Goal: Task Accomplishment & Management: Manage account settings

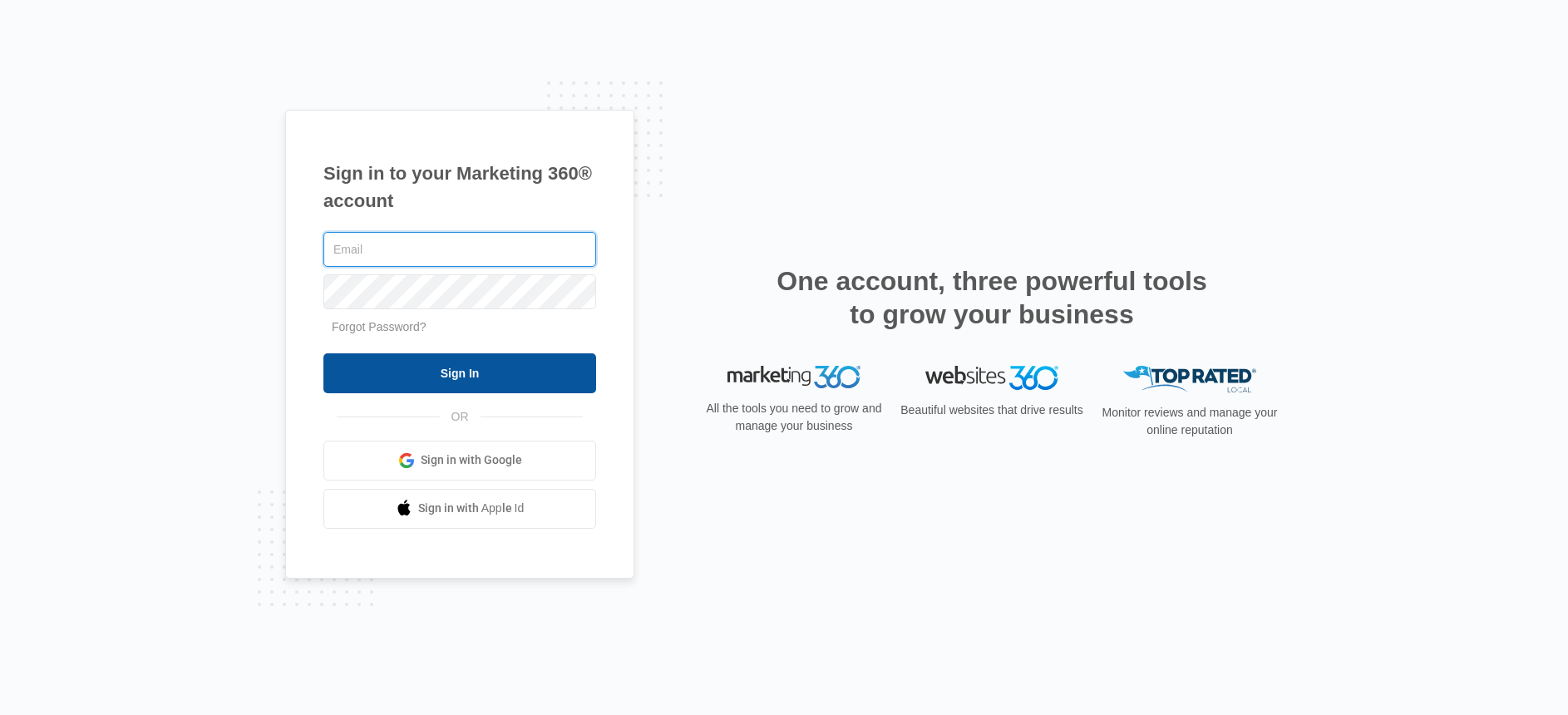
type input "[PERSON_NAME][EMAIL_ADDRESS][DOMAIN_NAME]"
click at [388, 372] on input "Sign In" at bounding box center [459, 373] width 272 height 40
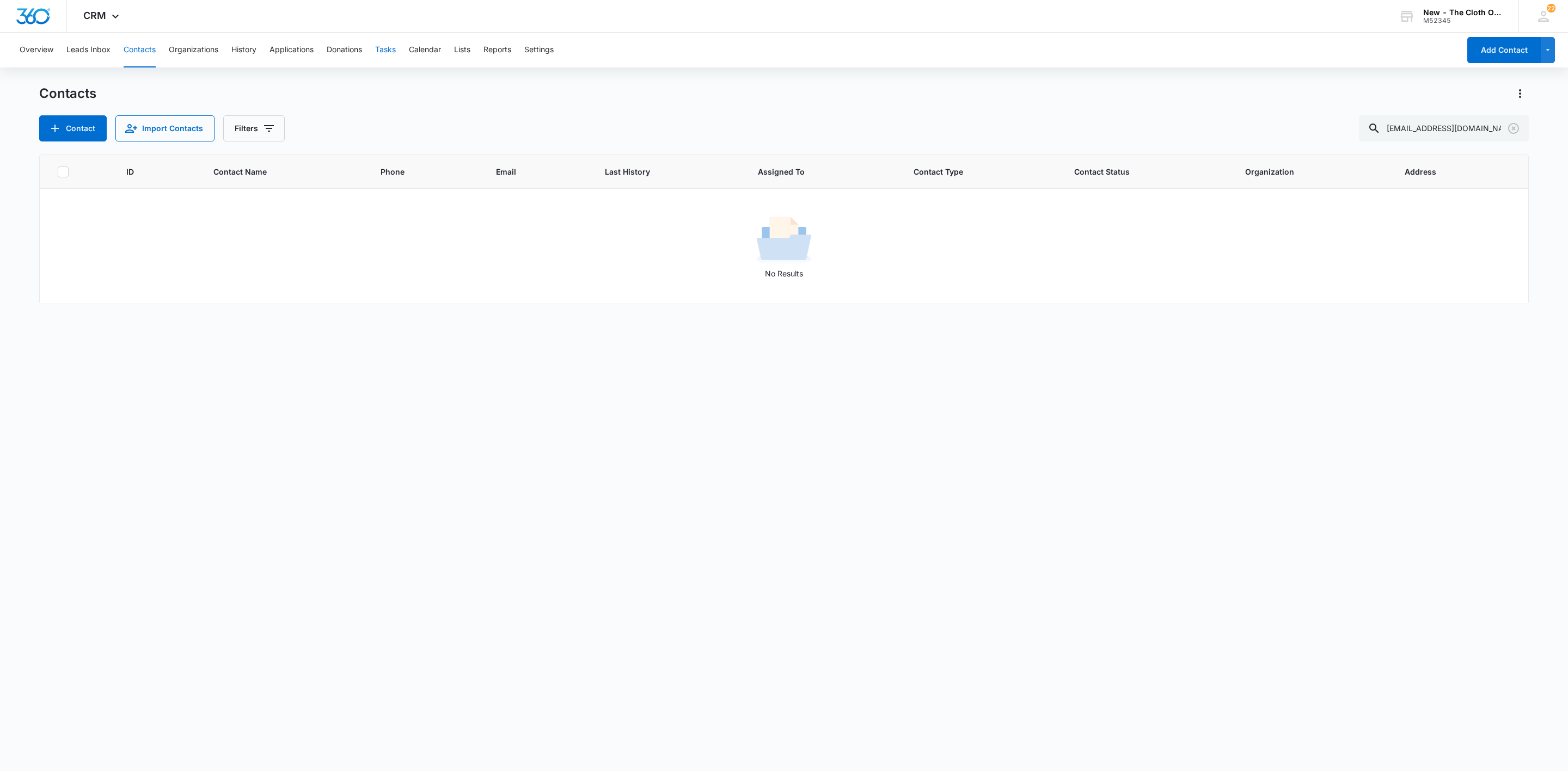
click at [385, 49] on button "Tasks" at bounding box center [385, 49] width 21 height 35
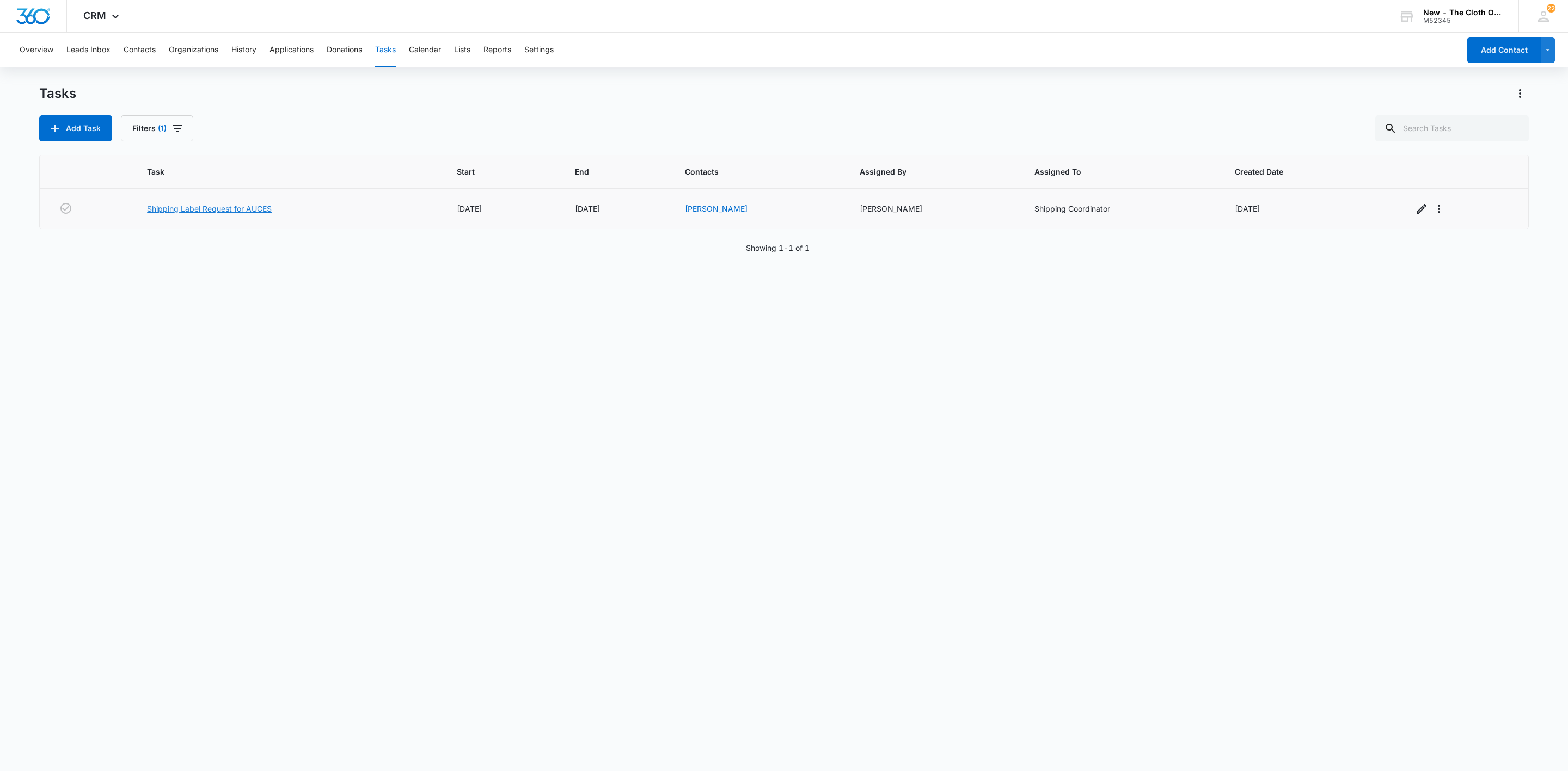
click at [258, 209] on link "Shipping Label Request for AUCES" at bounding box center [209, 209] width 124 height 11
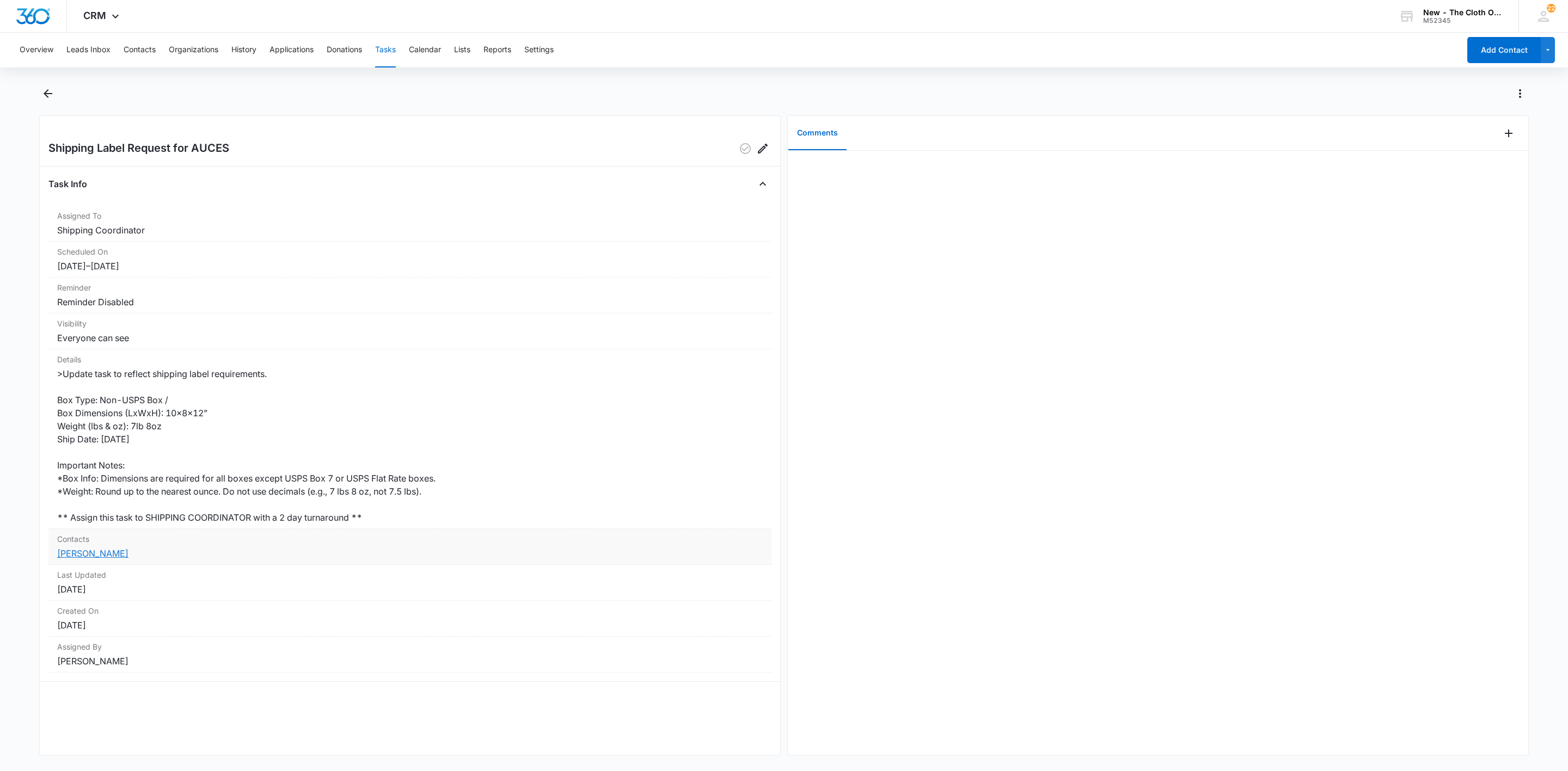
click at [89, 549] on link "Ashley Auces" at bounding box center [93, 553] width 71 height 11
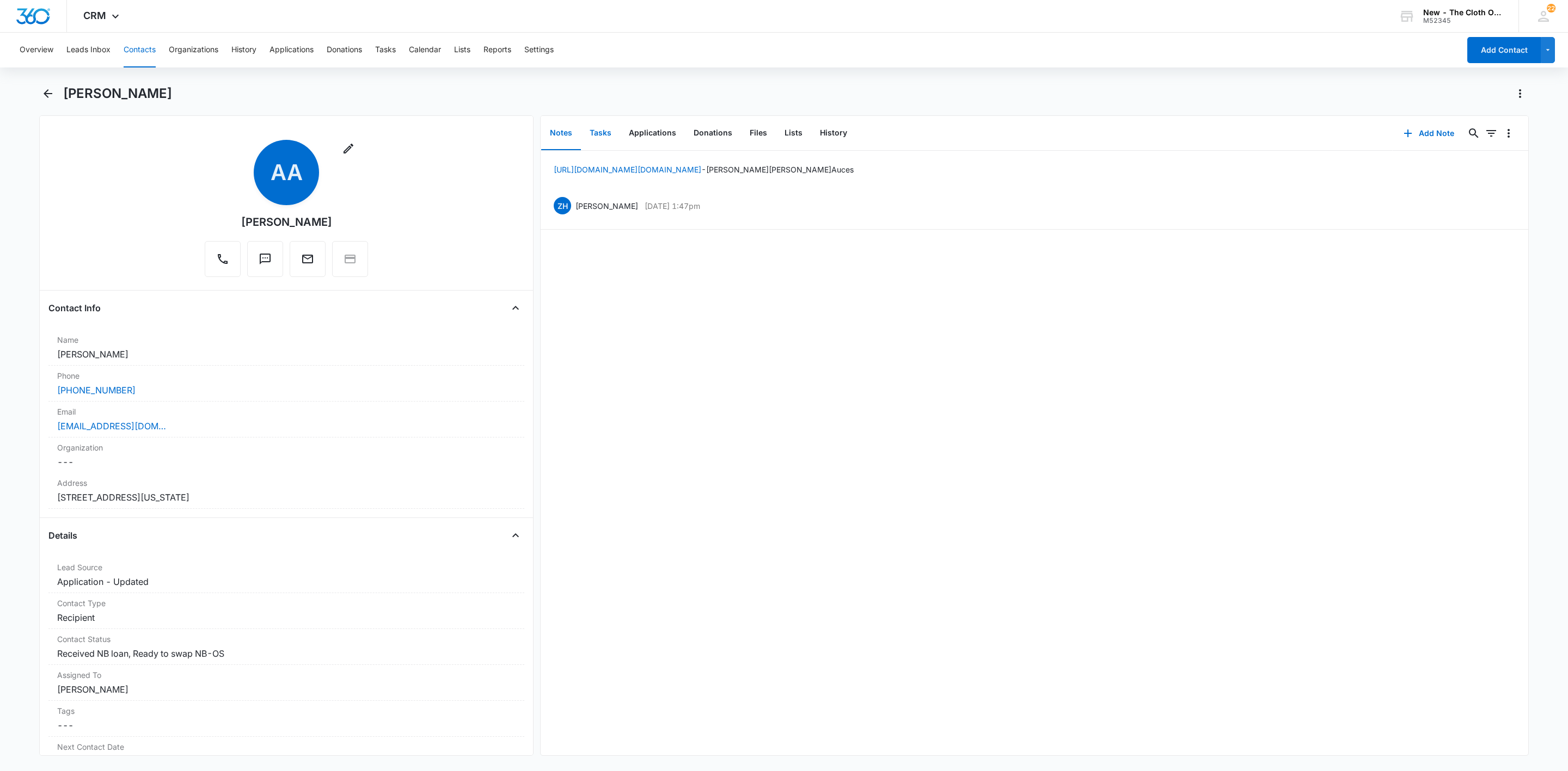
click at [595, 126] on button "Tasks" at bounding box center [601, 133] width 39 height 34
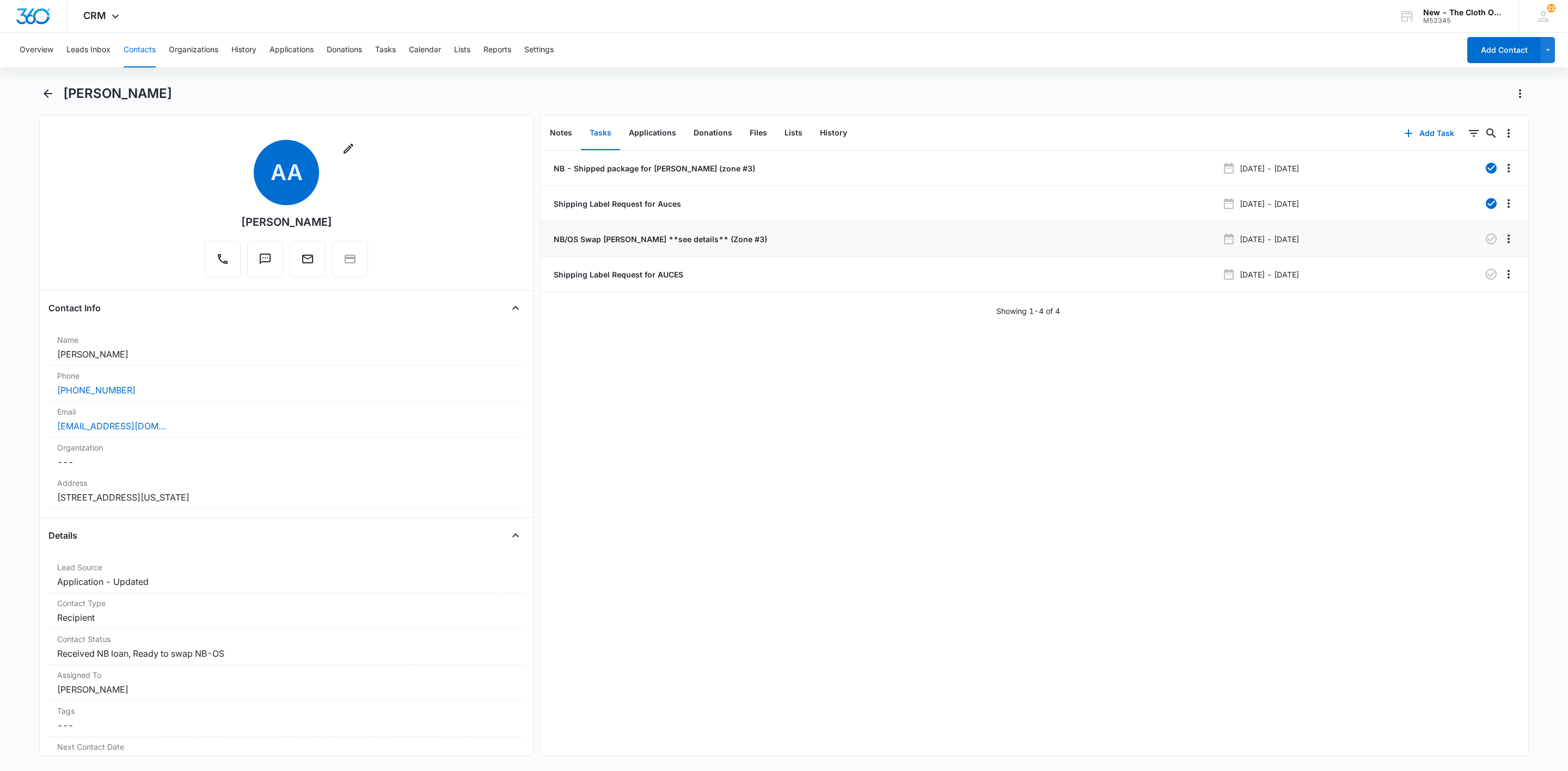
click at [592, 235] on p "NB/OS Swap ASHLEY AUCES **see details** (Zone #3)" at bounding box center [660, 239] width 216 height 11
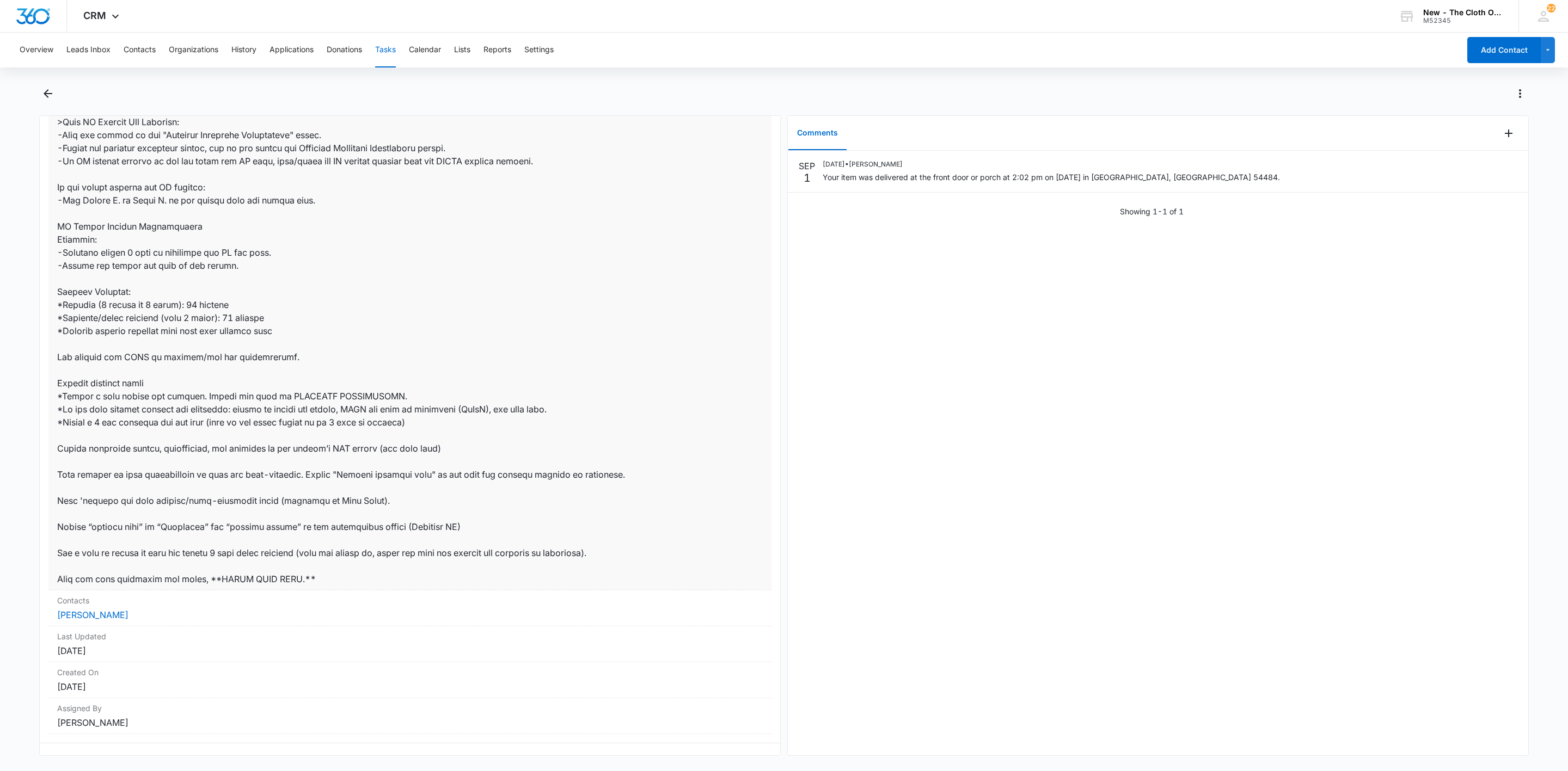
scroll to position [315, 0]
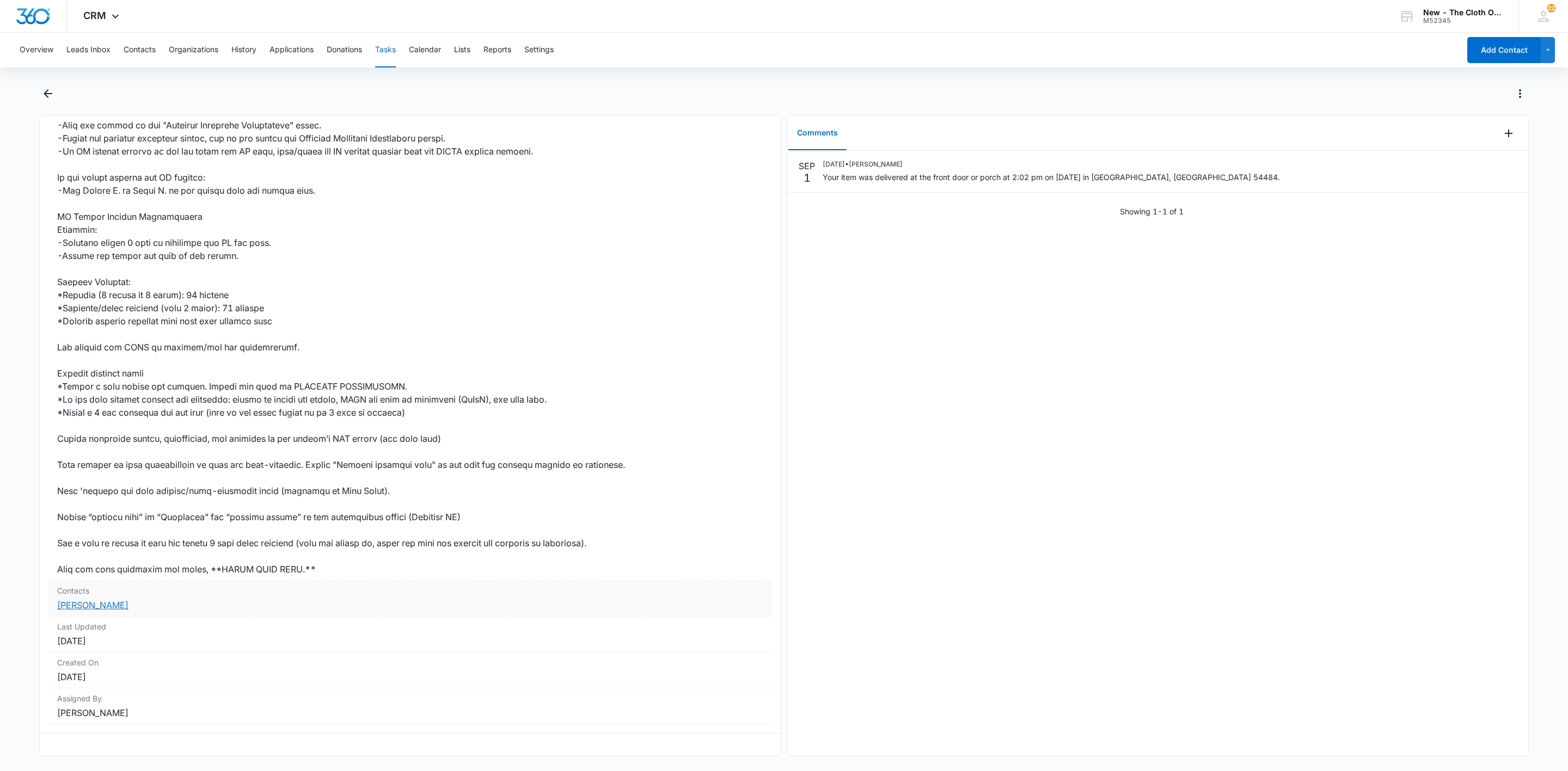
click at [103, 600] on link "Ashley Auces" at bounding box center [93, 605] width 71 height 11
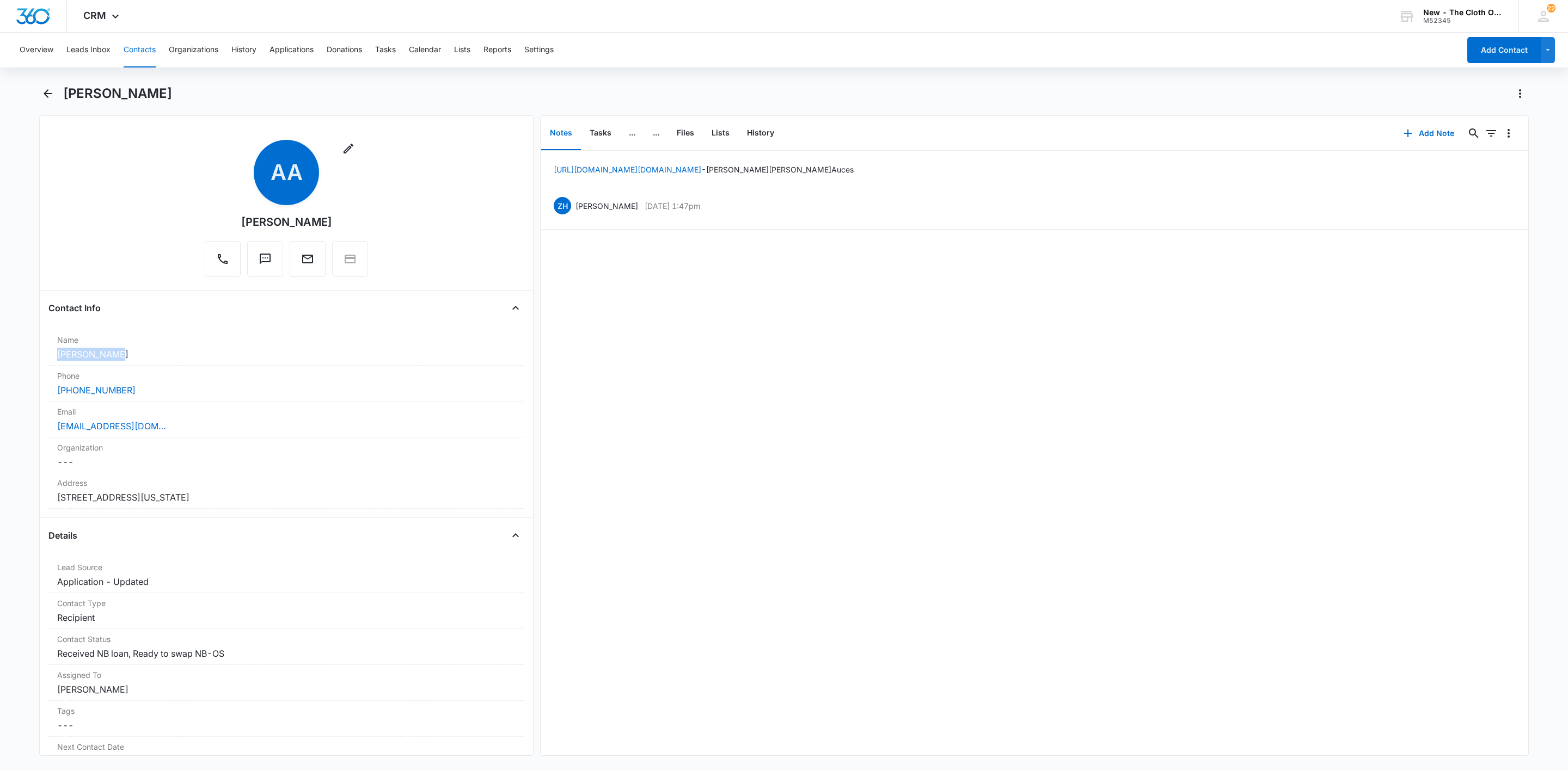
drag, startPoint x: 121, startPoint y: 353, endPoint x: 18, endPoint y: 360, distance: 103.2
click at [18, 360] on main "Ashley Auces Remove AA Ashley Auces Contact Info Name Cancel Save Changes Ashle…" at bounding box center [784, 427] width 1568 height 684
copy dd "Ashley Auces"
drag, startPoint x: 227, startPoint y: 430, endPoint x: -6, endPoint y: 433, distance: 233.0
click at [0, 433] on html "CRM Apps Reputation Websites Forms CRM Email Social Shop Payments POS Ads Intel…" at bounding box center [784, 385] width 1568 height 771
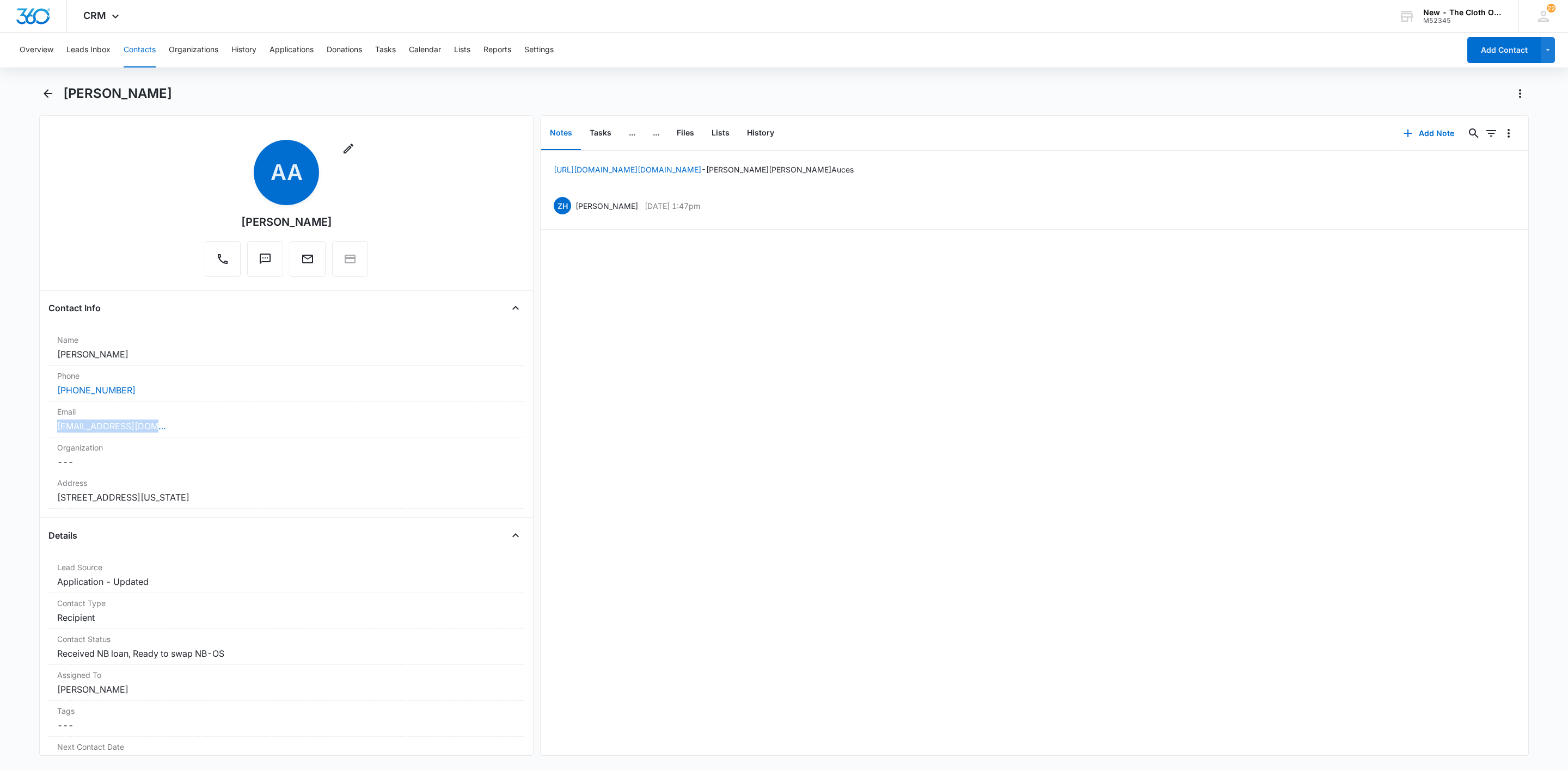
copy link "ashleyauces@yahoo.com"
drag, startPoint x: 275, startPoint y: 496, endPoint x: 33, endPoint y: 497, distance: 242.0
click at [33, 497] on main "Ashley Auces Remove AA Ashley Auces Contact Info Name Cancel Save Changes Ashle…" at bounding box center [784, 427] width 1568 height 684
copy dd "625 Main Street South Hutchinson Minnesota 55350"
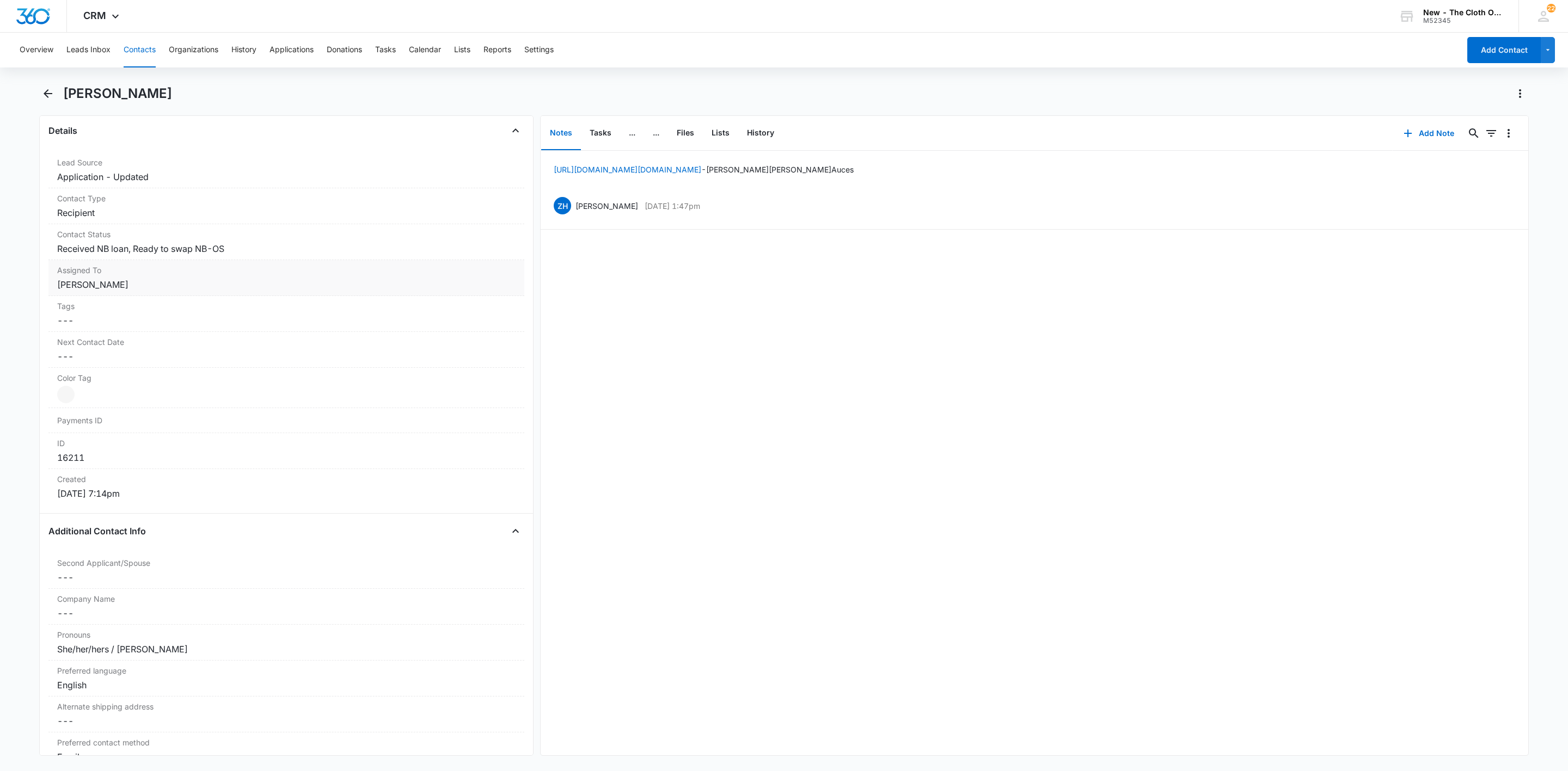
scroll to position [327, 0]
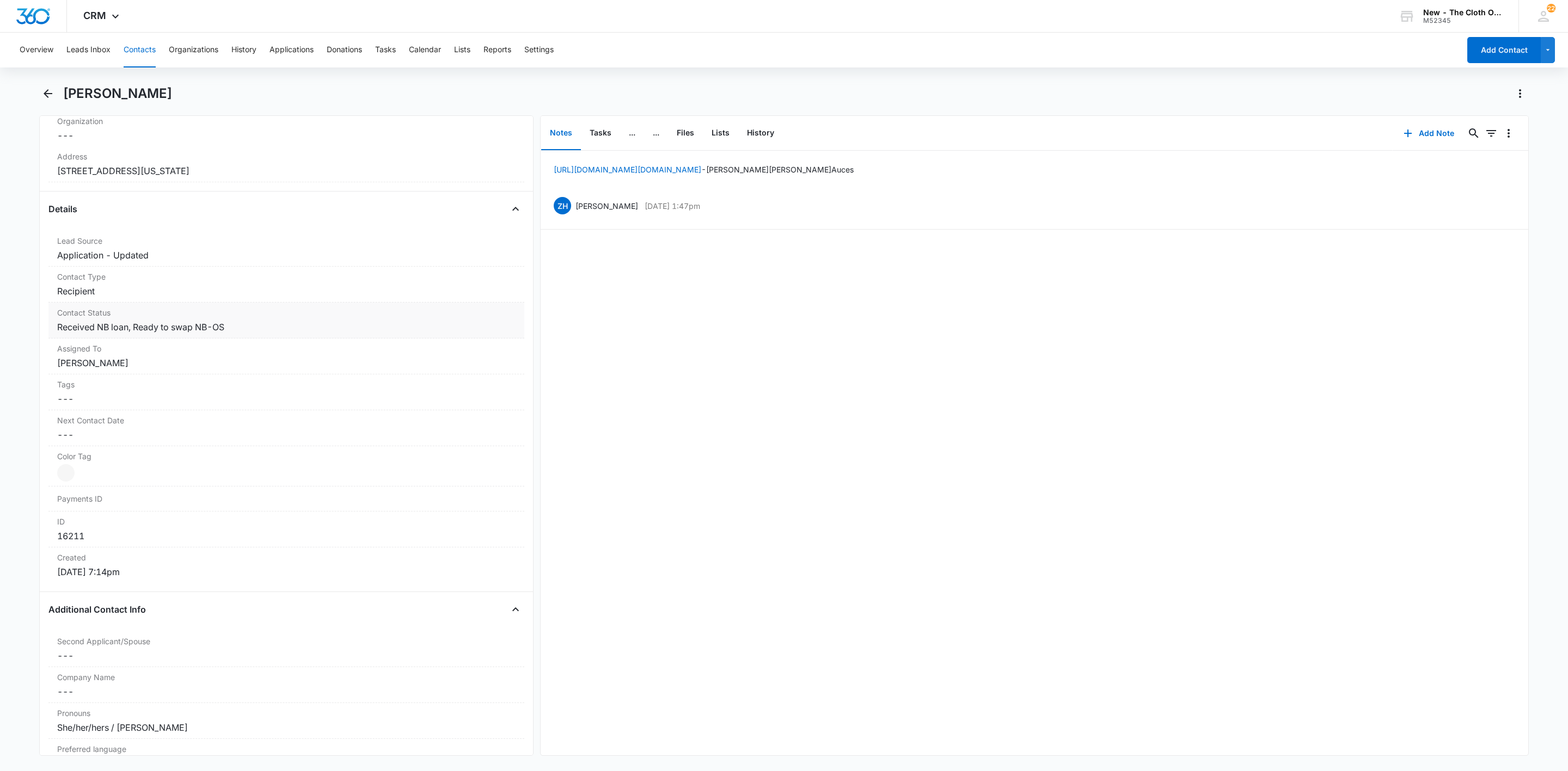
click at [131, 329] on dd "Cancel Save Changes Received NB loan, Ready to swap NB-OS" at bounding box center [286, 327] width 458 height 13
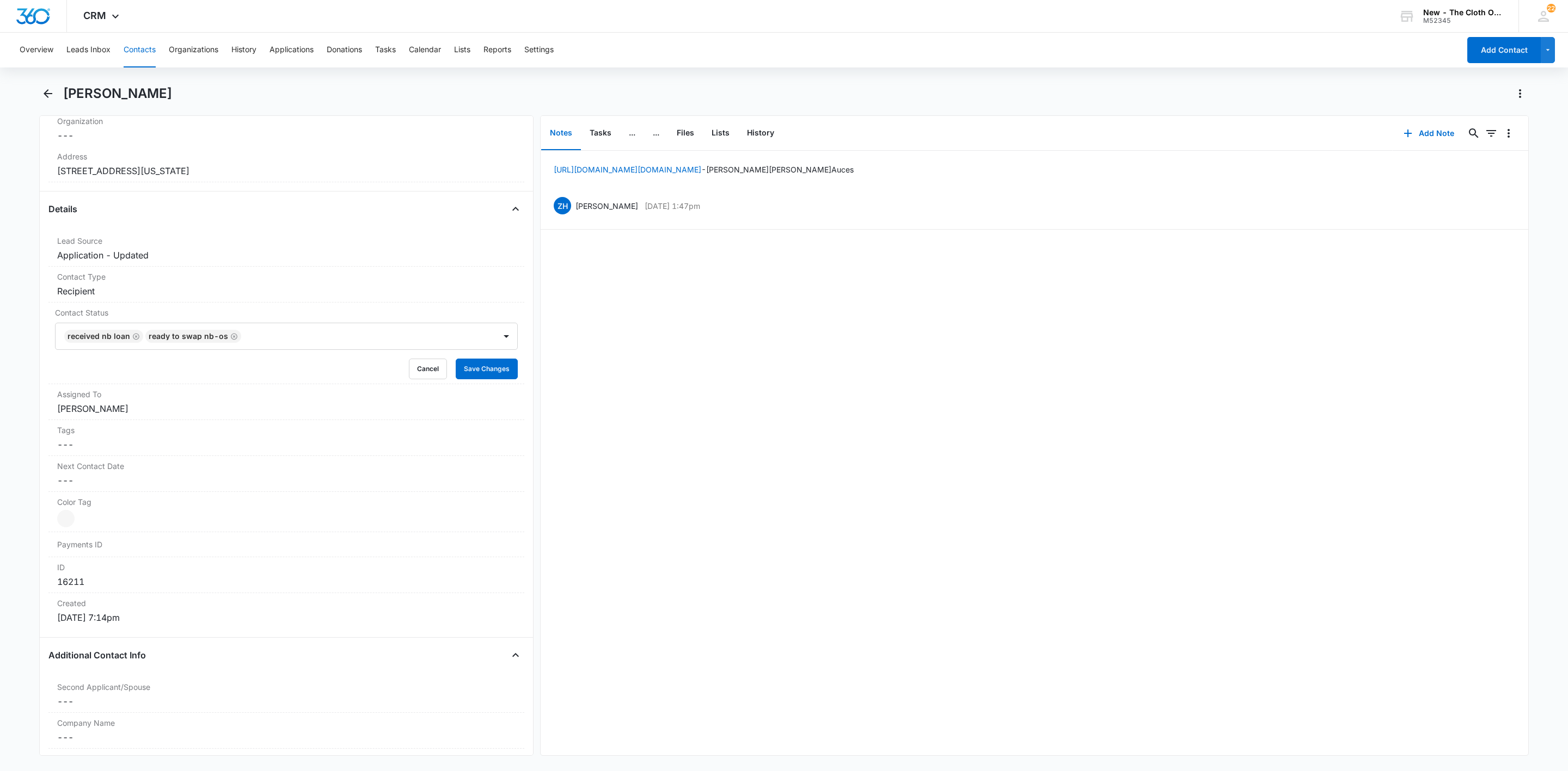
click at [133, 339] on icon "Remove Received NB loan" at bounding box center [136, 336] width 6 height 6
click at [471, 371] on button "Save Changes" at bounding box center [487, 369] width 62 height 21
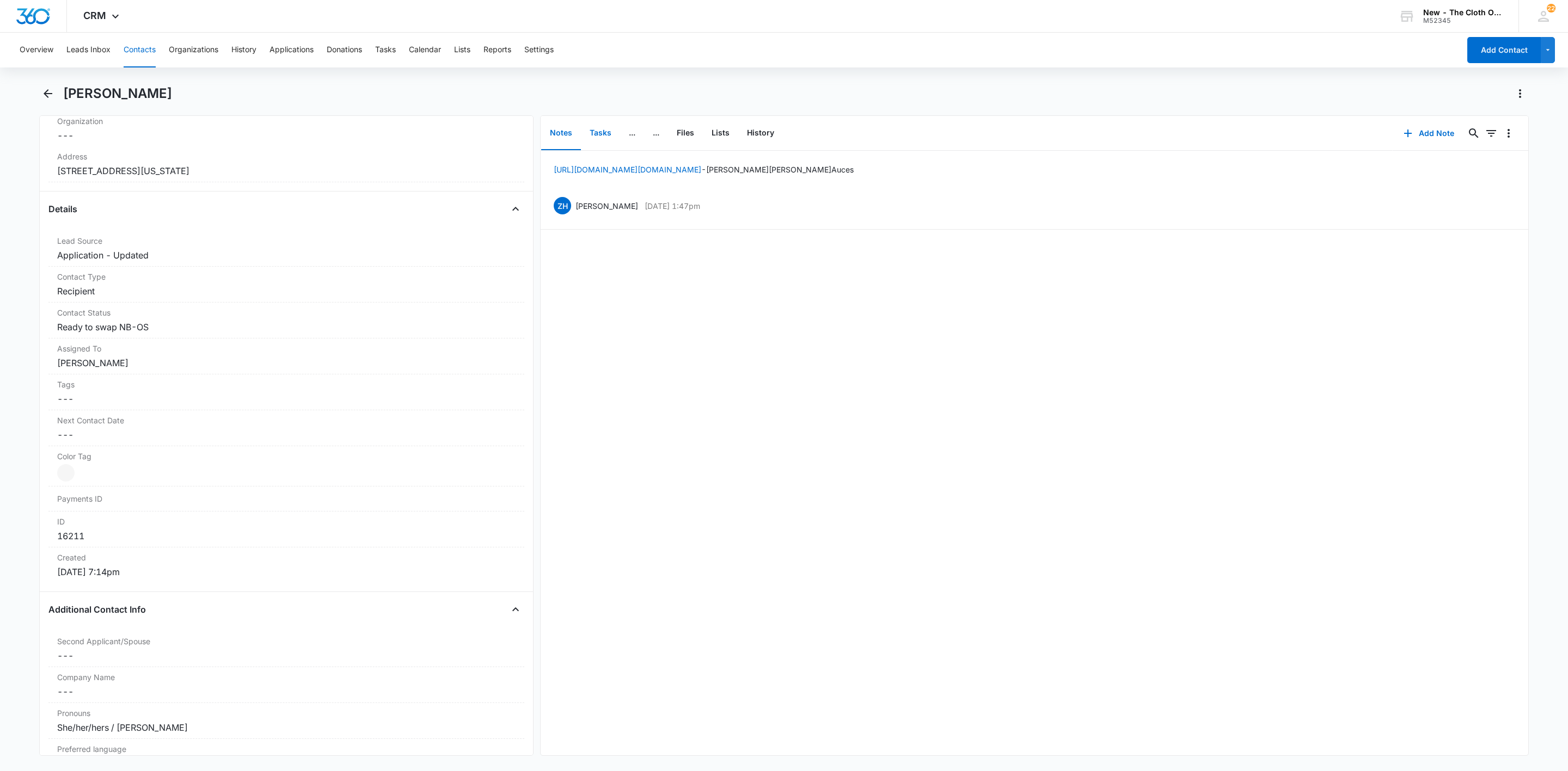
click at [603, 133] on button "Tasks" at bounding box center [601, 133] width 39 height 34
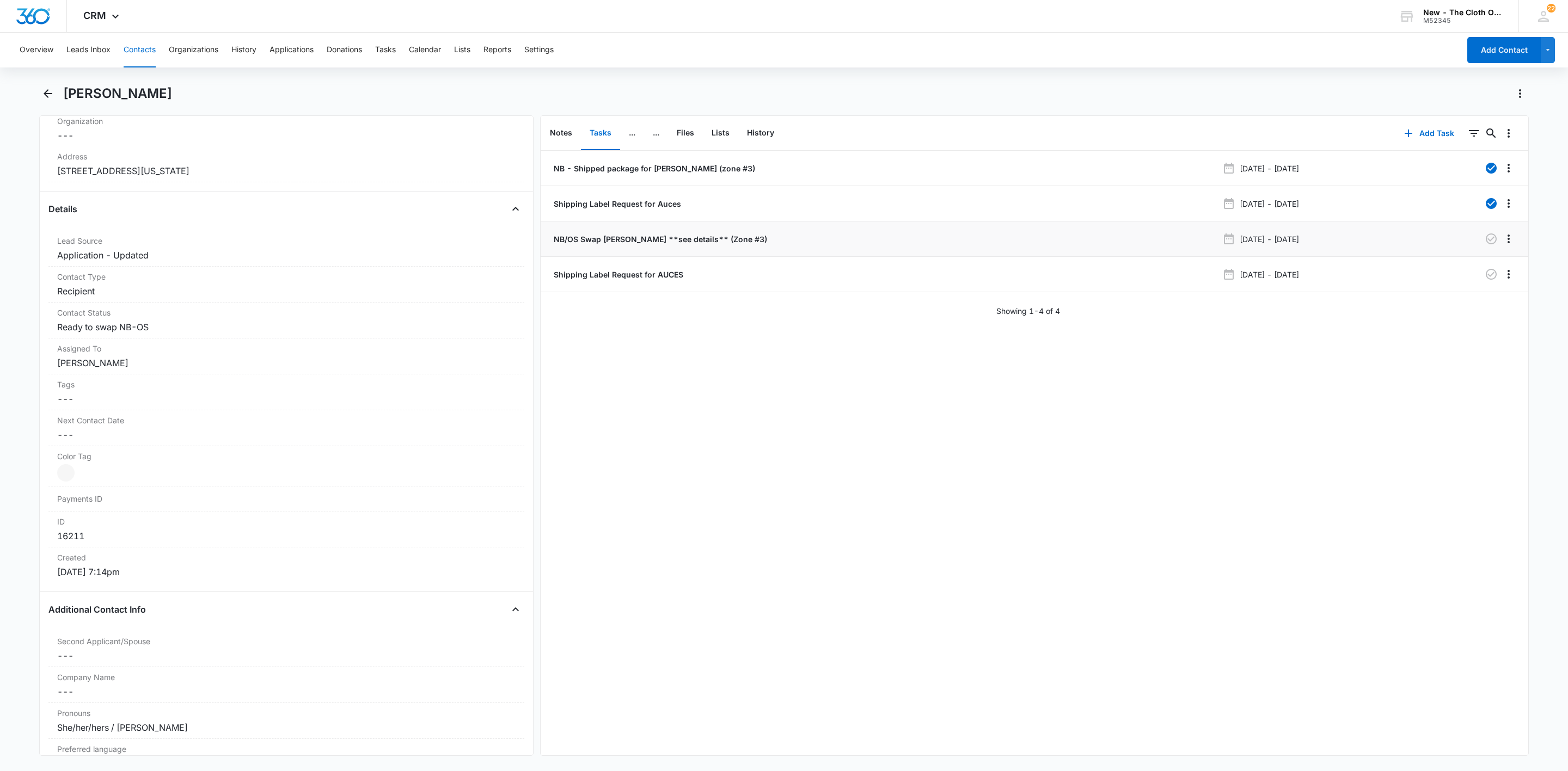
click at [608, 239] on p "NB/OS Swap ASHLEY AUCES **see details** (Zone #3)" at bounding box center [660, 239] width 216 height 11
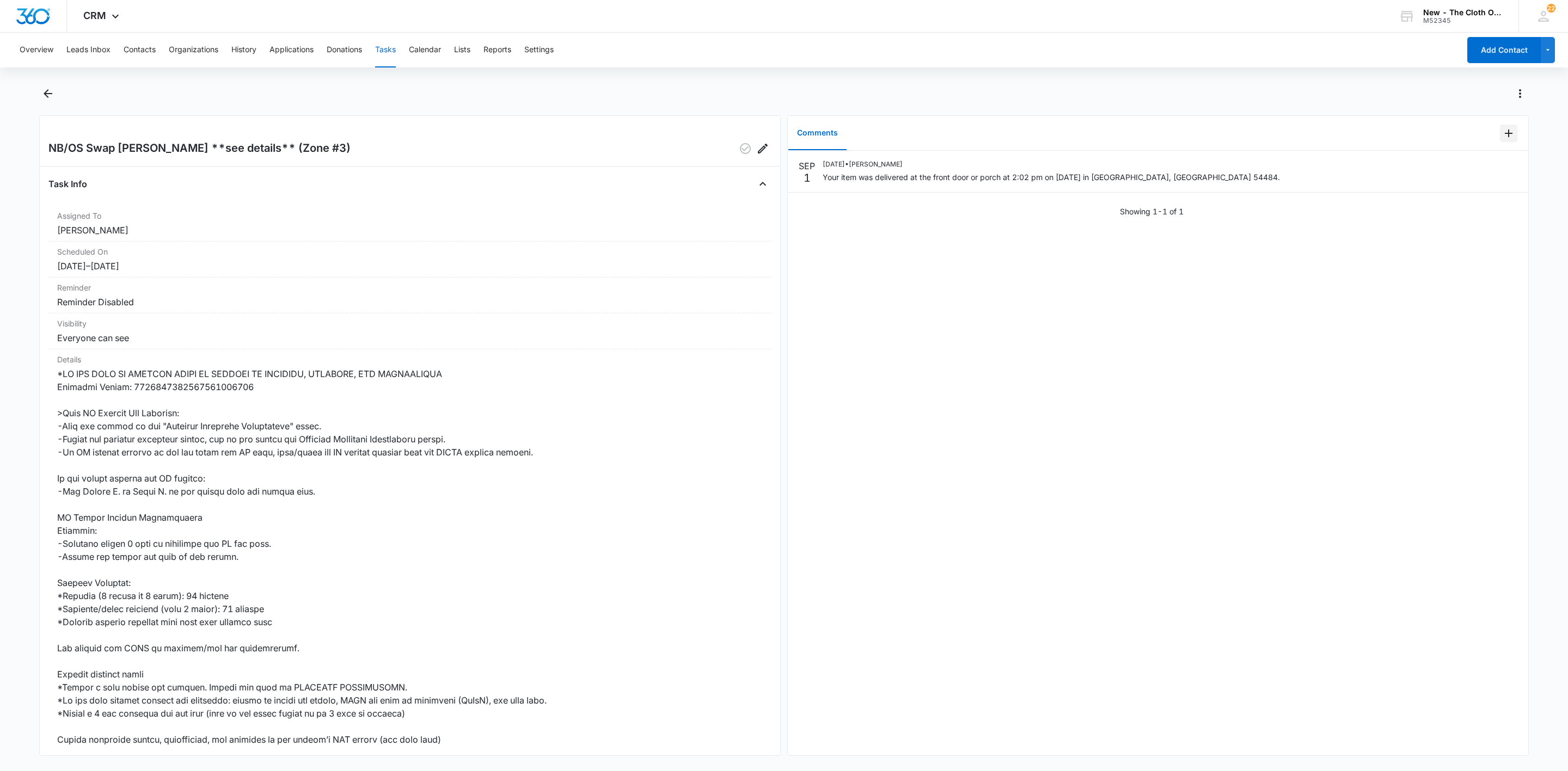
click at [1503, 131] on icon "Add Comment" at bounding box center [1509, 133] width 13 height 13
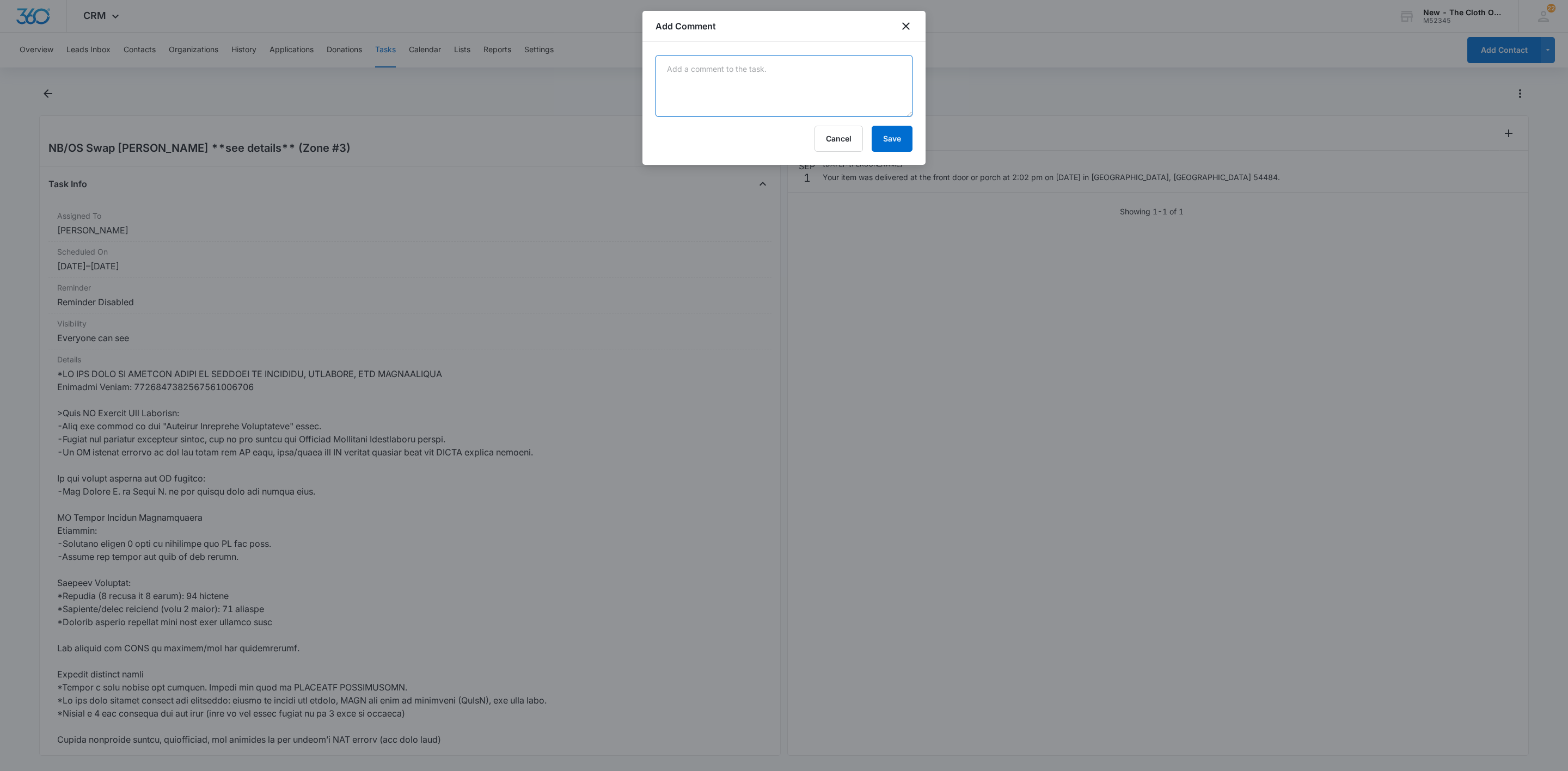
click at [714, 100] on textarea at bounding box center [784, 86] width 257 height 62
paste textarea "09/09/25 OS: USPS 9434636106194297669023"
type textarea "09/09/25 OS: USPS 9434636106194297669023"
click at [896, 138] on button "Save" at bounding box center [892, 138] width 41 height 26
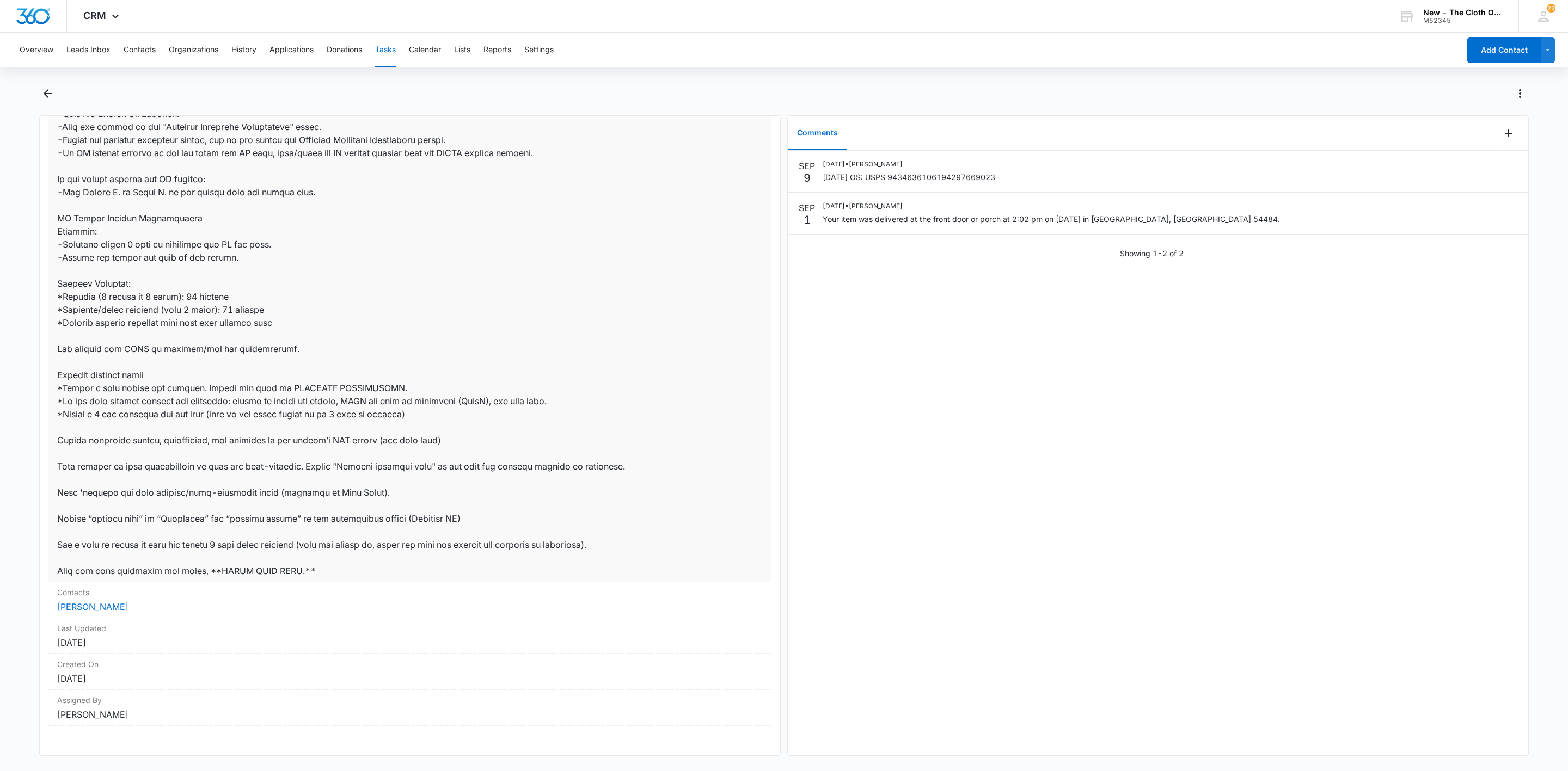
scroll to position [315, 0]
click at [90, 600] on link "Ashley Auces" at bounding box center [93, 605] width 71 height 11
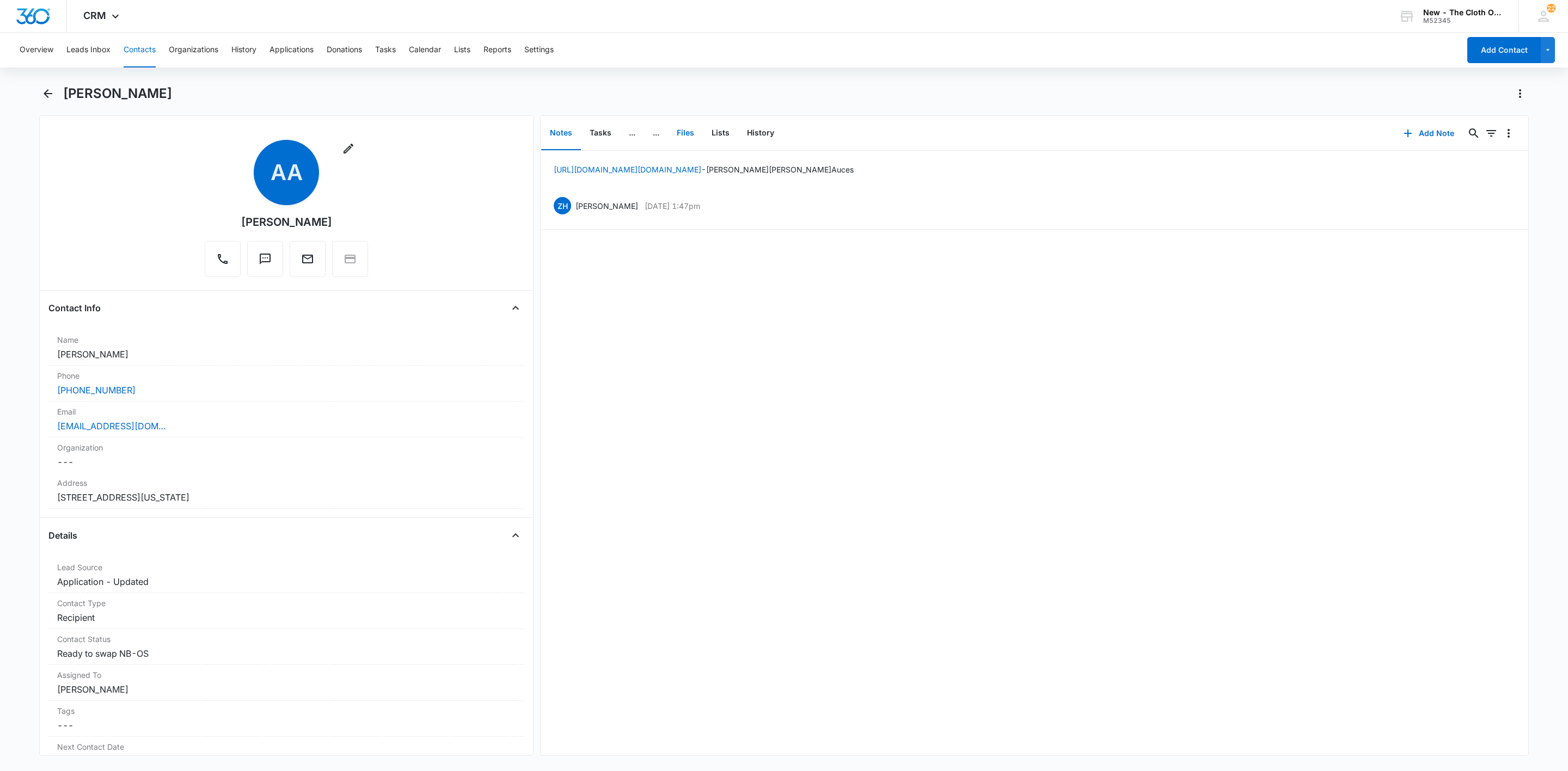
click at [684, 135] on button "Files" at bounding box center [685, 133] width 35 height 34
click at [1454, 137] on button "Add File" at bounding box center [1466, 133] width 67 height 26
click at [1456, 166] on div "Upload Files" at bounding box center [1451, 168] width 44 height 8
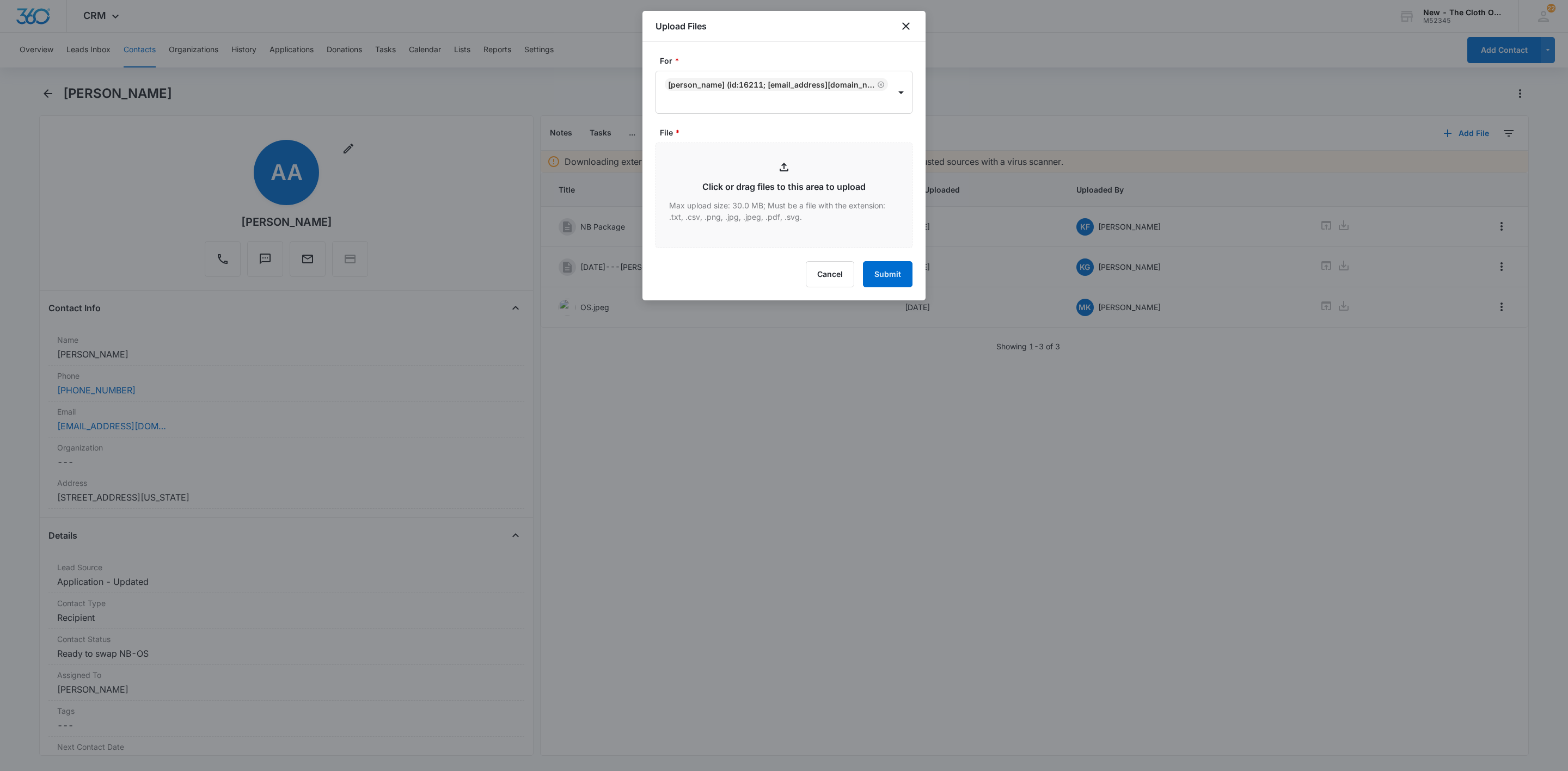
type input "C:\fakepath\OS-94346361061942976690232025---Ashley-Auces---09-09-2025.pdf"
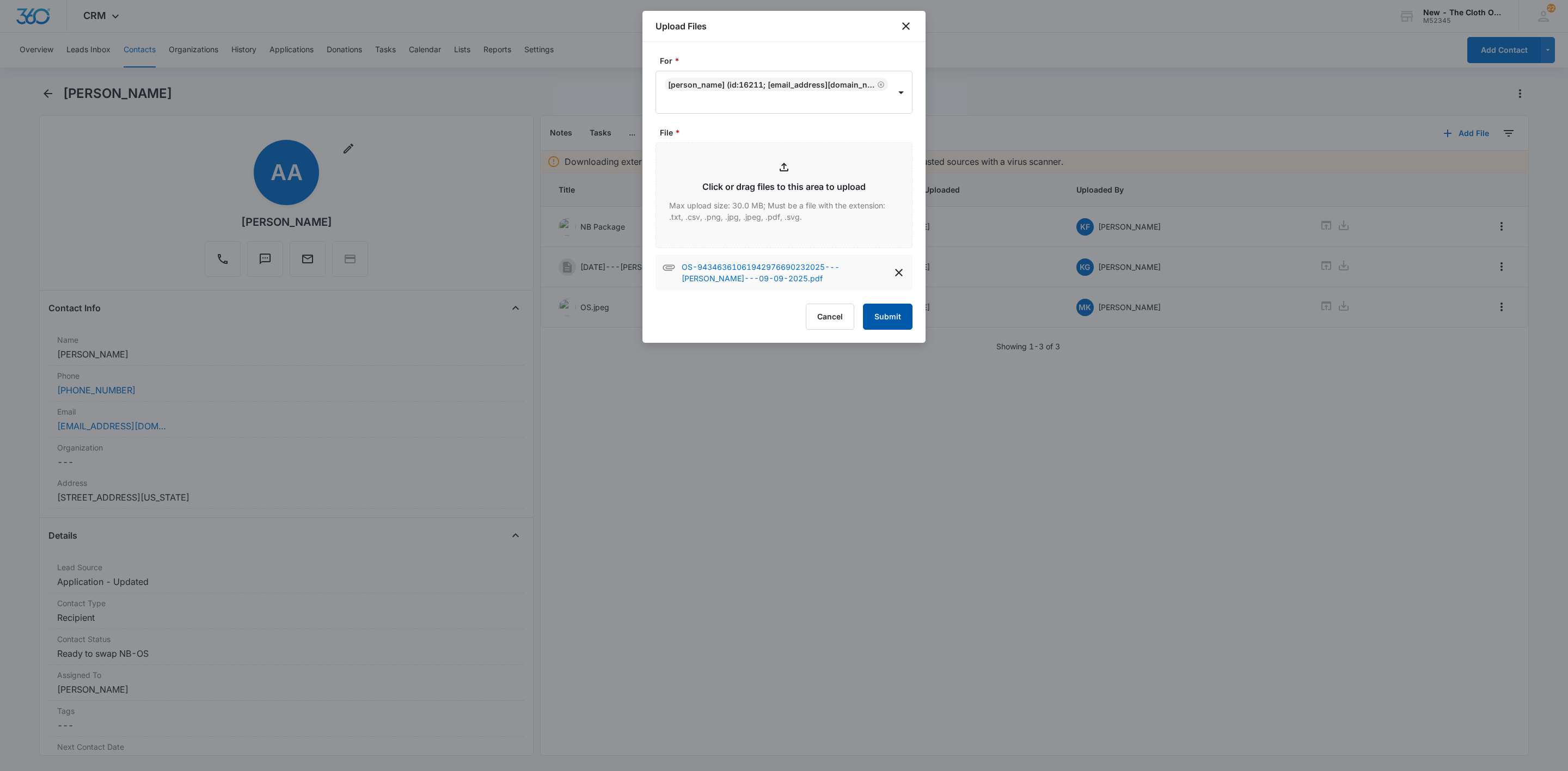
click at [879, 308] on button "Submit" at bounding box center [888, 317] width 50 height 26
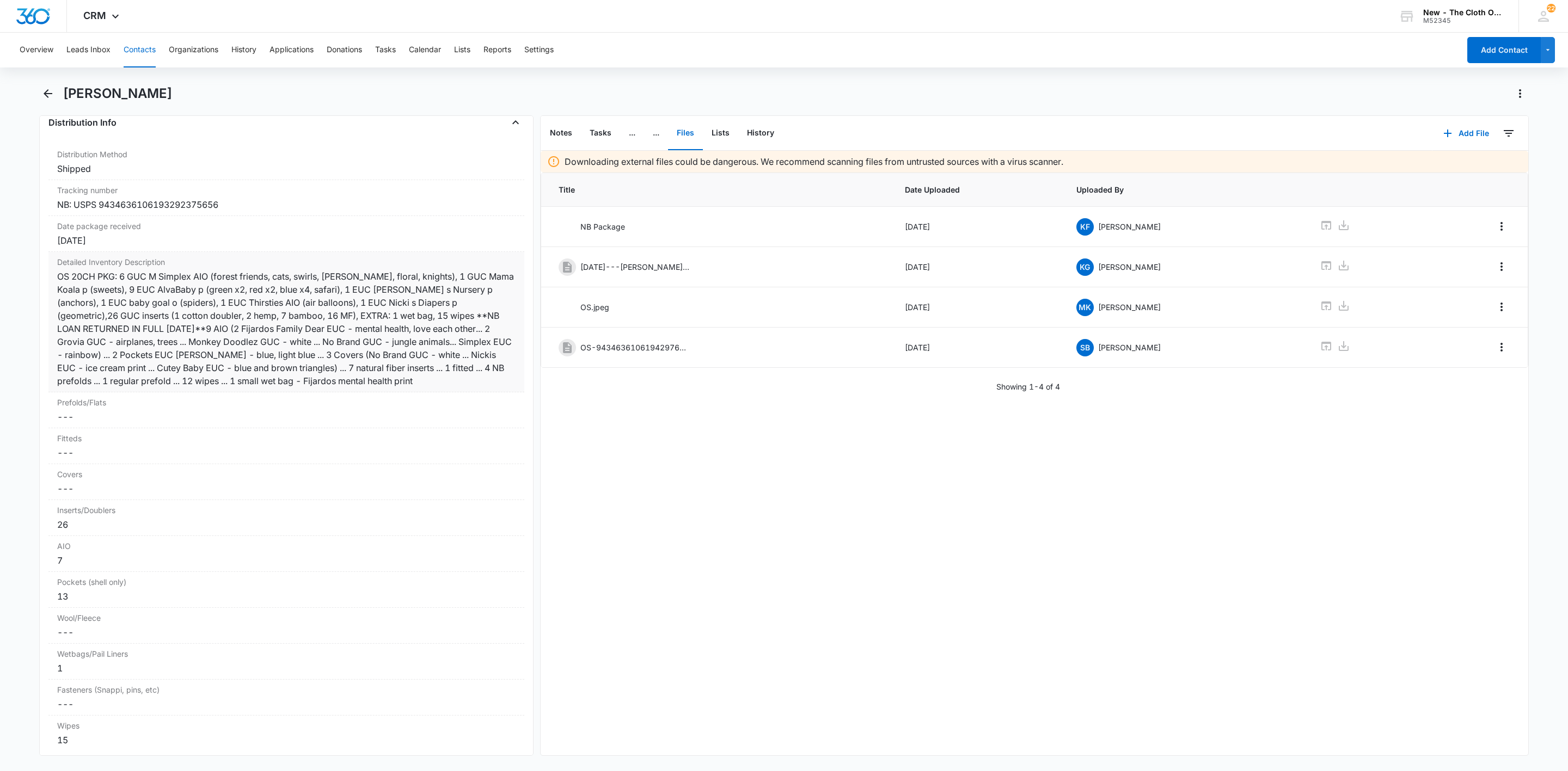
scroll to position [2531, 0]
click at [598, 131] on button "Tasks" at bounding box center [601, 133] width 39 height 34
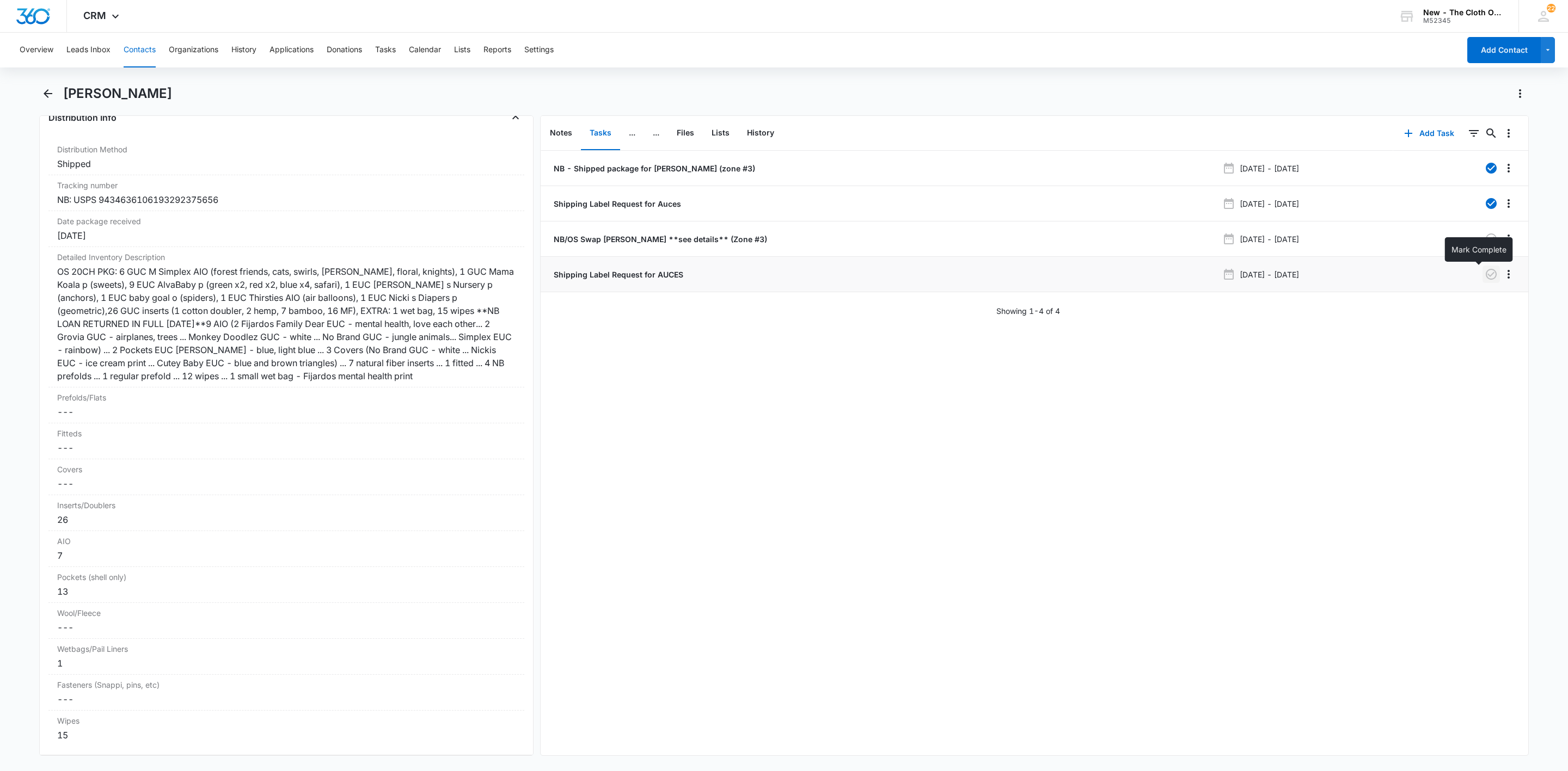
click at [1486, 280] on icon "button" at bounding box center [1491, 274] width 11 height 11
click at [143, 46] on button "Contacts" at bounding box center [140, 49] width 32 height 35
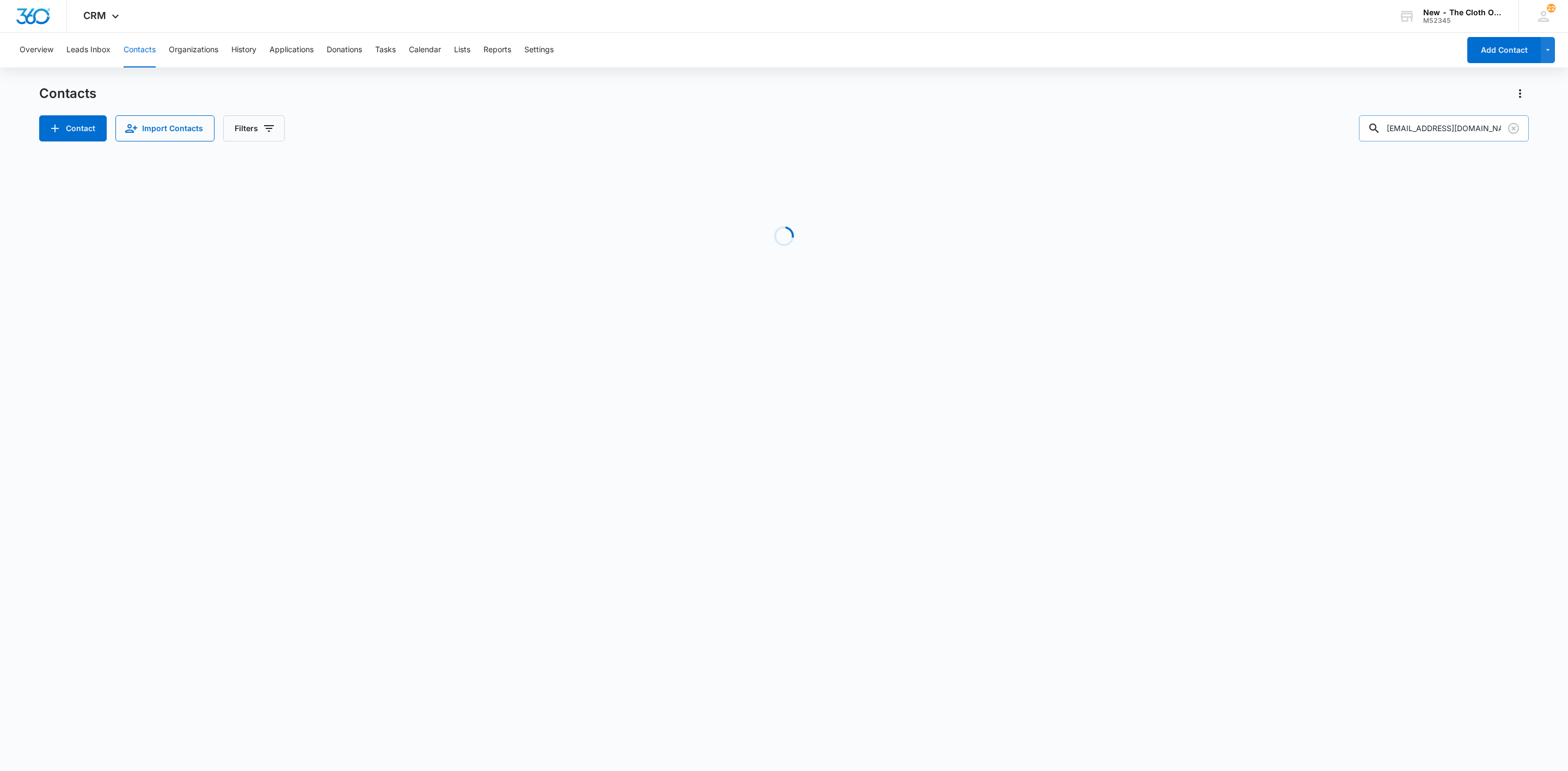
click at [1461, 129] on input "sewsmoodle@gmail.com" at bounding box center [1444, 128] width 170 height 26
paste input "rochellehall1234"
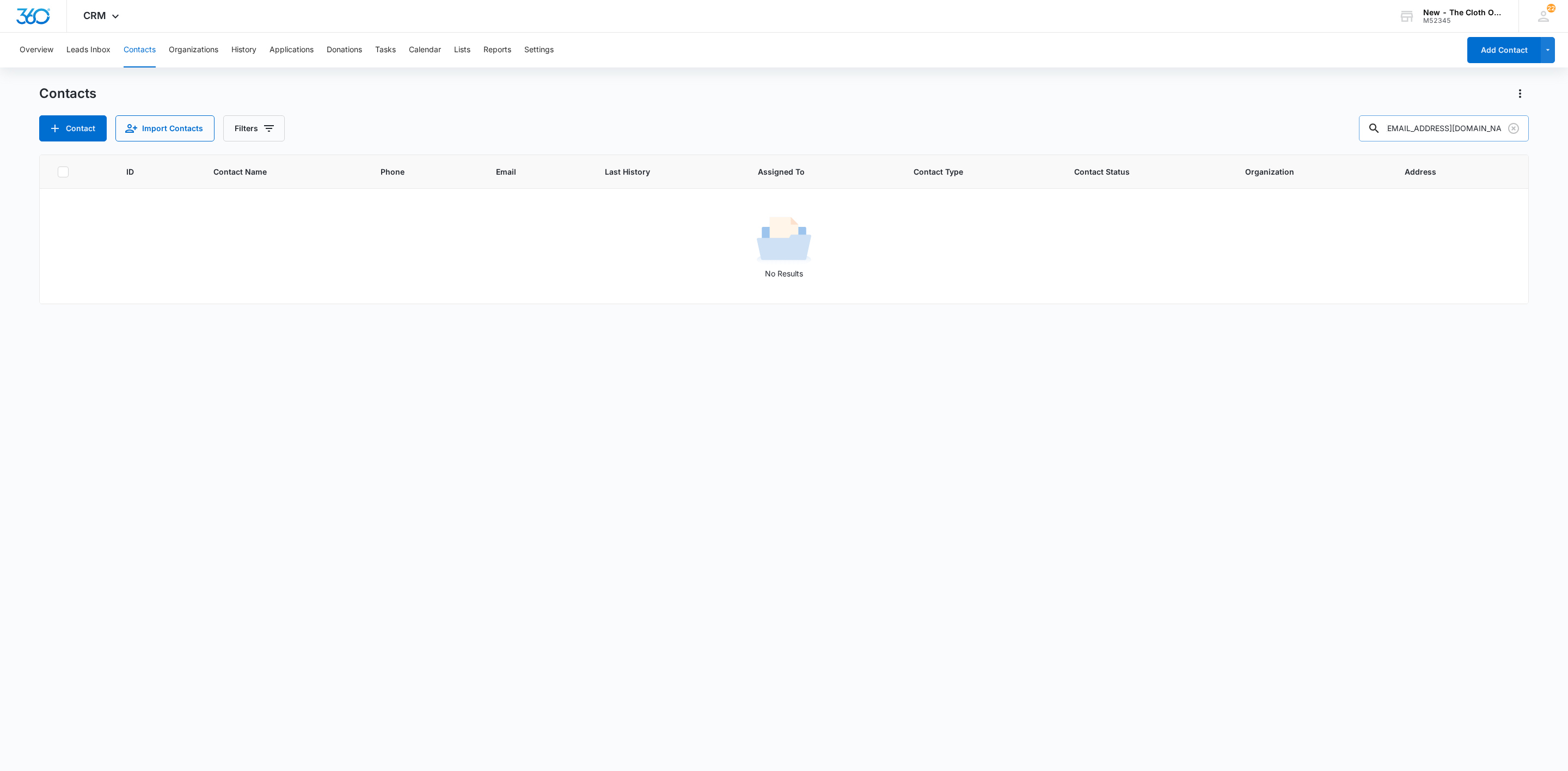
type input "rochellehall1234@gmail.com"
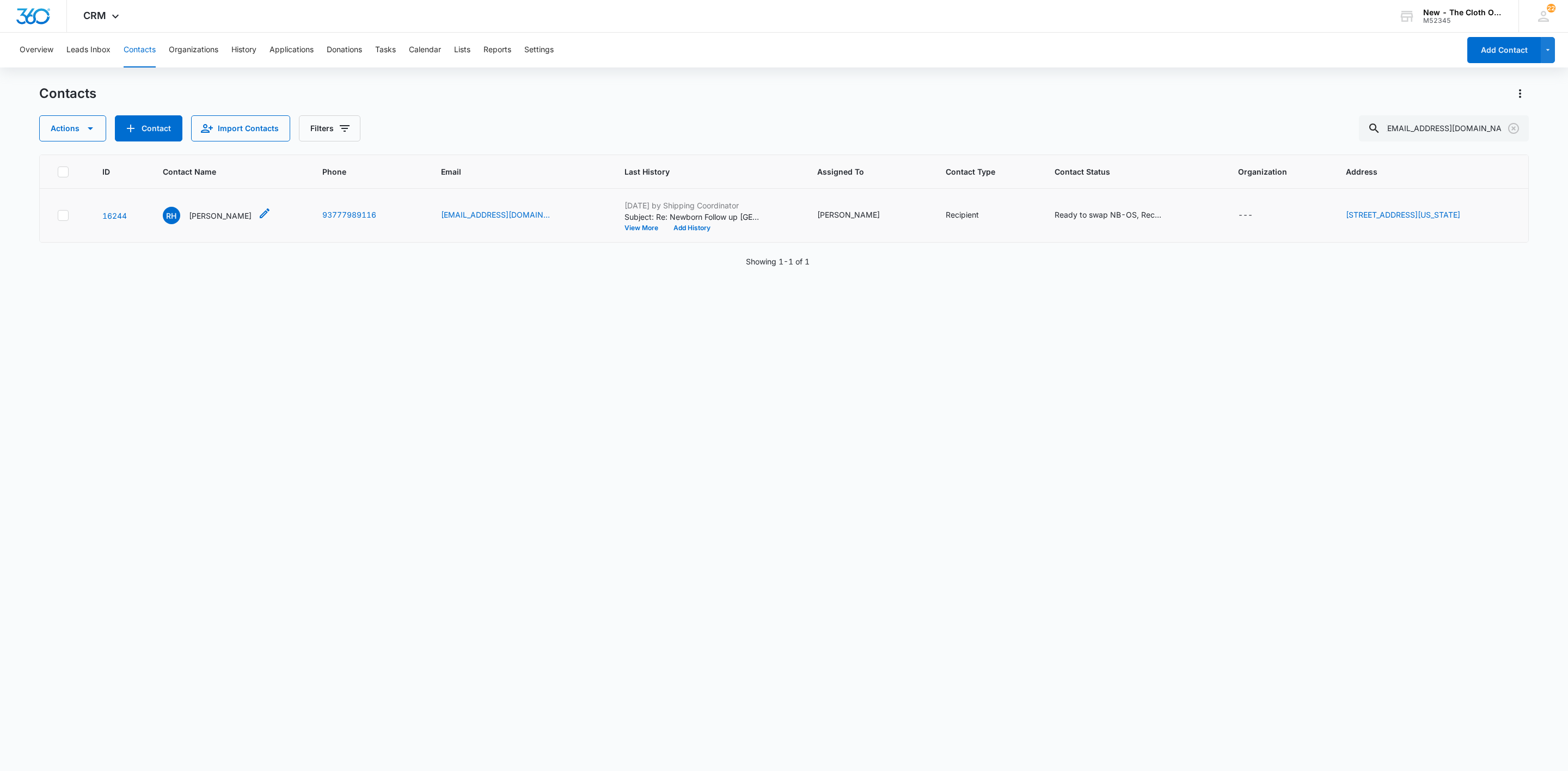
click at [218, 211] on p "Rochelle Hall" at bounding box center [220, 216] width 63 height 11
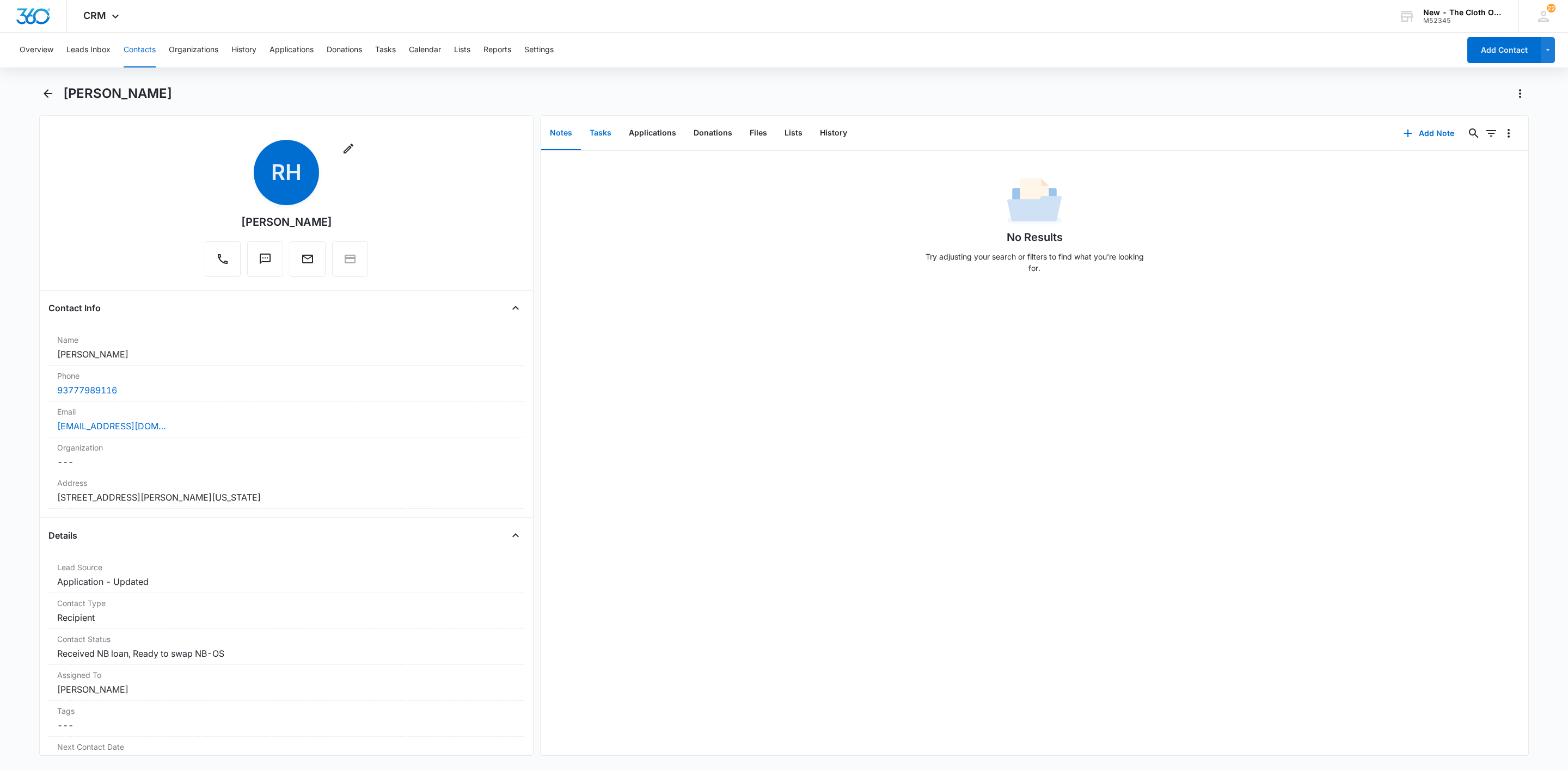
click at [606, 133] on button "Tasks" at bounding box center [601, 133] width 39 height 34
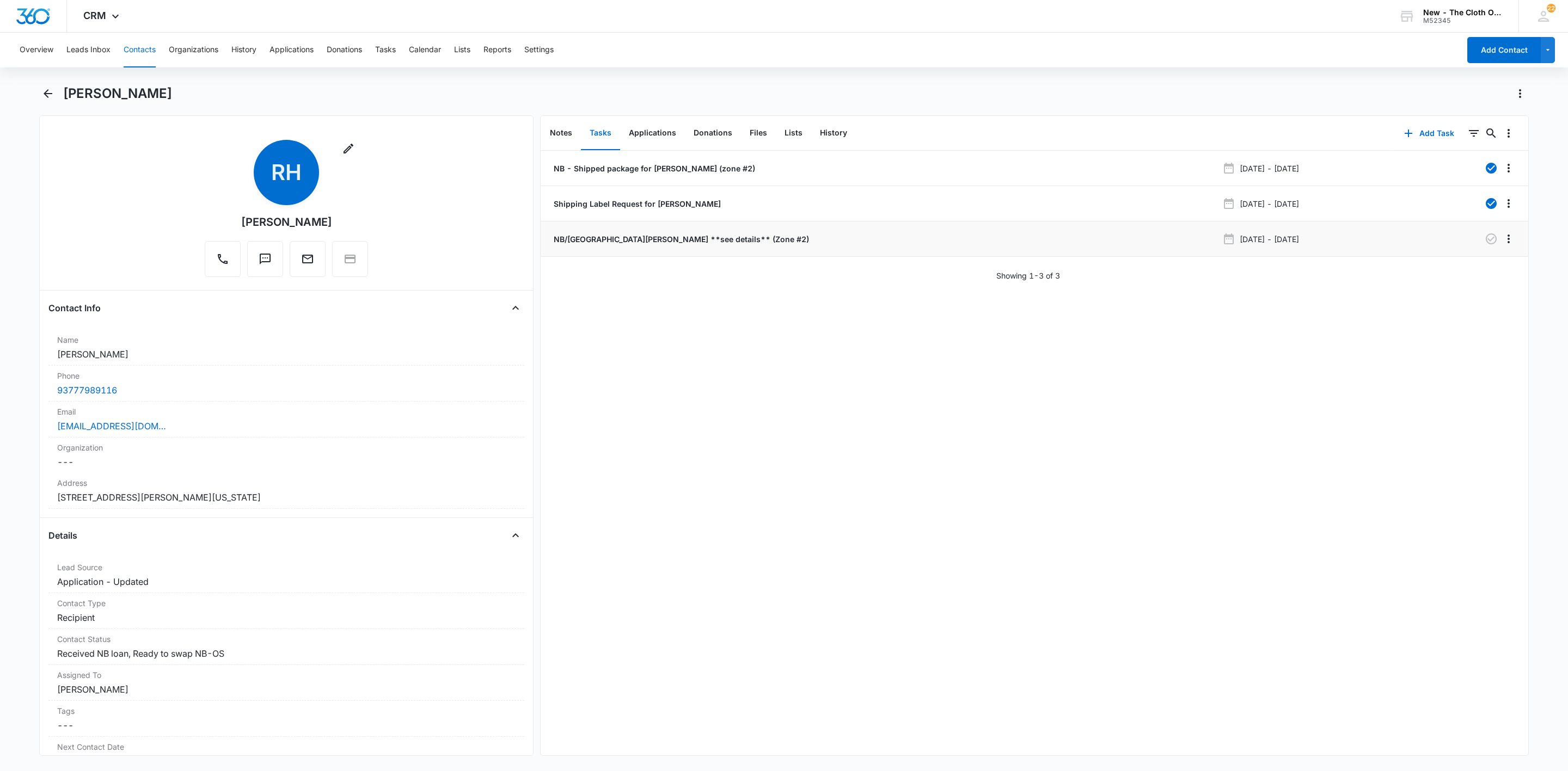
click at [634, 239] on p "NB/OS Swap Rochelle Hall **see details** (Zone #2)" at bounding box center [681, 239] width 258 height 11
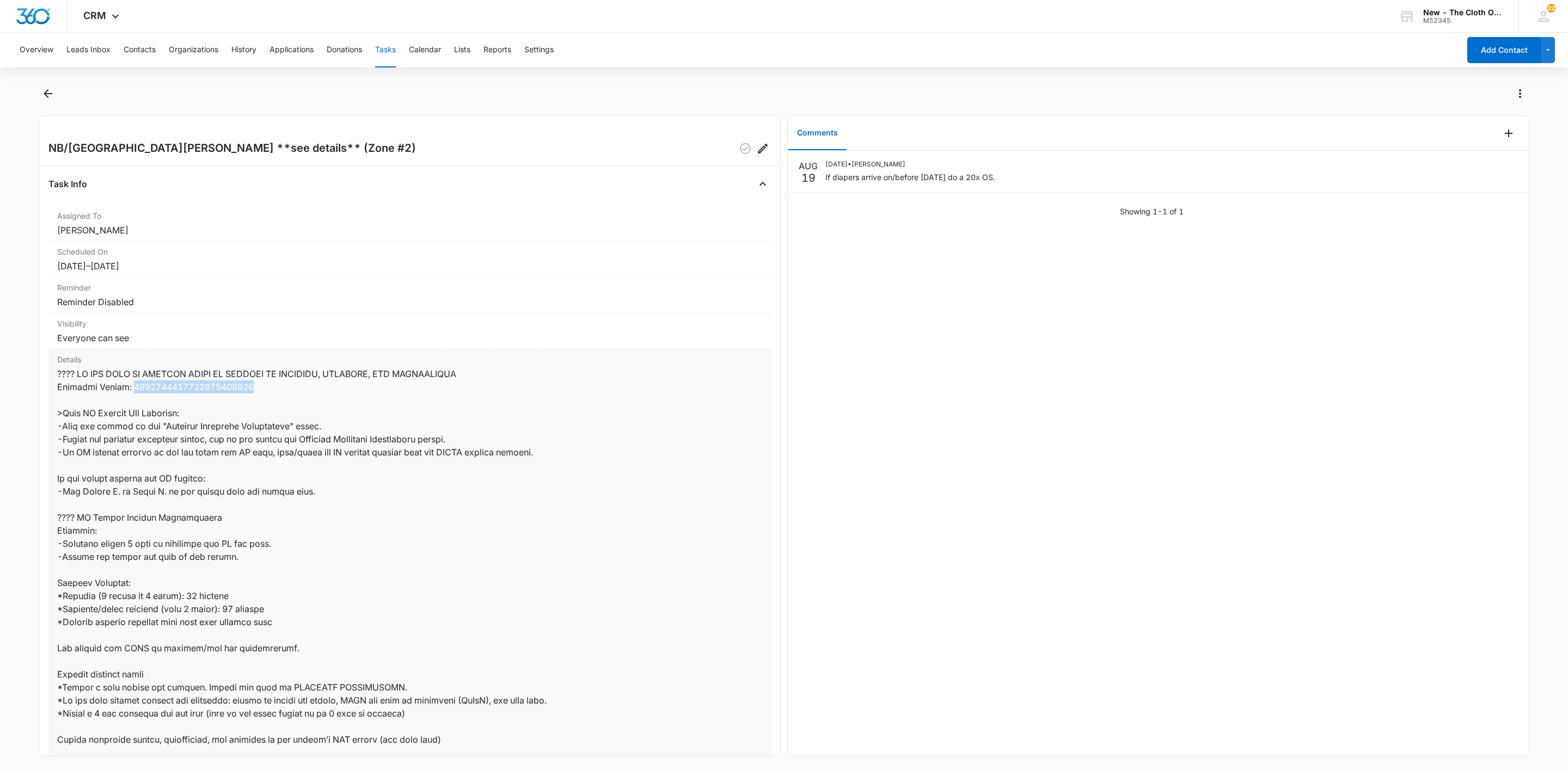
drag, startPoint x: 134, startPoint y: 388, endPoint x: 257, endPoint y: 390, distance: 123.0
click at [257, 390] on dd at bounding box center [410, 622] width 706 height 510
copy dd "9434636106194287494154"
click at [1505, 133] on icon "Add Comment" at bounding box center [1509, 133] width 8 height 8
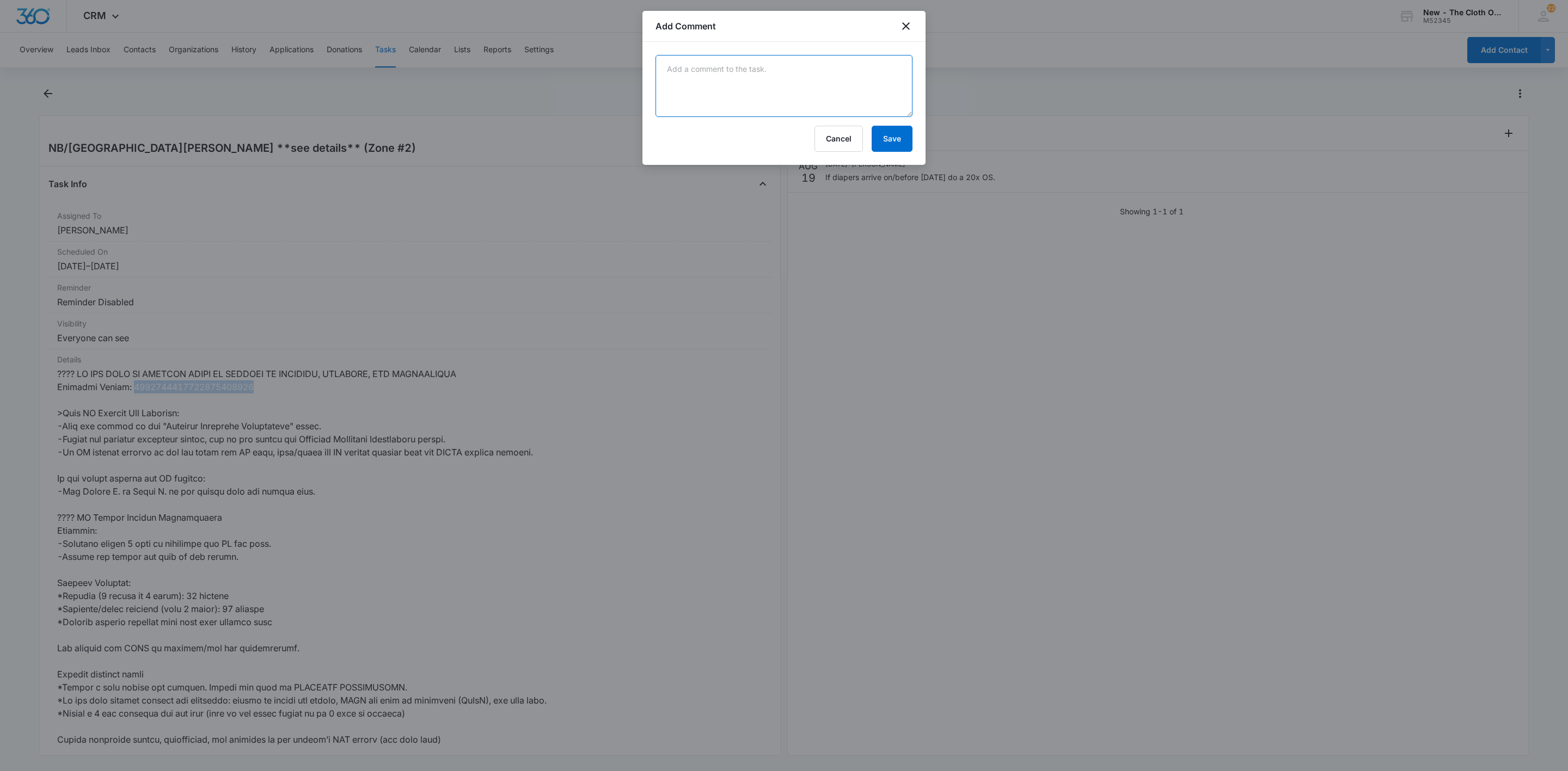
click at [778, 67] on textarea at bounding box center [784, 86] width 257 height 62
paste textarea "Your item was delivered at the front door or porch at 2:19 pm on September 8, 2…"
type textarea "Your item was delivered at the front door or porch at 2:19 pm on September 8, 2…"
click at [886, 135] on button "Save" at bounding box center [892, 138] width 41 height 26
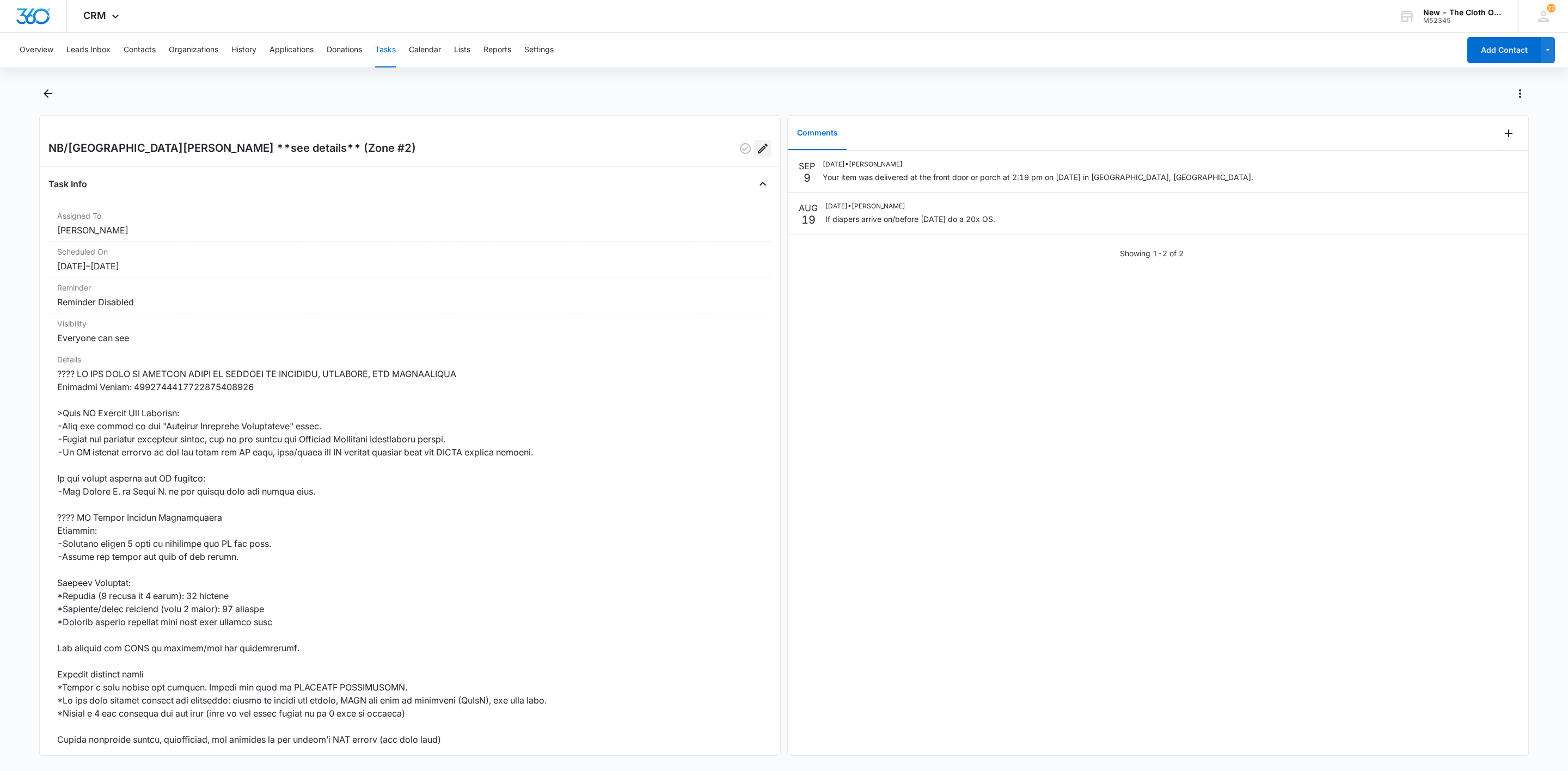
click at [758, 148] on icon "Edit" at bounding box center [762, 148] width 10 height 10
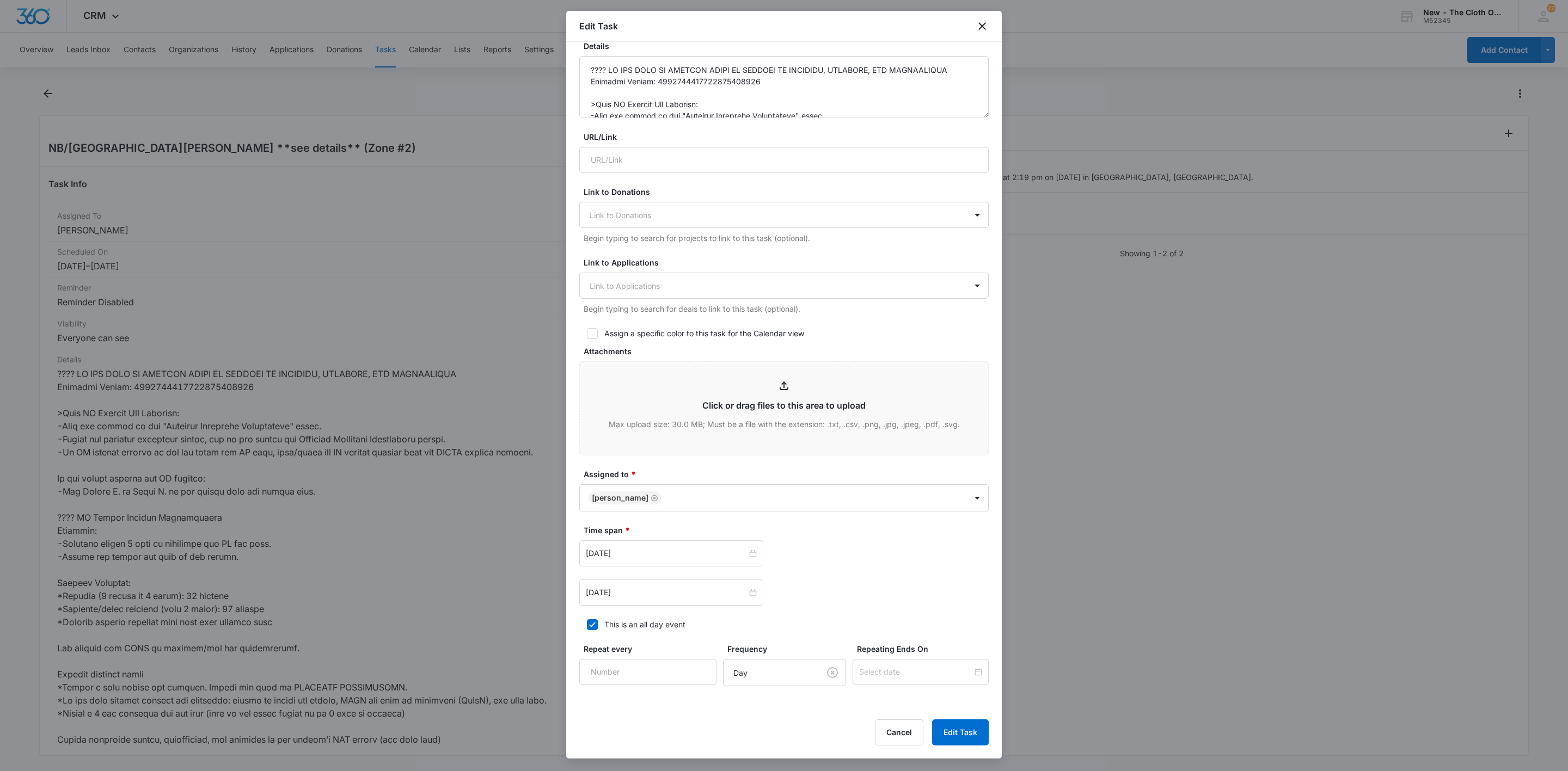
scroll to position [242, 0]
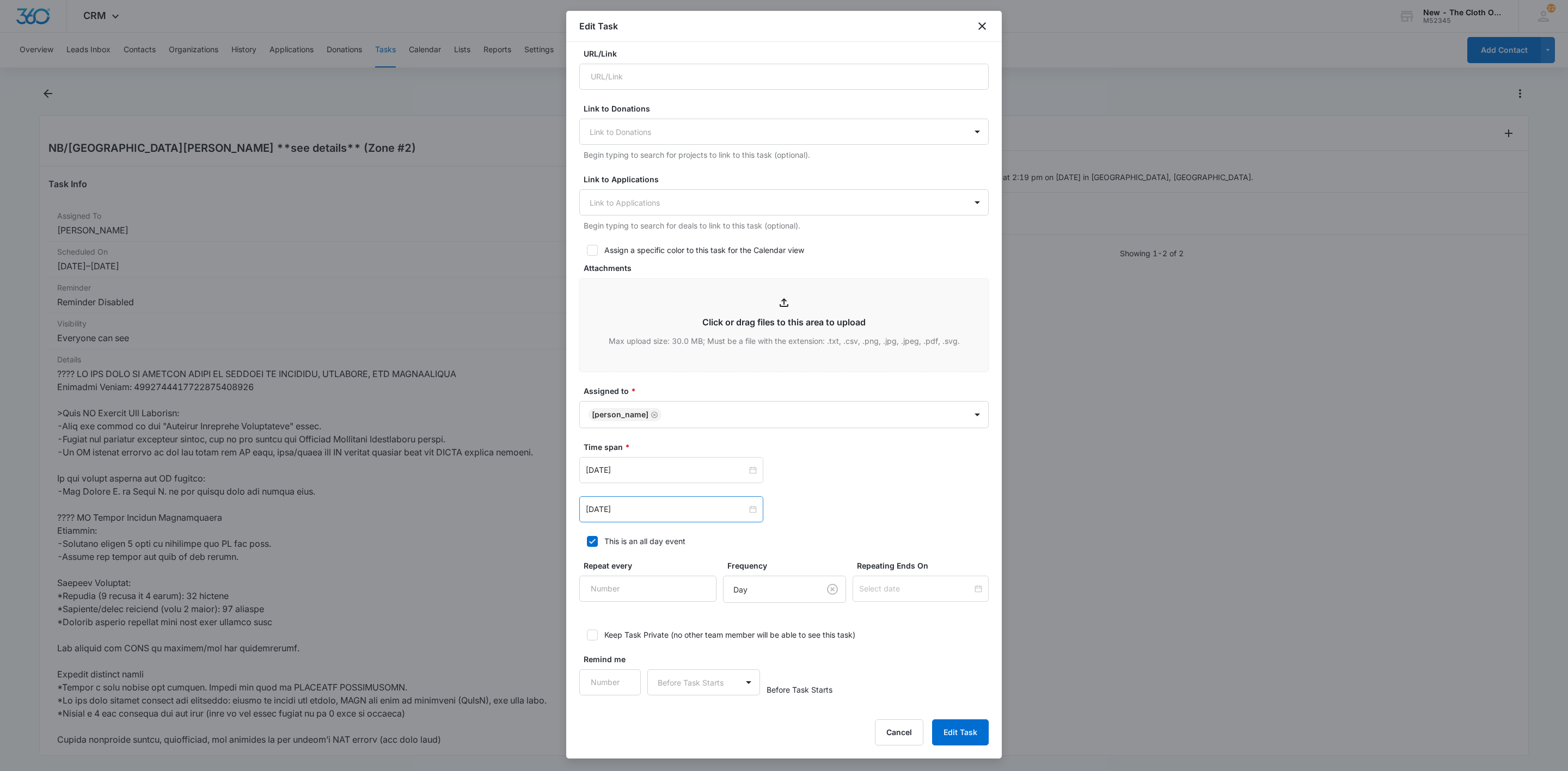
click at [633, 517] on div "Sep 19, 2025" at bounding box center [672, 509] width 184 height 26
type input "Sep 15, 2025"
click at [616, 616] on div "15" at bounding box center [615, 610] width 13 height 13
click at [901, 506] on div "Sep 15, 2025 Sep 2025 Su Mo Tu We Th Fr Sa 31 1 2 3 4 5 6 7 8 9 10 11 12 13 14 …" at bounding box center [784, 509] width 409 height 26
drag, startPoint x: 966, startPoint y: 733, endPoint x: 875, endPoint y: 490, distance: 259.5
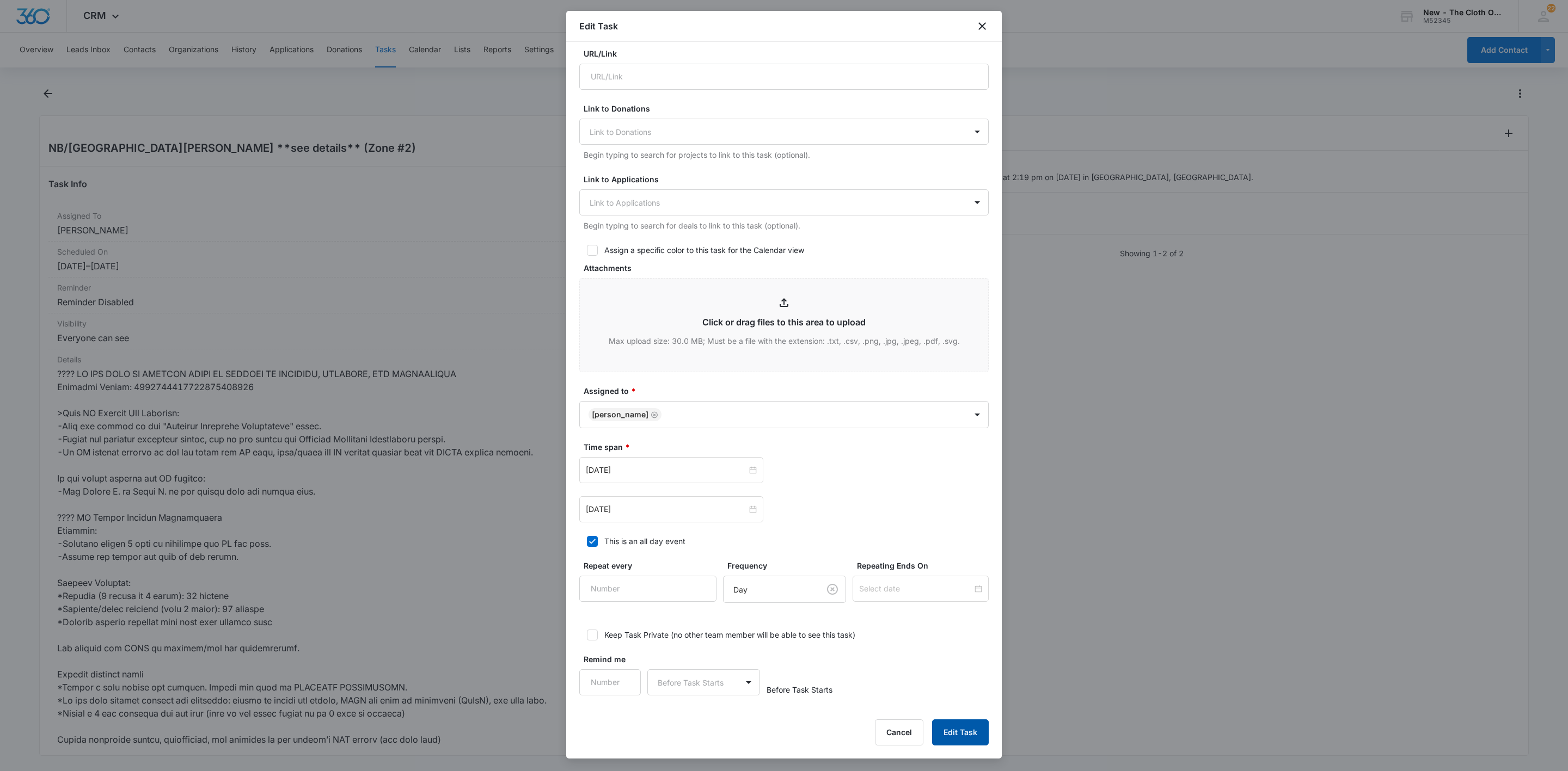
click at [867, 507] on div "Edit Task Flag this task as urgent Contact Rochelle Hall (ID:16244; rochellehal…" at bounding box center [784, 385] width 435 height 748
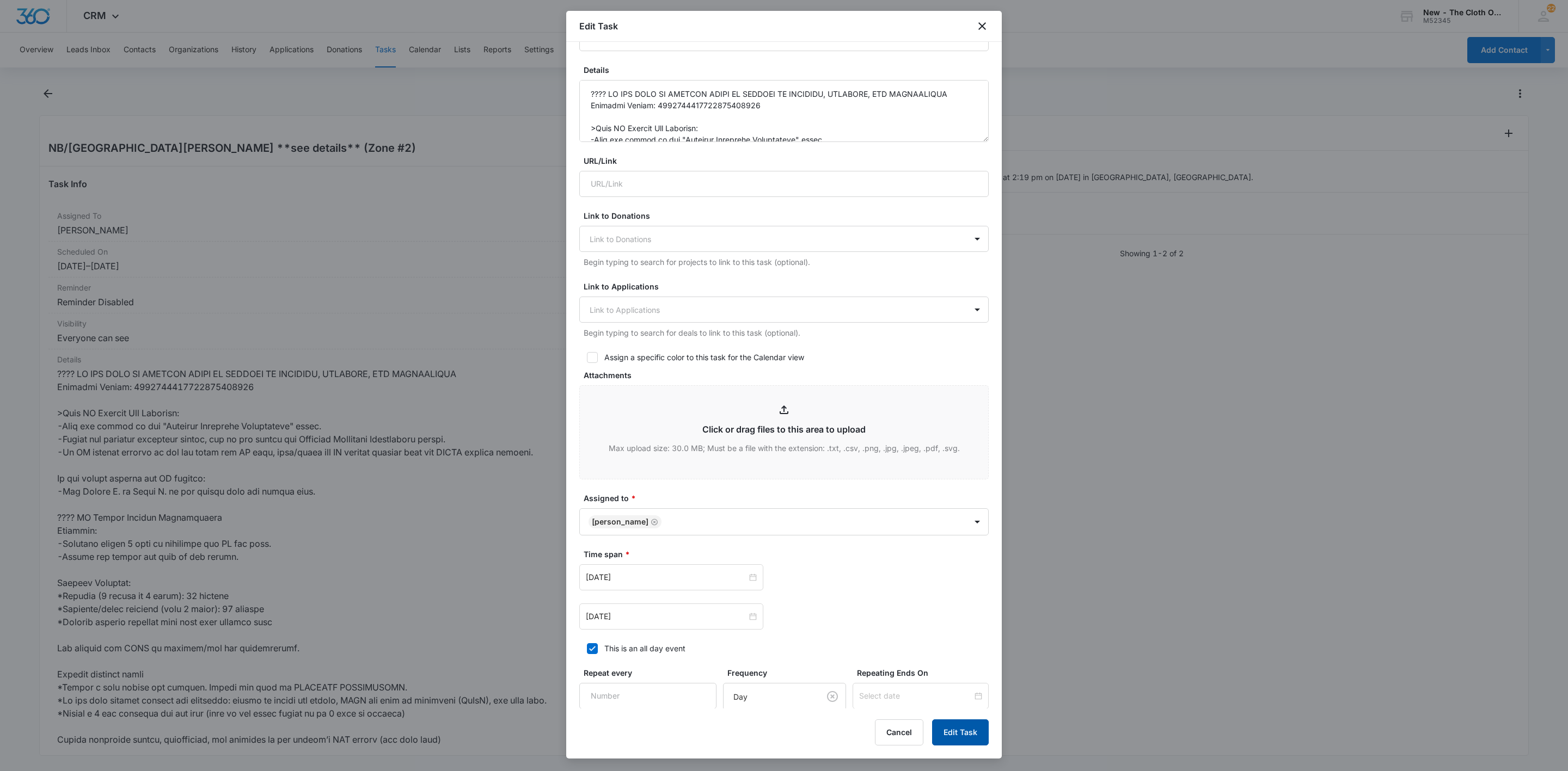
scroll to position [0, 0]
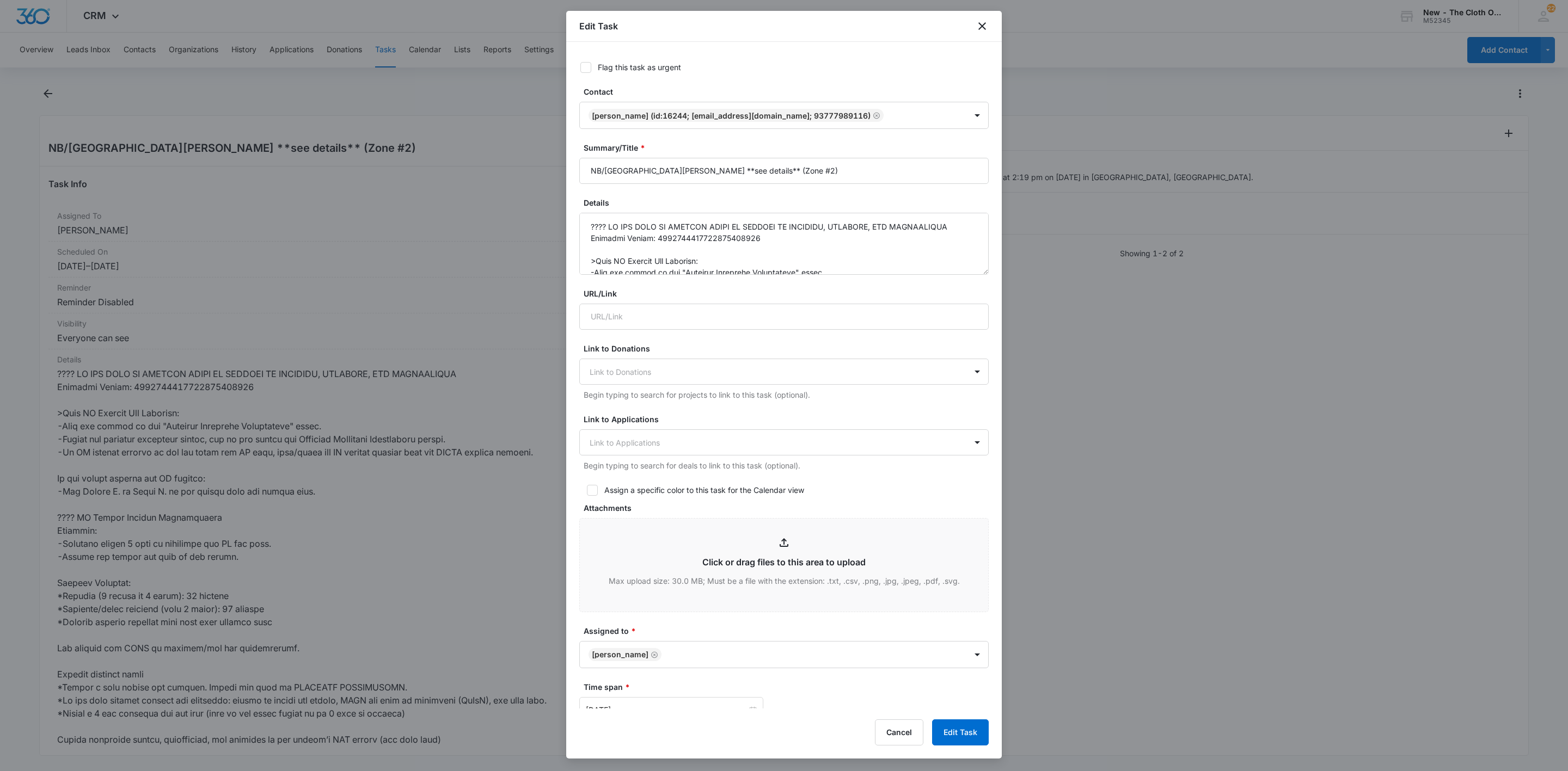
click at [626, 59] on div "Flag this task as urgent Contact Rochelle Hall (ID:16244; rochellehall1234@gmai…" at bounding box center [784, 375] width 435 height 667
click at [626, 67] on div "Flag this task as urgent" at bounding box center [639, 67] width 83 height 11
click at [580, 67] on input "Flag this task as urgent" at bounding box center [576, 67] width 8 height 8
checkbox input "true"
click at [962, 732] on button "Edit Task" at bounding box center [960, 732] width 56 height 26
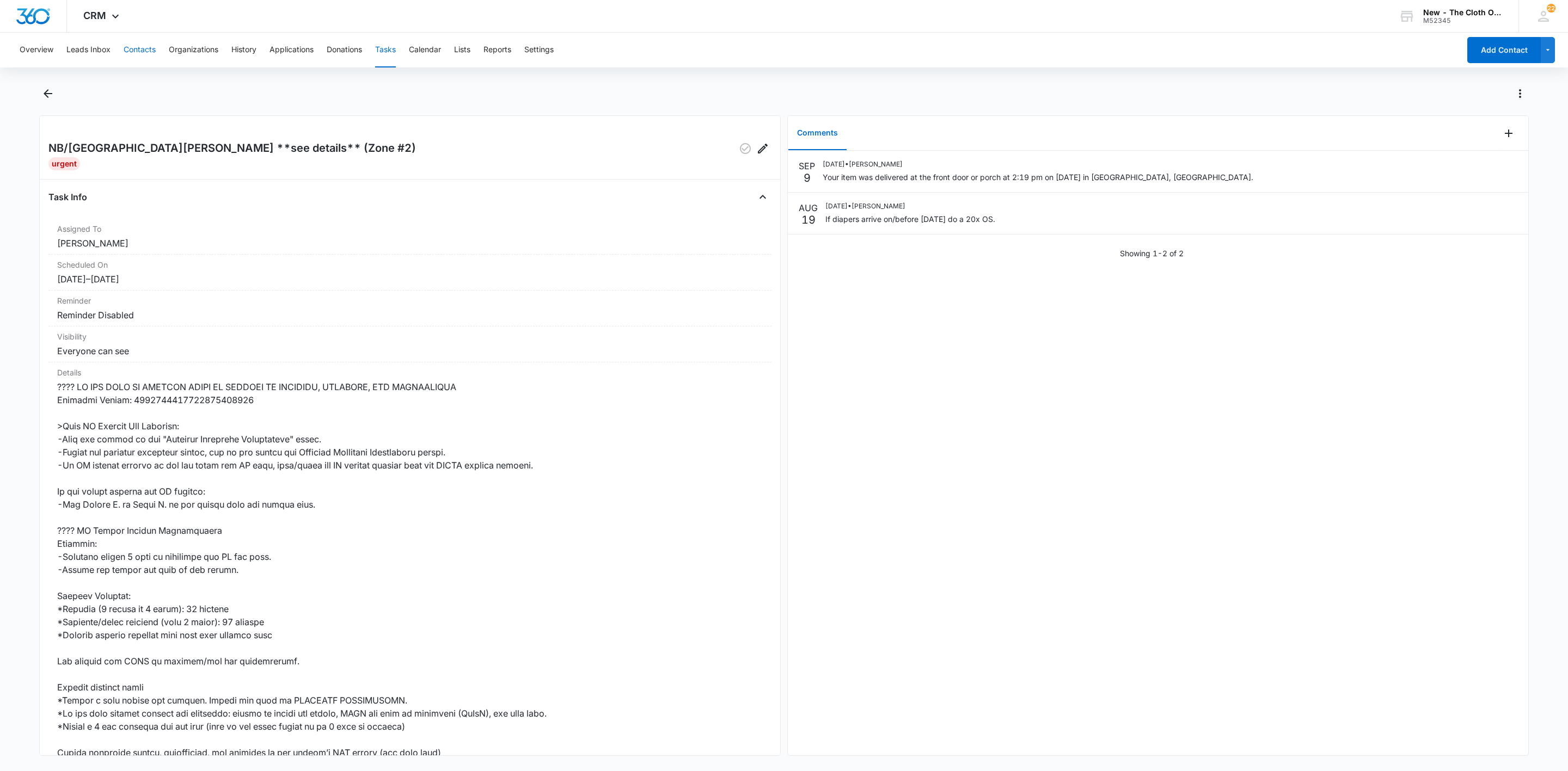
click at [138, 44] on button "Contacts" at bounding box center [140, 49] width 32 height 35
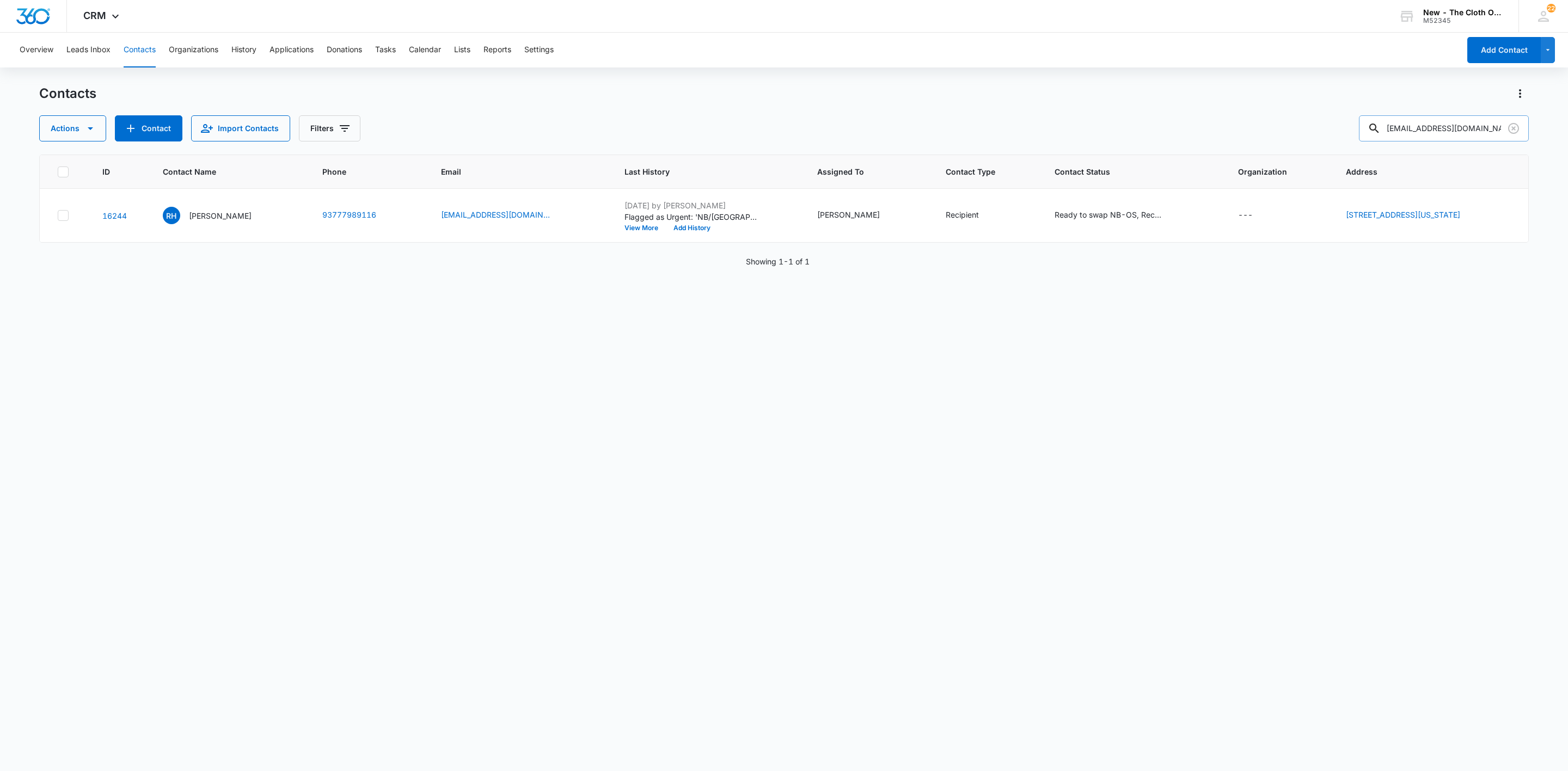
click at [1402, 131] on input "rochellehall1234@gmail.com" at bounding box center [1444, 128] width 170 height 26
paste input "josey.walker@yahoo"
type input "[PERSON_NAME][EMAIL_ADDRESS][PERSON_NAME][DOMAIN_NAME]"
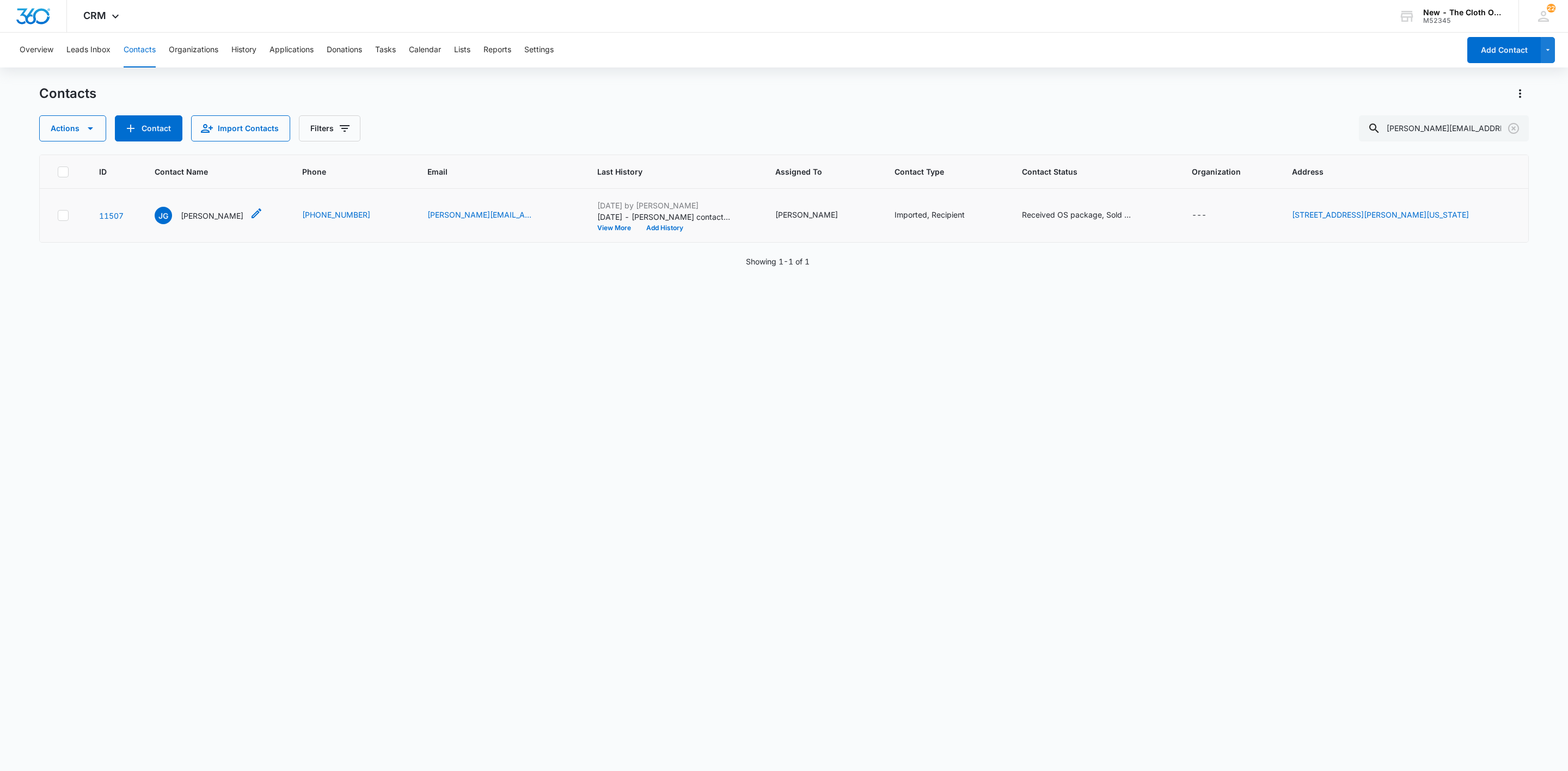
click at [206, 218] on p "[PERSON_NAME]" at bounding box center [212, 216] width 63 height 11
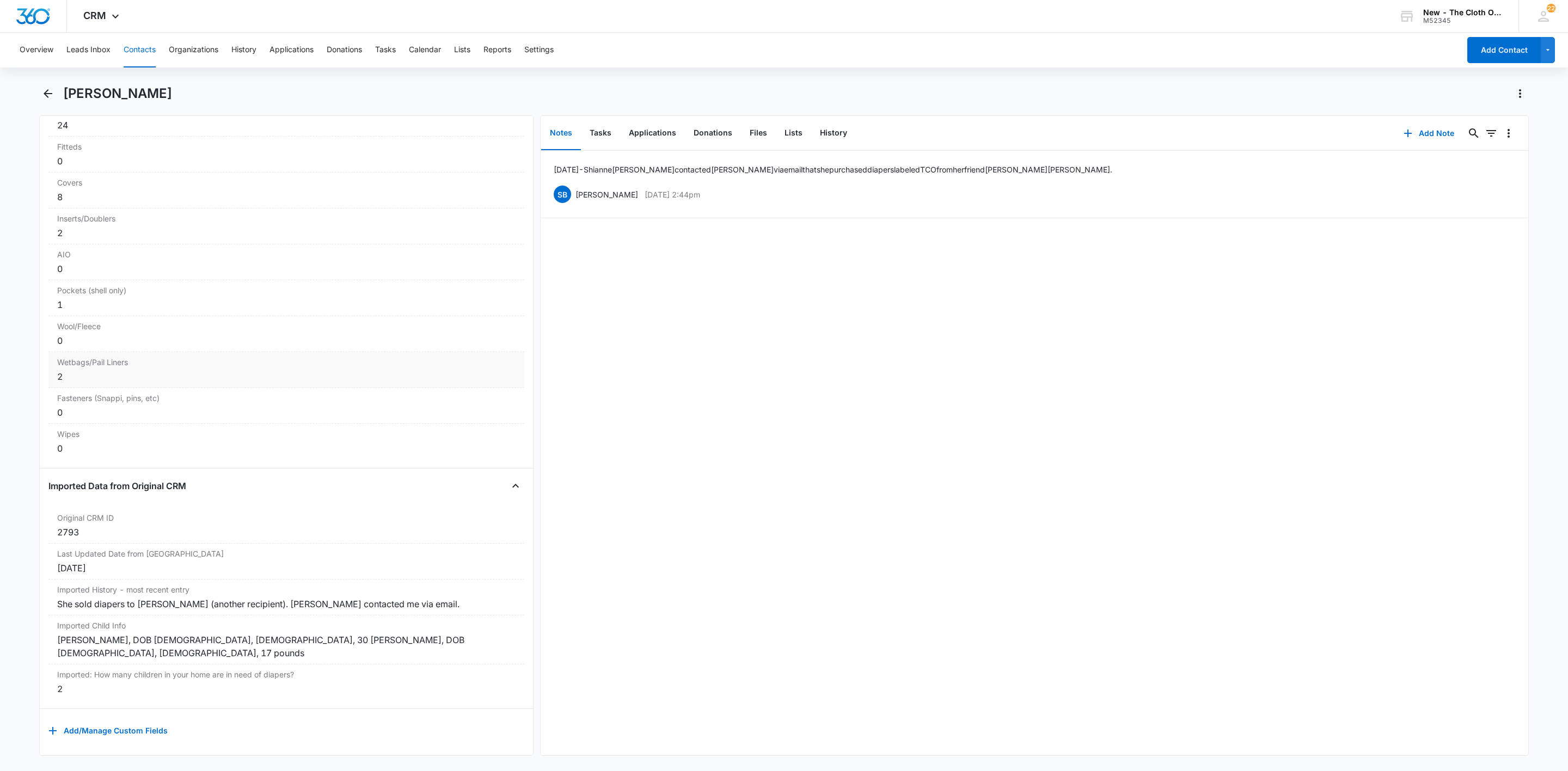
scroll to position [2790, 0]
click at [255, 636] on div "Bodhi Gould, DOB 12/18/2017, Male, 30 poundsIvan Gould, DOB 09/25/2019, Male, 1…" at bounding box center [286, 645] width 458 height 26
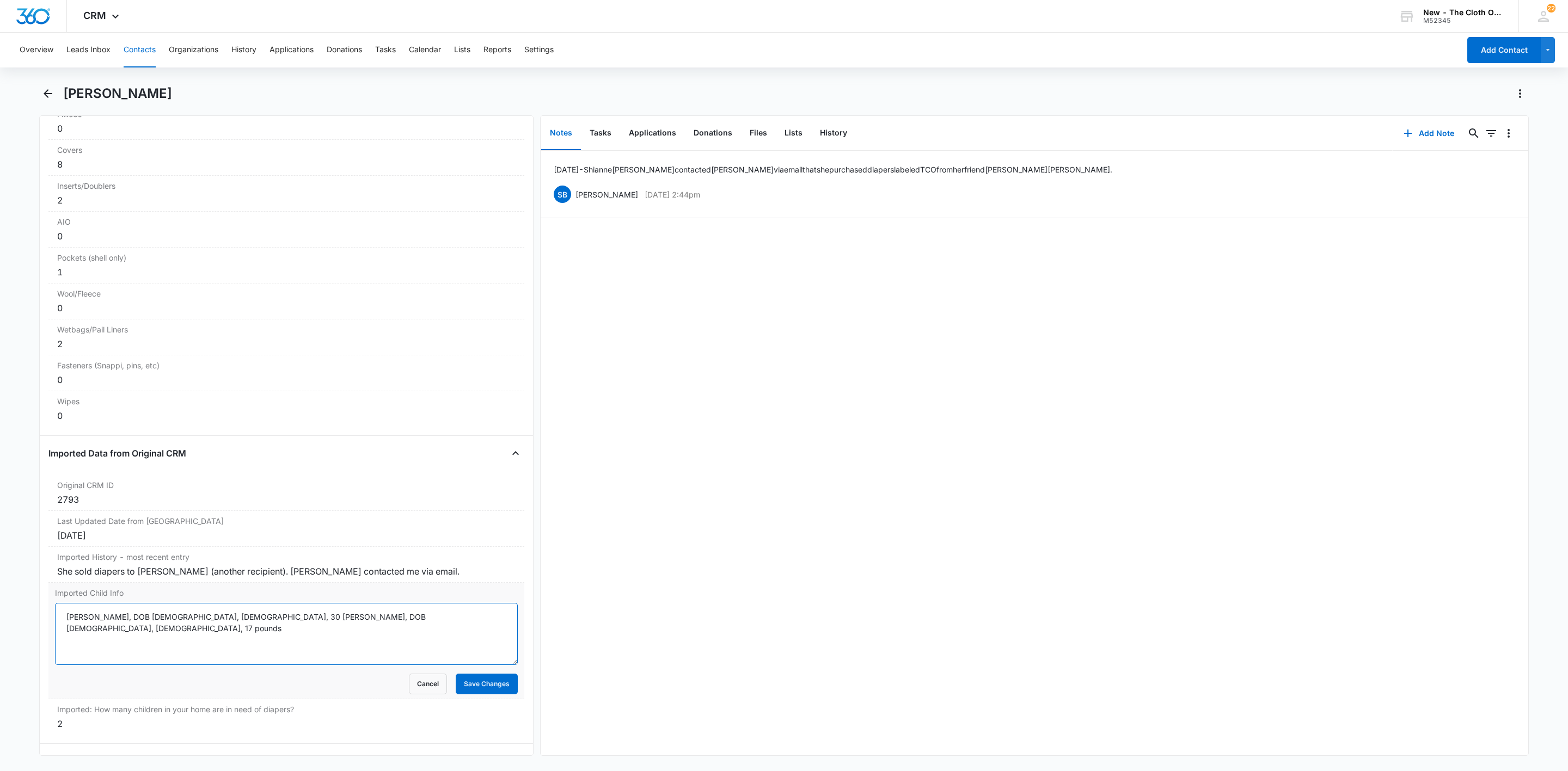
click at [237, 647] on textarea "Bodhi Gould, DOB 12/18/2017, Male, 30 poundsIvan Gould, DOB 09/25/2019, Male, 1…" at bounding box center [286, 634] width 463 height 62
click at [373, 634] on textarea "Bodhi Gould, DOB 12/18/2017, Male, 30 pounds Ivan Gould, DOB 09/25/2019, Male, …" at bounding box center [286, 634] width 463 height 62
type textarea "Bodhi Gould, DOB 12/18/2017, Male, 30 pounds ** Ivan Gould, DOB 09/25/2019, Mal…"
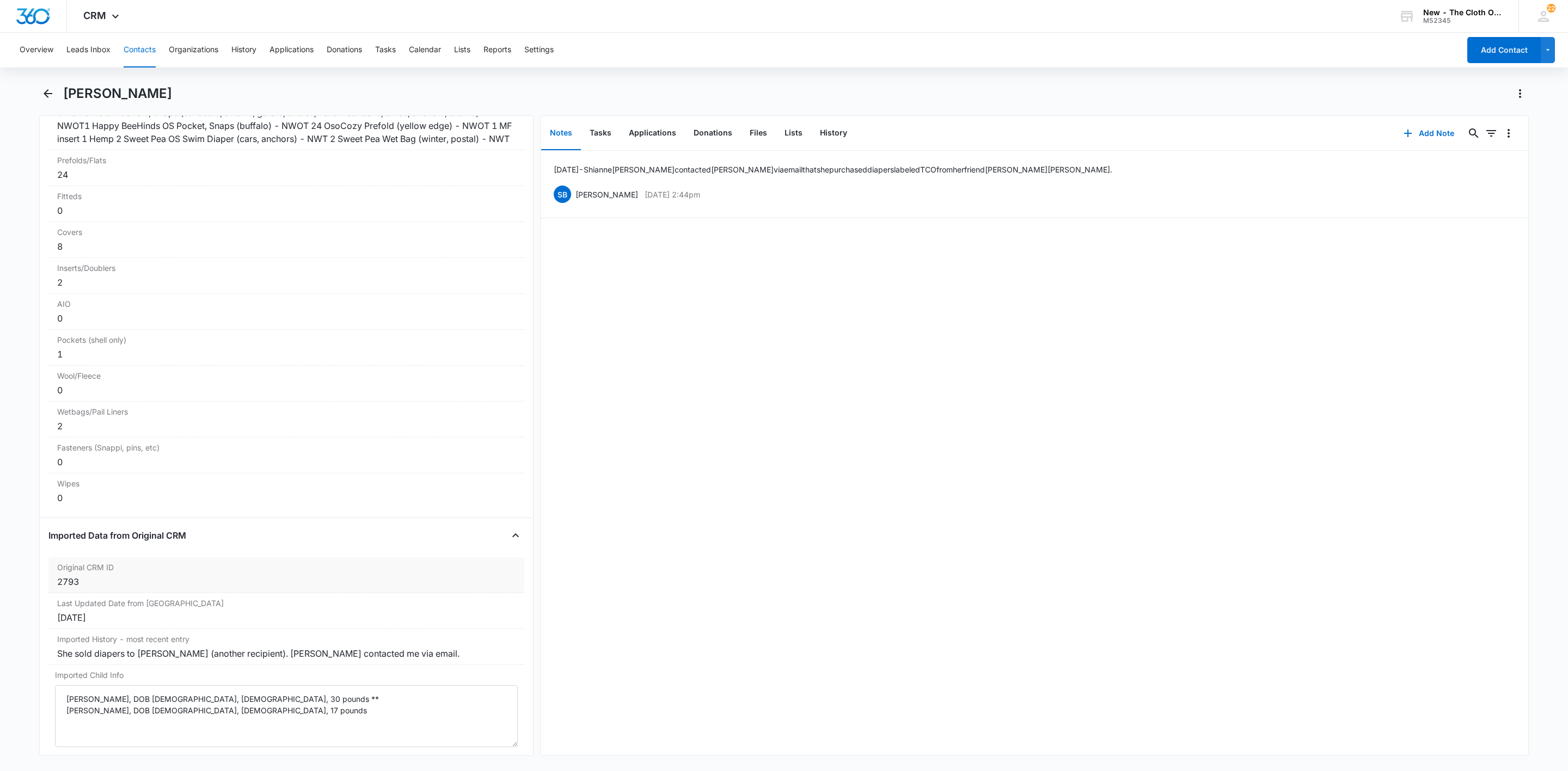
scroll to position [2626, 0]
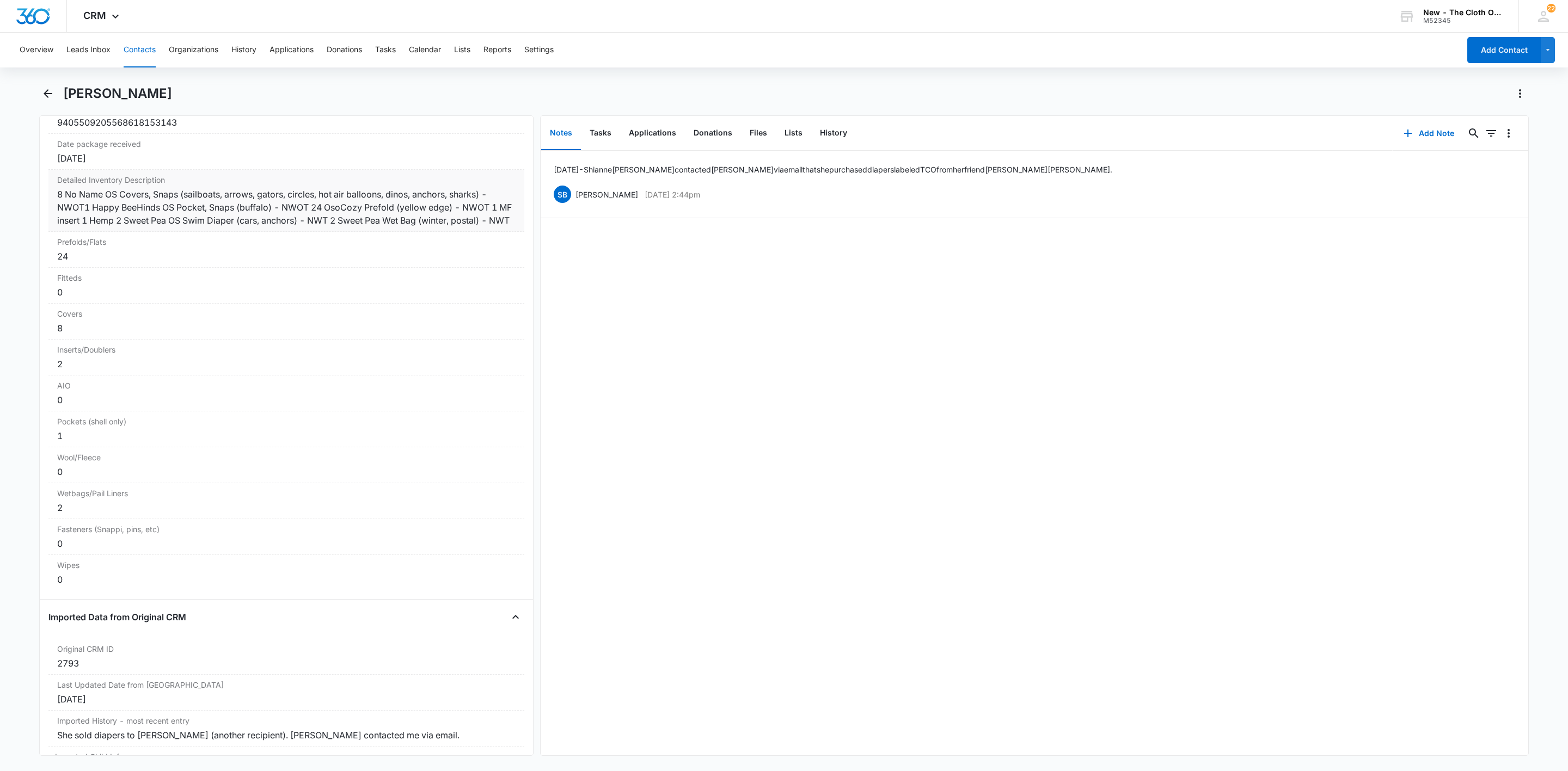
click at [131, 227] on div "8 No Name OS Covers, Snaps (sailboats, arrows, gators, circles, hot air balloon…" at bounding box center [286, 208] width 458 height 39
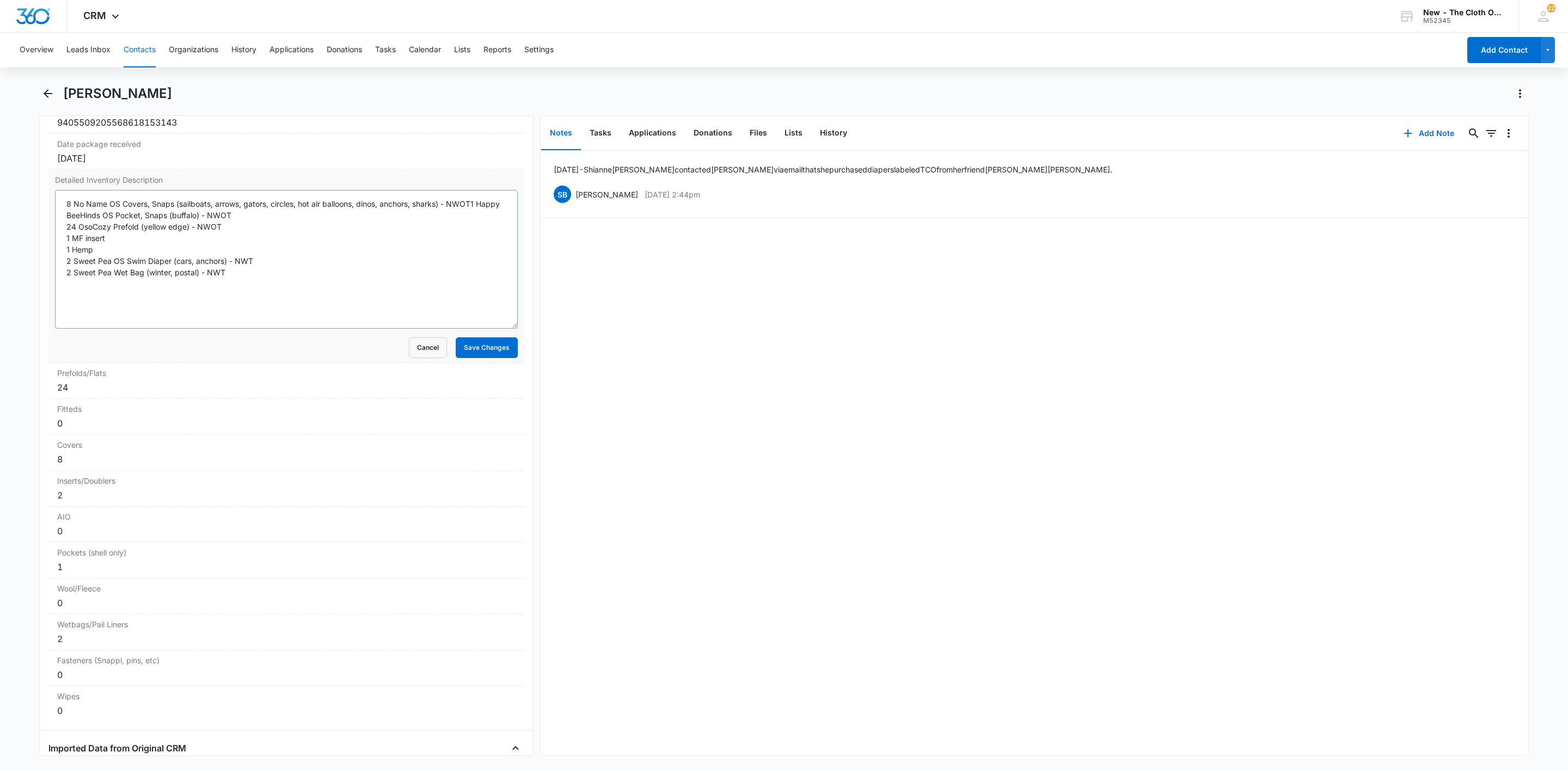
drag, startPoint x: 502, startPoint y: 260, endPoint x: 460, endPoint y: 342, distance: 92.1
click at [495, 329] on textarea "8 No Name OS Covers, Snaps (sailboats, arrows, gators, circles, hot air balloon…" at bounding box center [286, 259] width 463 height 139
drag, startPoint x: 251, startPoint y: 288, endPoint x: 32, endPoint y: 209, distance: 232.8
click at [32, 209] on main "Josey Gould Remove JG Josey Gould Contact Info Name Cancel Save Changes Josey G…" at bounding box center [784, 427] width 1568 height 684
click at [474, 220] on textarea "8 No Name OS Covers, Snaps (sailboats, arrows, gators, circles, hot air balloon…" at bounding box center [286, 269] width 463 height 159
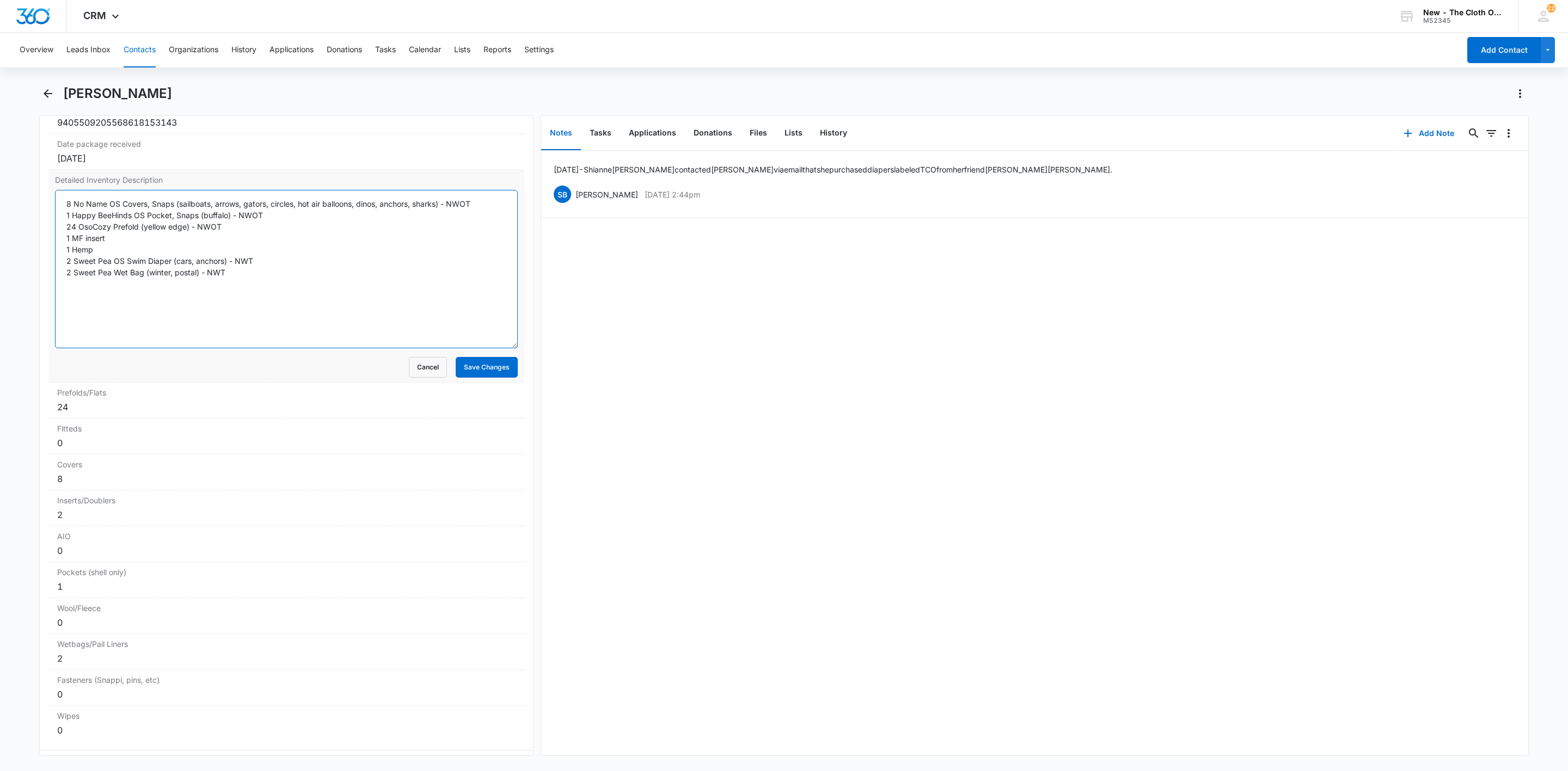
type textarea "8 No Name OS Covers, Snaps (sailboats, arrows, gators, circles, hot air balloon…"
click at [50, 293] on div "Detailed Inventory Description 8 No Name OS Covers, Snaps (sailboats, arrows, g…" at bounding box center [286, 276] width 476 height 213
click at [477, 378] on button "Save Changes" at bounding box center [487, 367] width 62 height 21
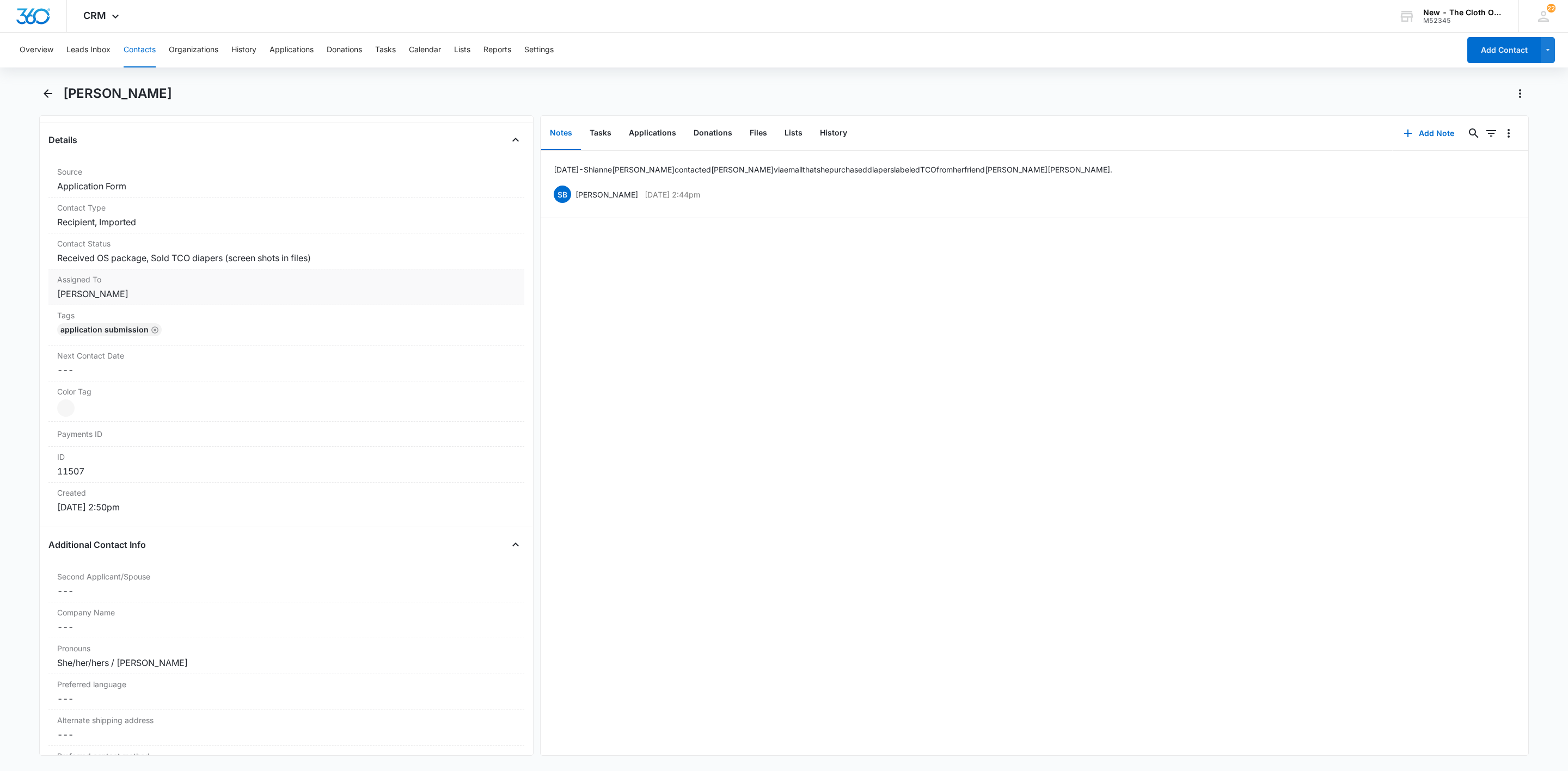
scroll to position [421, 0]
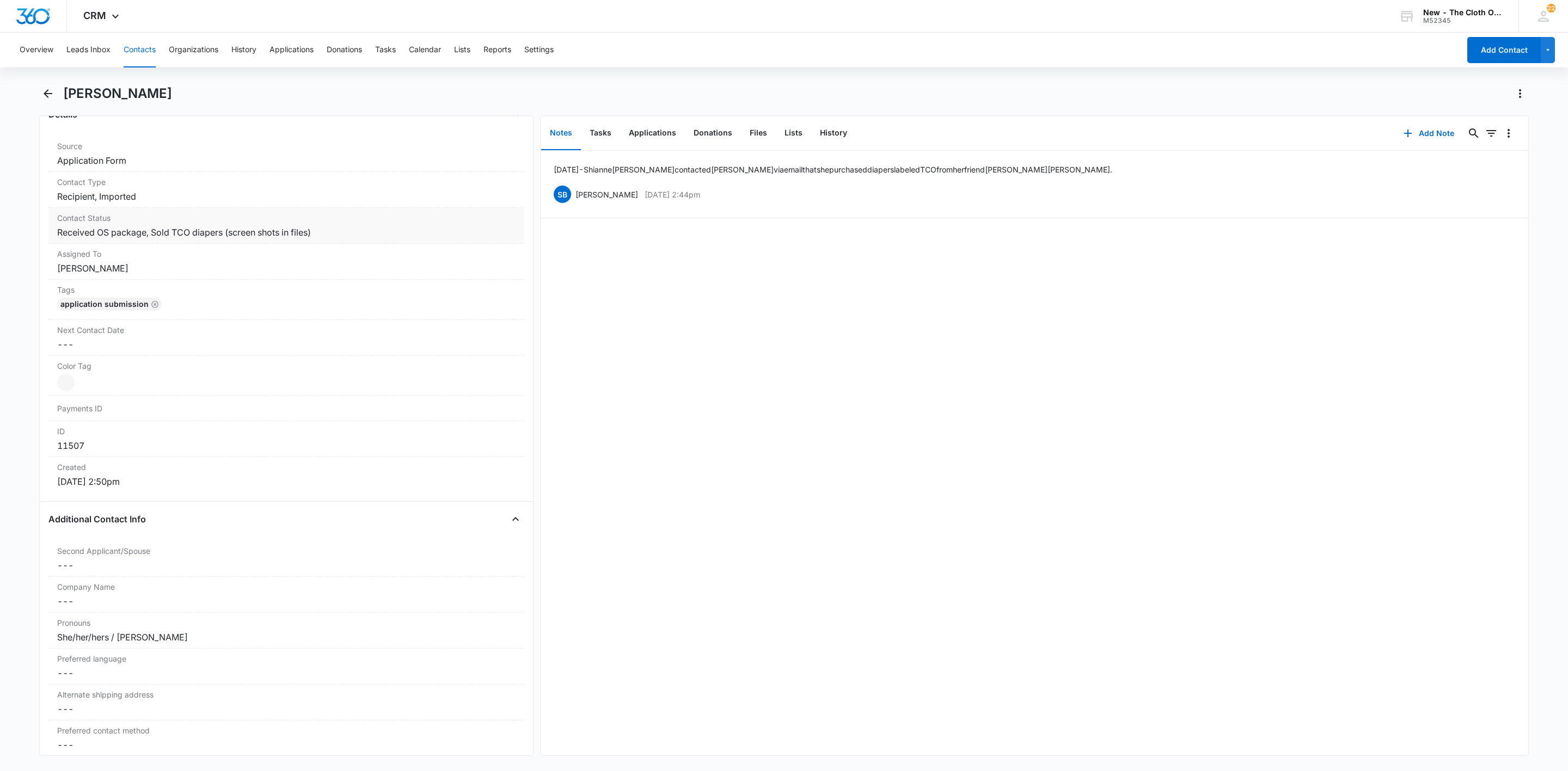
click at [371, 235] on dd "Cancel Save Changes Received OS package, Sold TCO diapers (screen shots in file…" at bounding box center [286, 232] width 458 height 13
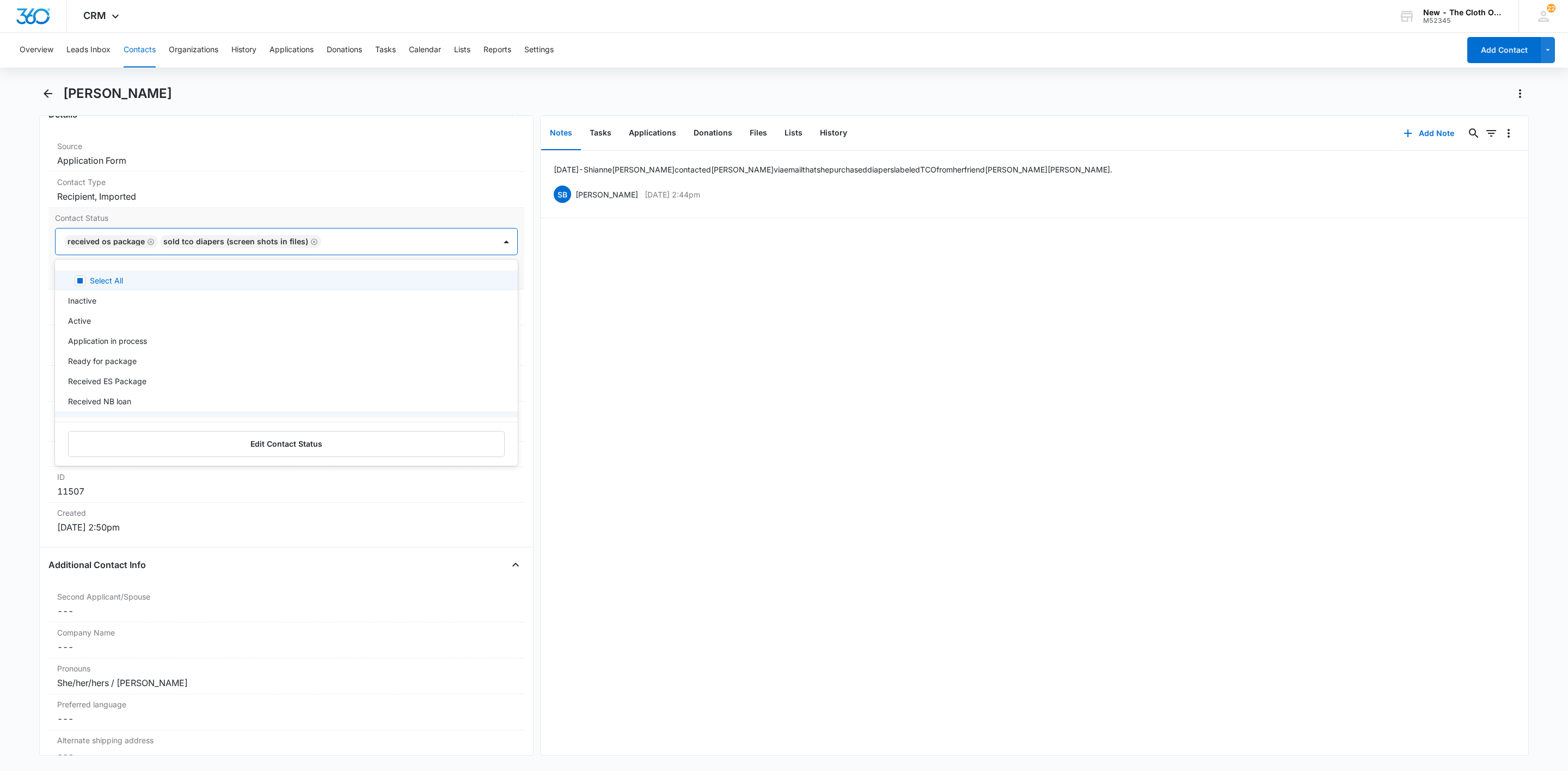
click at [427, 248] on div at bounding box center [402, 242] width 157 height 15
type input "ret"
click at [129, 286] on p "Ready to return (no swap)" at bounding box center [114, 280] width 93 height 11
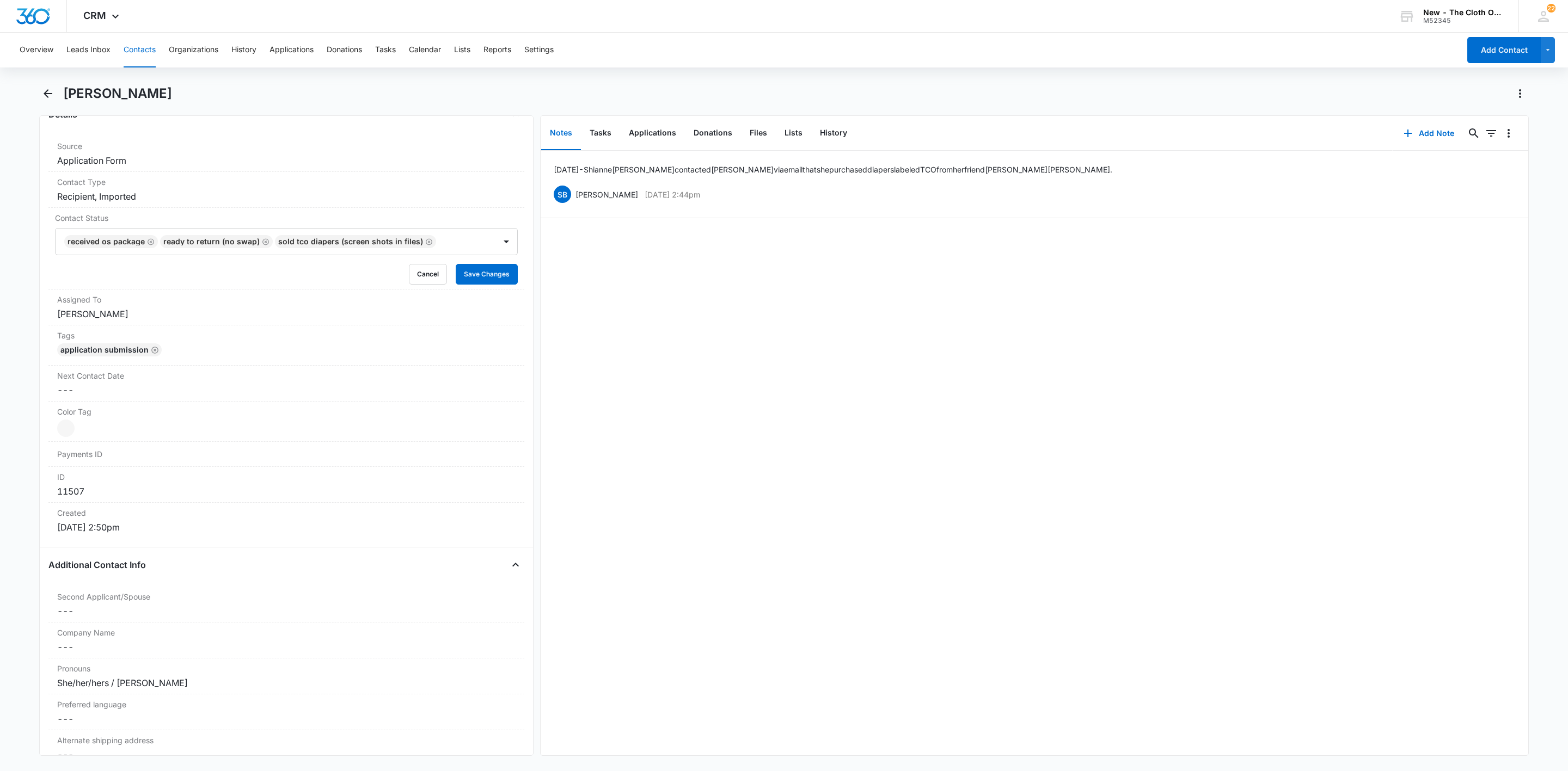
click at [32, 260] on main "Josey Gould Remove JG Josey Gould Contact Info Name Cancel Save Changes Josey G…" at bounding box center [784, 427] width 1568 height 684
click at [495, 271] on button "Save Changes" at bounding box center [487, 274] width 62 height 21
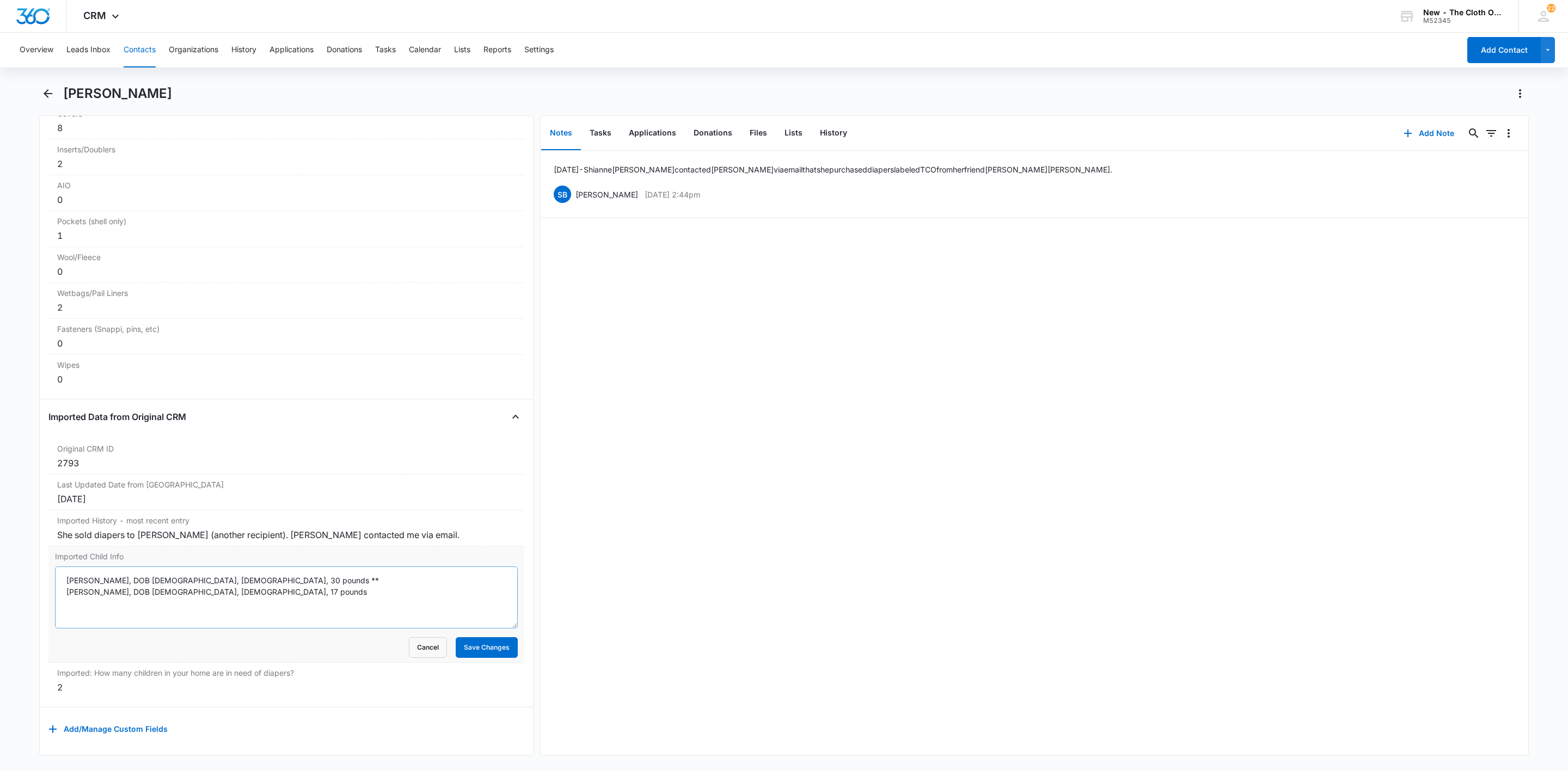
scroll to position [2871, 0]
drag, startPoint x: 234, startPoint y: 579, endPoint x: 54, endPoint y: 586, distance: 180.1
click at [54, 586] on div "Imported Child Info Bodhi Gould, DOB 12/18/2017, Male, 30 pounds ** Ivan Gould,…" at bounding box center [286, 605] width 476 height 117
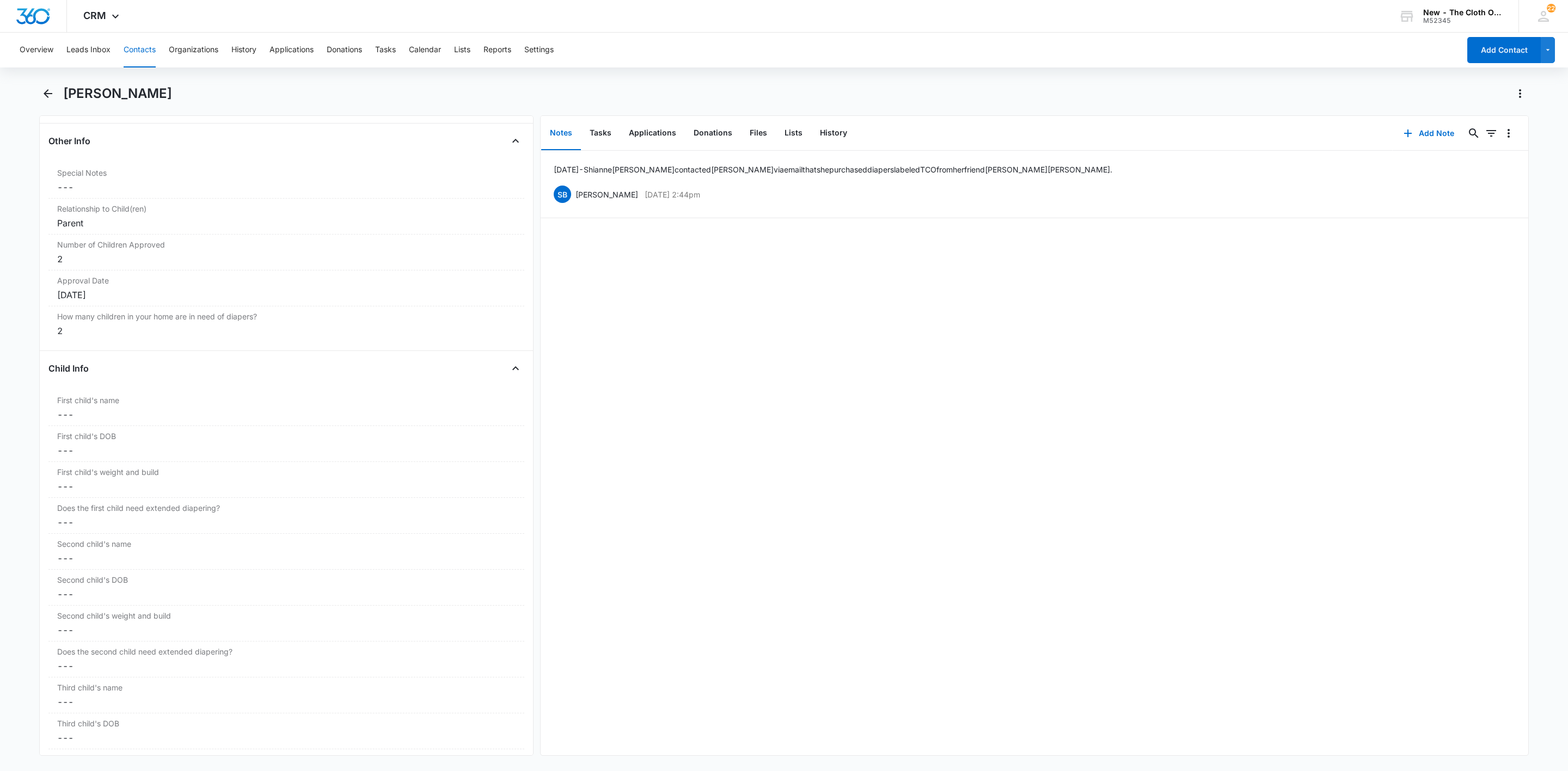
scroll to position [993, 0]
click at [90, 485] on dd "Cancel Save Changes ---" at bounding box center [286, 485] width 458 height 13
click at [98, 498] on input "First child's name" at bounding box center [286, 493] width 463 height 26
paste input "Ivan Gould, DOB 09/25/2019, Male, 17 pounds"
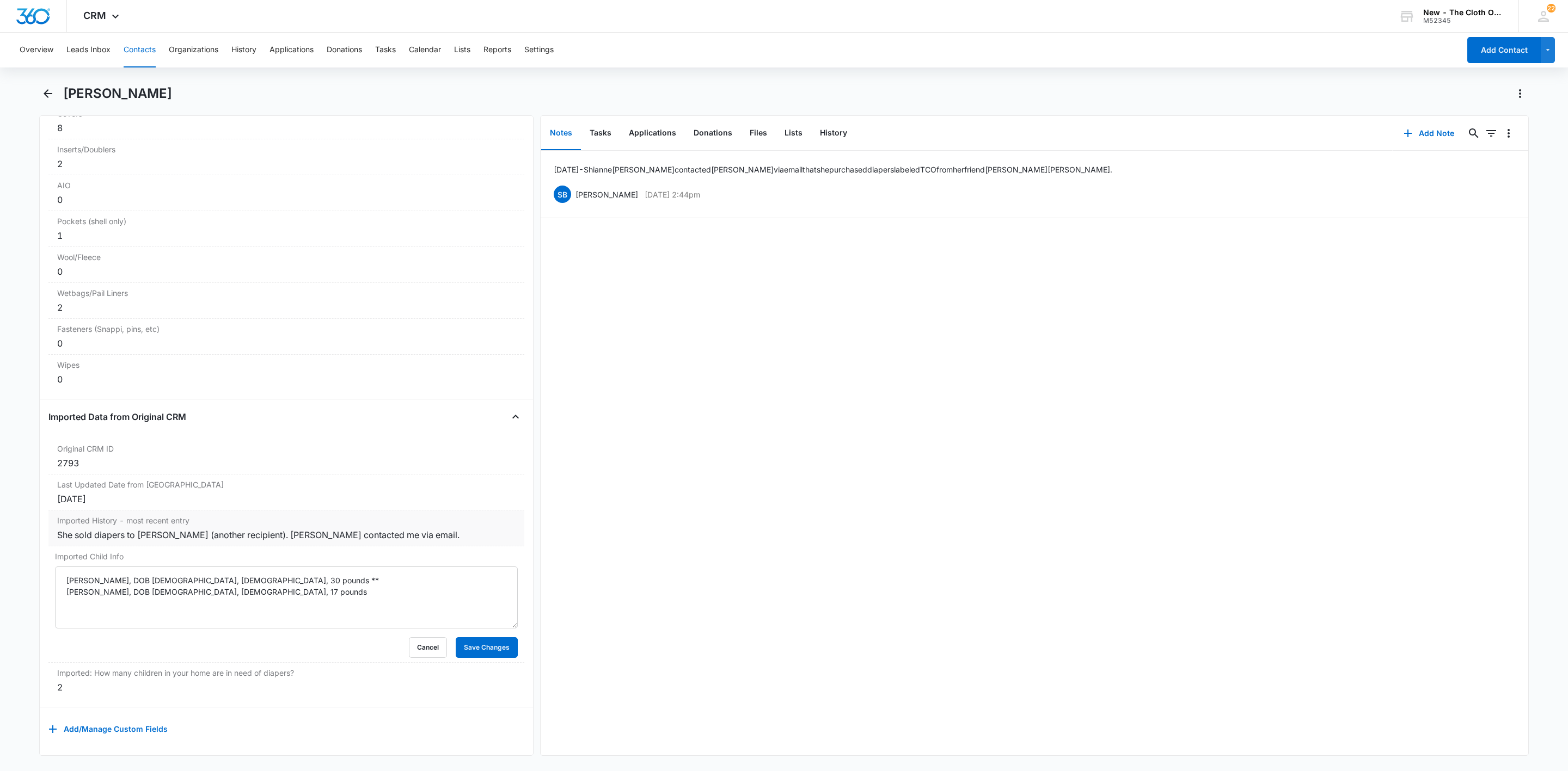
scroll to position [2915, 0]
type input "Ivan Gould, DOB 09/25/2019, Male, 17 pounds"
drag, startPoint x: 236, startPoint y: 567, endPoint x: 51, endPoint y: 558, distance: 185.2
click at [51, 558] on div "Imported Child Info Bodhi Gould, DOB 12/18/2017, Male, 30 pounds ** Ivan Gould,…" at bounding box center [286, 605] width 476 height 117
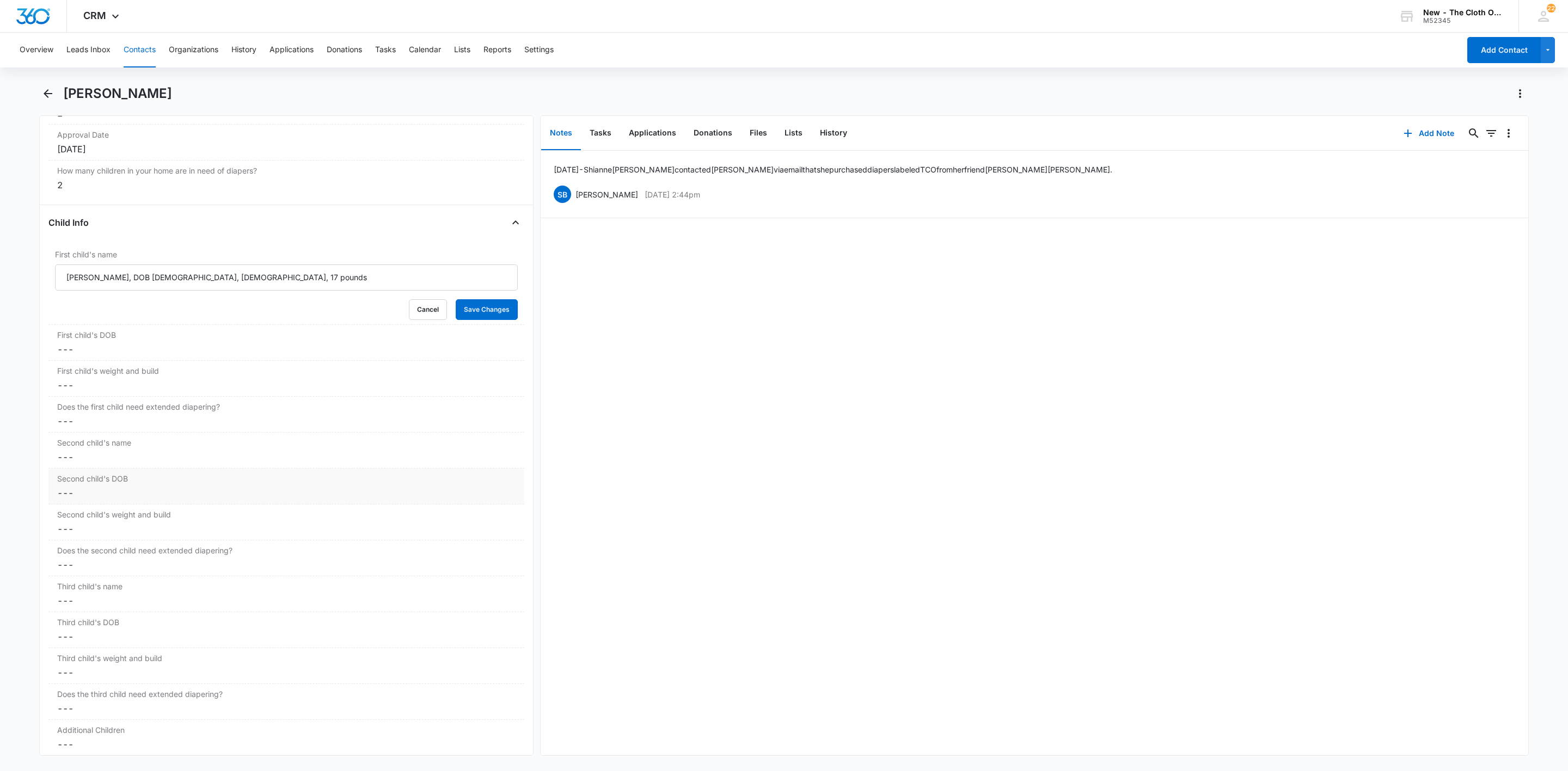
scroll to position [1201, 0]
click at [79, 457] on label "Second child's name" at bounding box center [286, 451] width 458 height 11
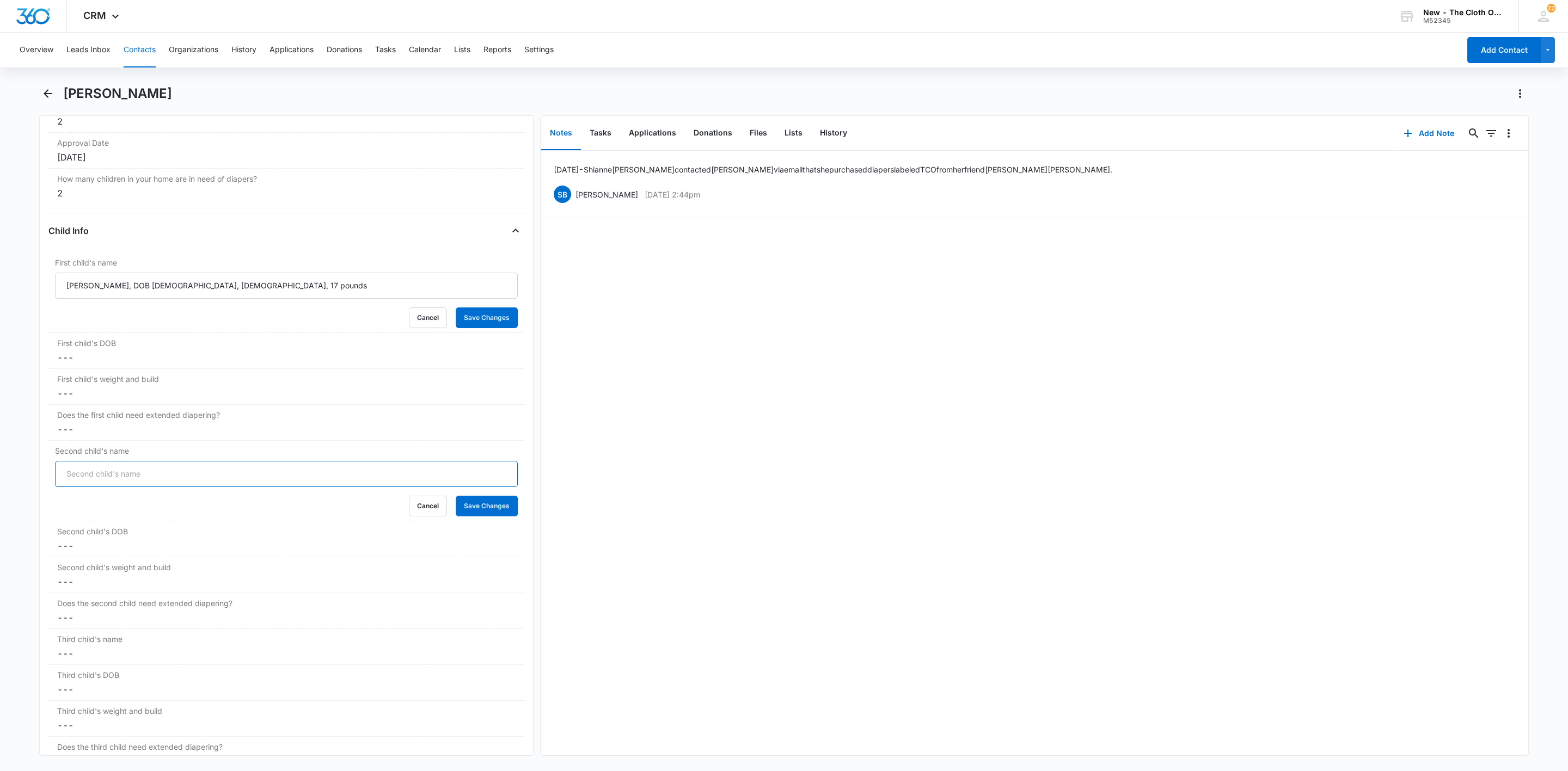
click at [107, 485] on input "Second child's name" at bounding box center [286, 474] width 463 height 26
paste input "Bodhi Gould, DOB 12/18/2017, Male, 30 pounds"
type input "Bodhi Gould, DOB 12/18/2017, Male, 30 pounds"
click at [477, 508] on button "Save Changes" at bounding box center [487, 506] width 62 height 21
click at [489, 324] on button "Save Changes" at bounding box center [487, 318] width 62 height 21
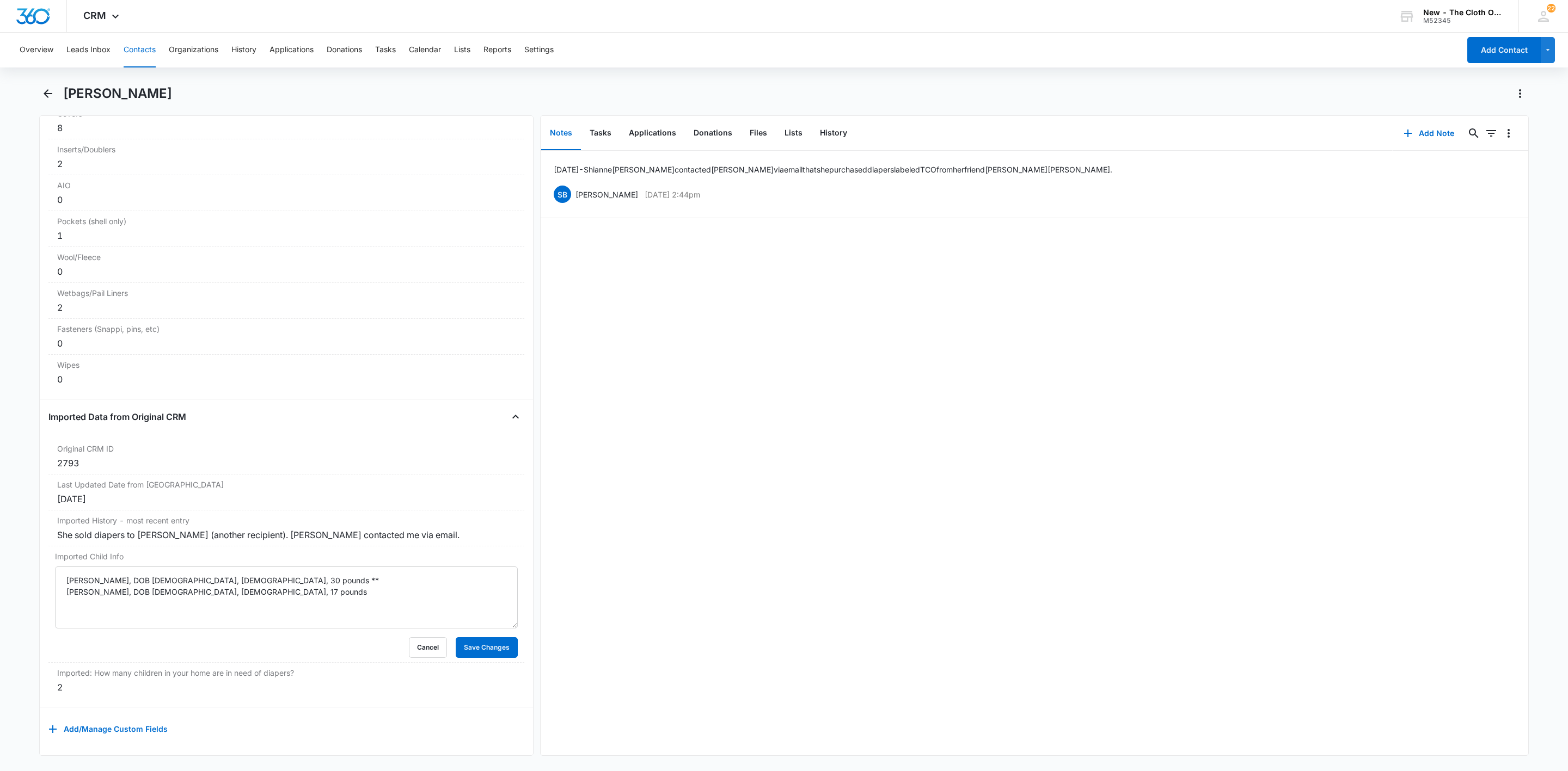
scroll to position [2871, 0]
drag, startPoint x: 423, startPoint y: 643, endPoint x: 487, endPoint y: 641, distance: 64.0
click at [484, 653] on dl "Original CRM ID Cancel Save Changes 2793 Last Updated Date from Import Cancel S…" at bounding box center [286, 568] width 476 height 260
click at [487, 638] on button "Save Changes" at bounding box center [487, 647] width 62 height 21
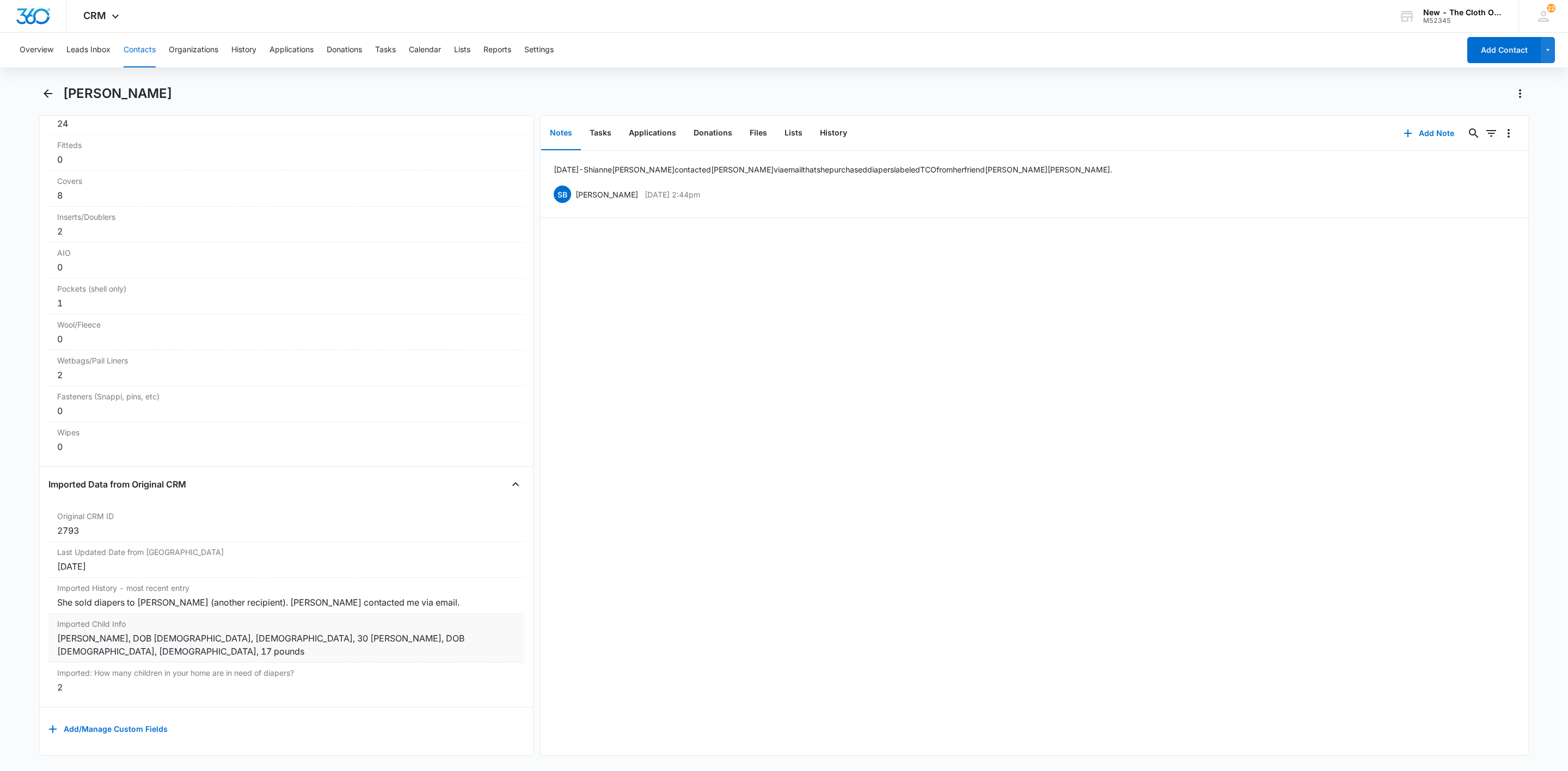
scroll to position [2790, 0]
click at [379, 49] on button "Tasks" at bounding box center [385, 49] width 21 height 35
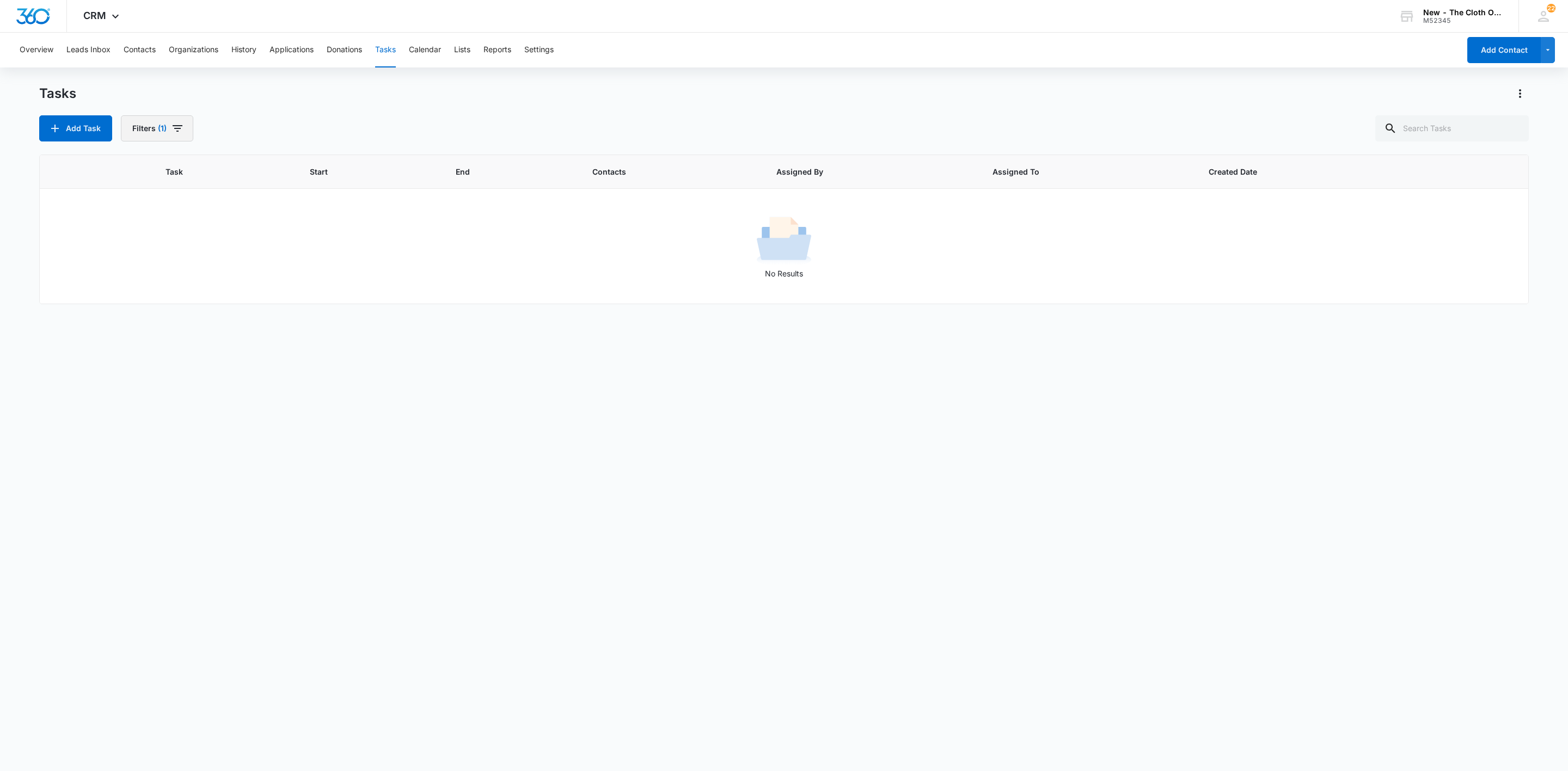
click at [172, 136] on button "Filters (1)" at bounding box center [157, 128] width 72 height 26
click at [228, 300] on button "Clear All" at bounding box center [197, 302] width 125 height 21
click at [1445, 128] on input "text" at bounding box center [1452, 128] width 154 height 26
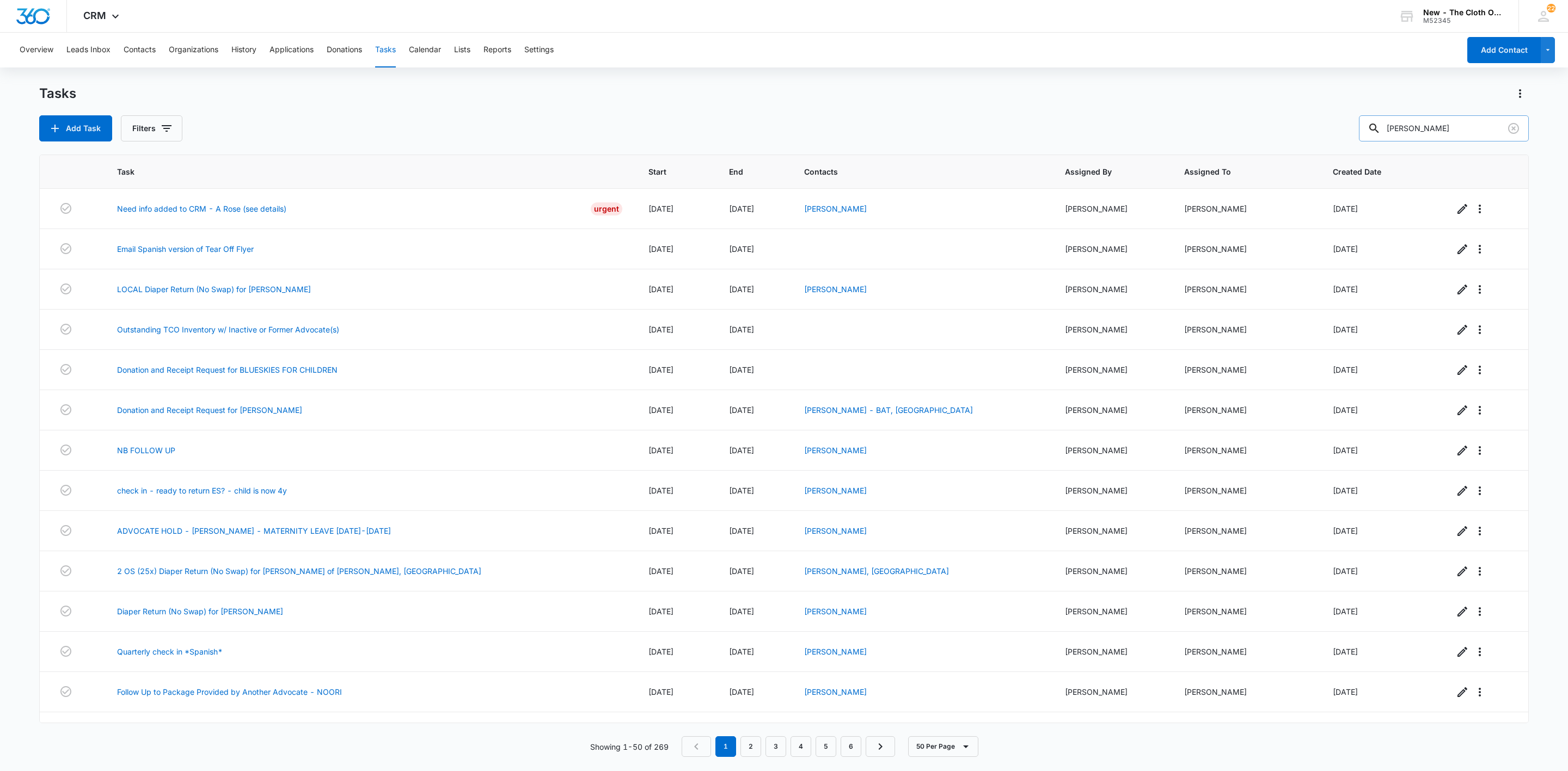
type input "meredith davis"
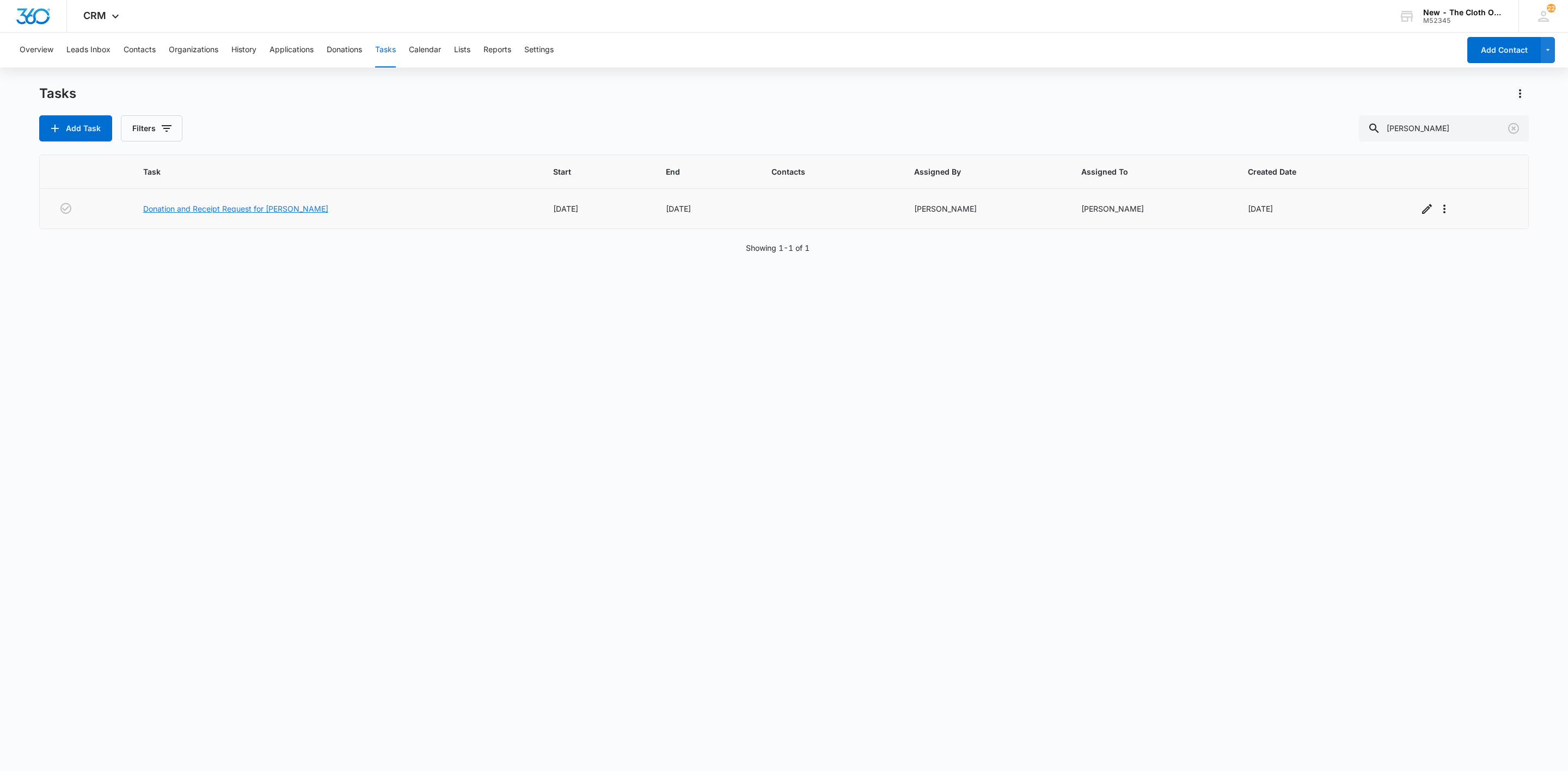
click at [251, 214] on link "Donation and Receipt Request for MEREDITH DAVIS" at bounding box center [236, 209] width 185 height 11
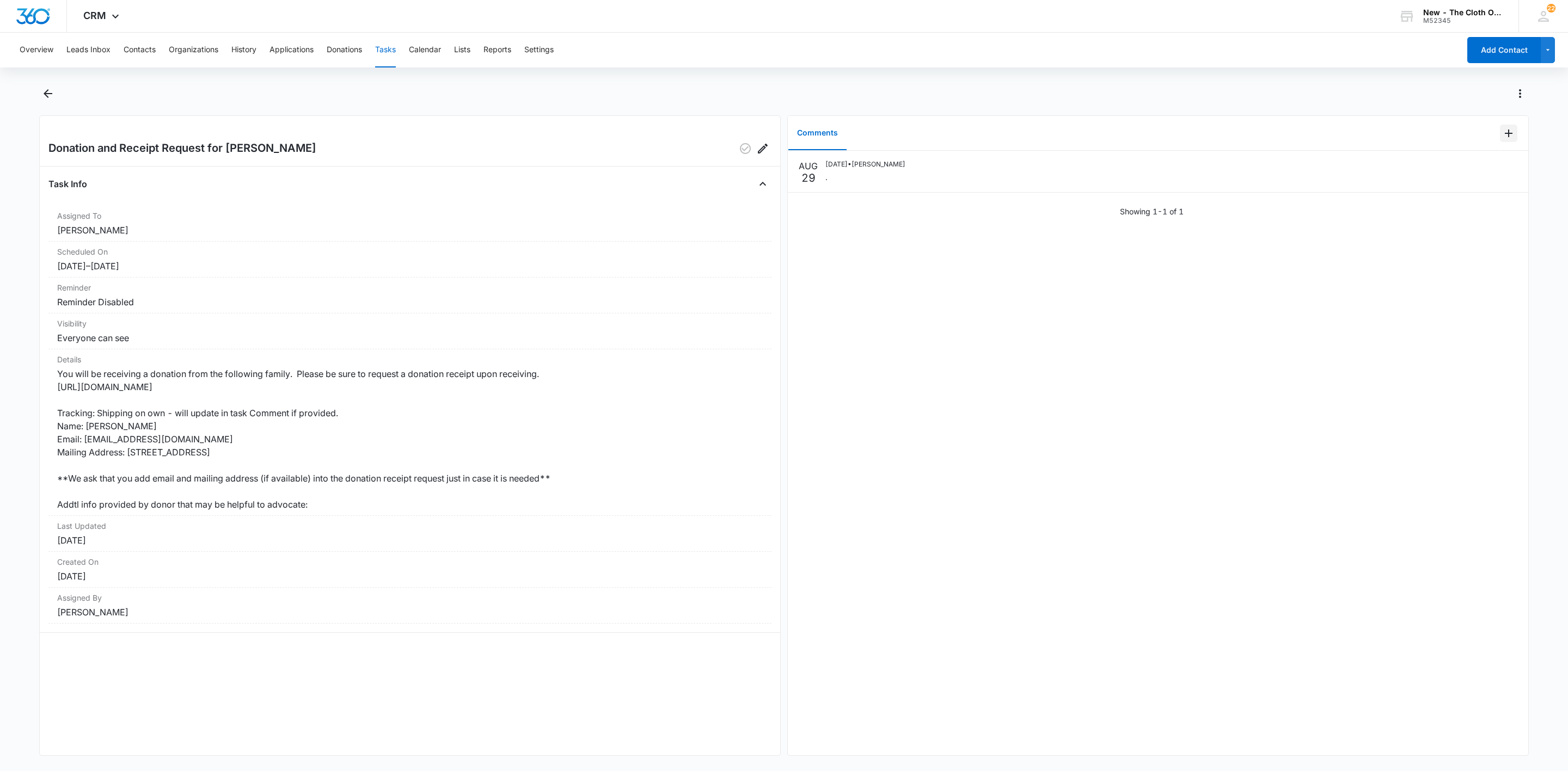
click at [1503, 138] on icon "Add Comment" at bounding box center [1509, 133] width 13 height 13
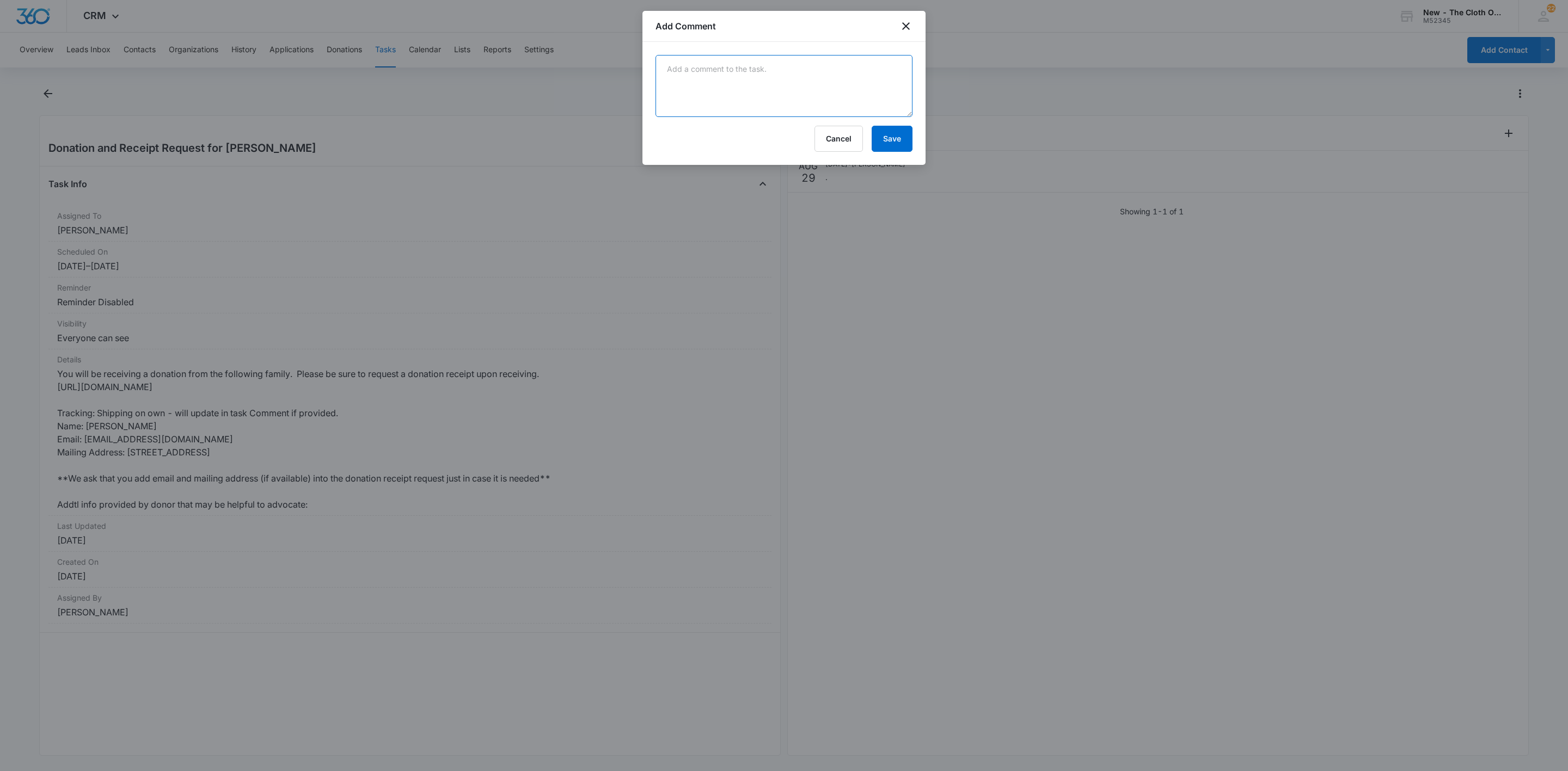
click at [801, 98] on textarea at bounding box center [784, 86] width 257 height 62
paste textarea "9434650899561030619536"
type textarea "9434650899561030619536 - eta 09/12/25"
click at [896, 135] on button "Save" at bounding box center [892, 138] width 41 height 26
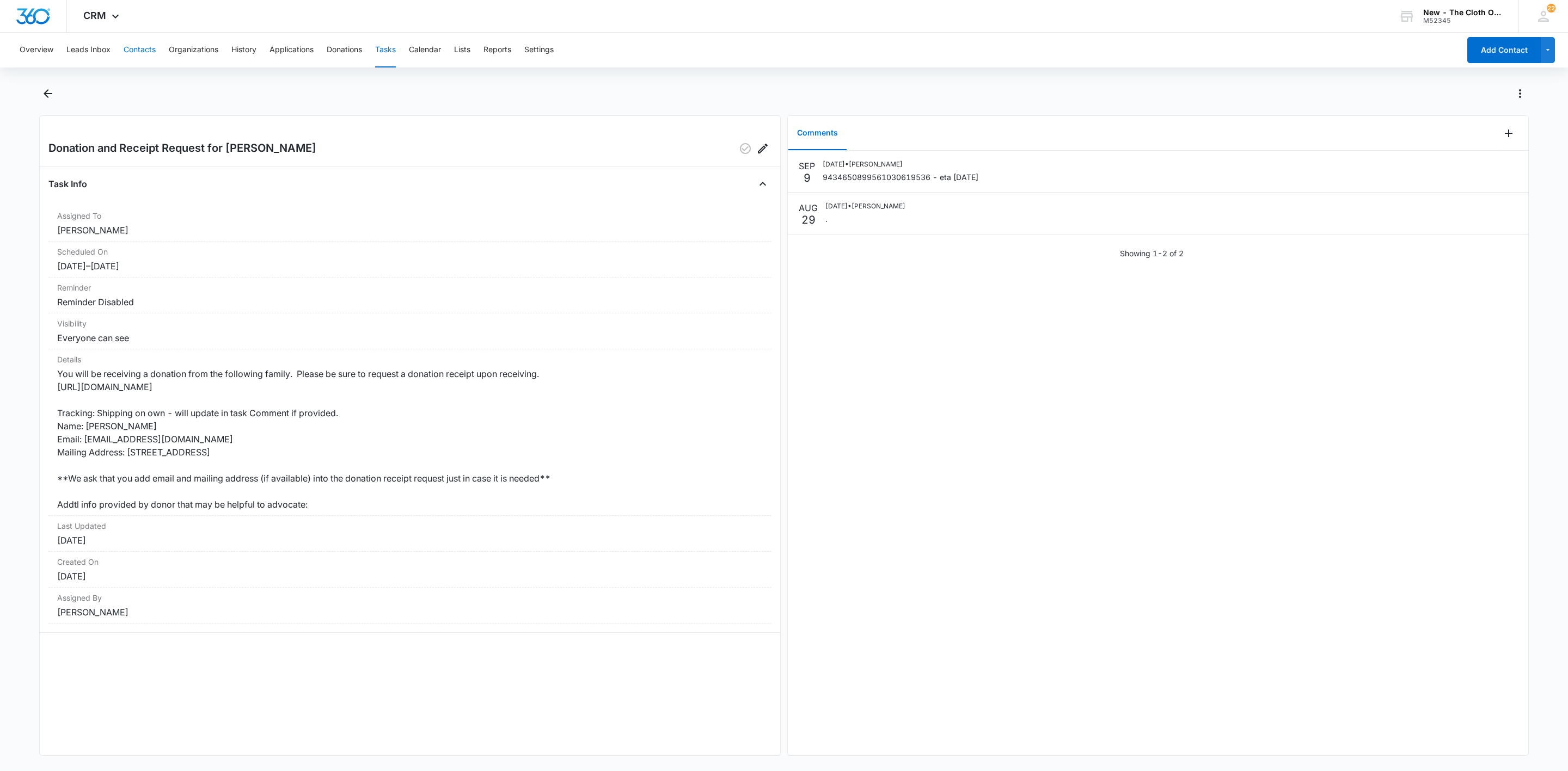
click at [143, 51] on button "Contacts" at bounding box center [140, 49] width 32 height 35
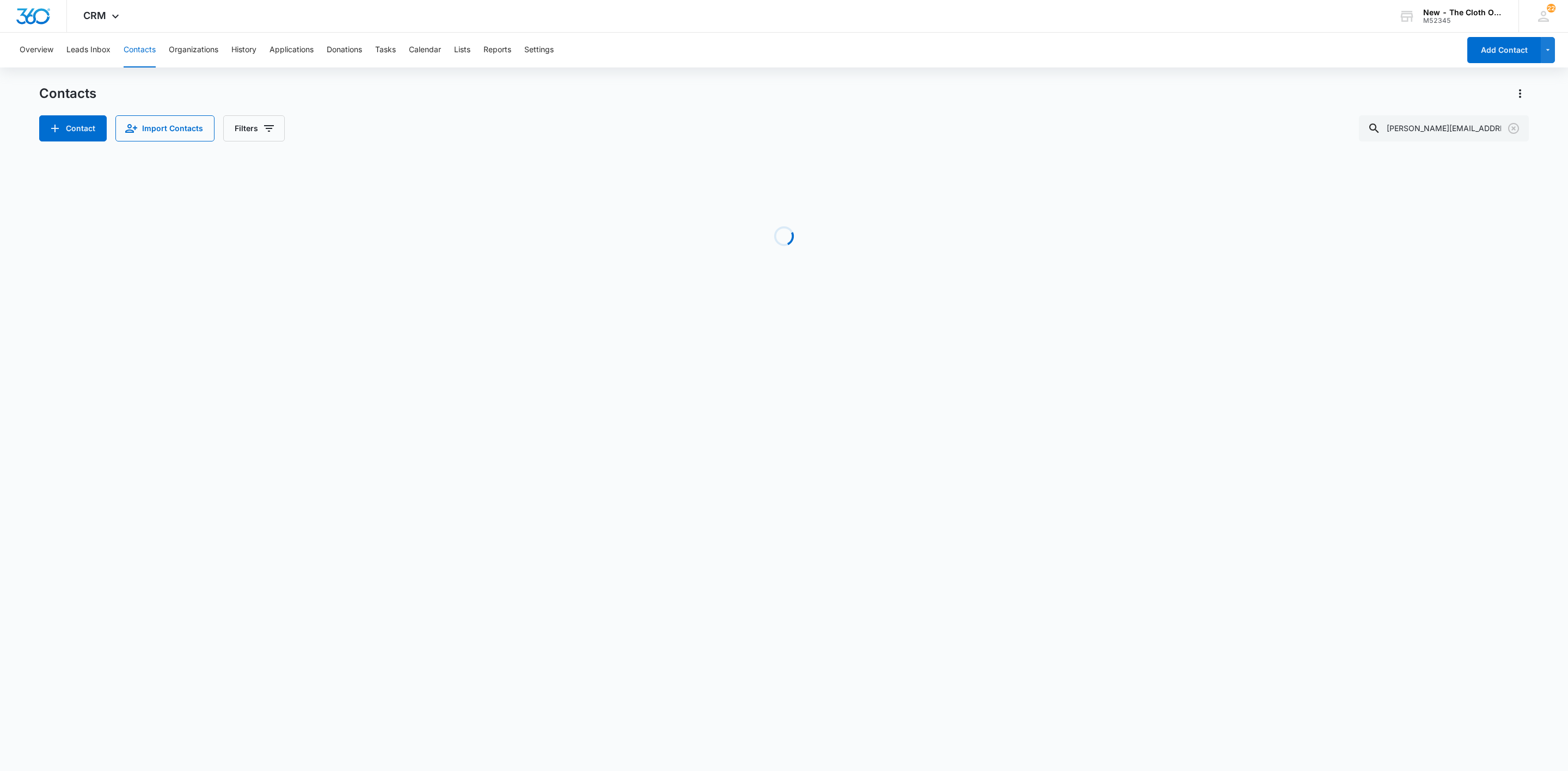
click at [405, 61] on div "Overview Leads Inbox Contacts Organizations History Applications Donations Task…" at bounding box center [736, 49] width 1447 height 35
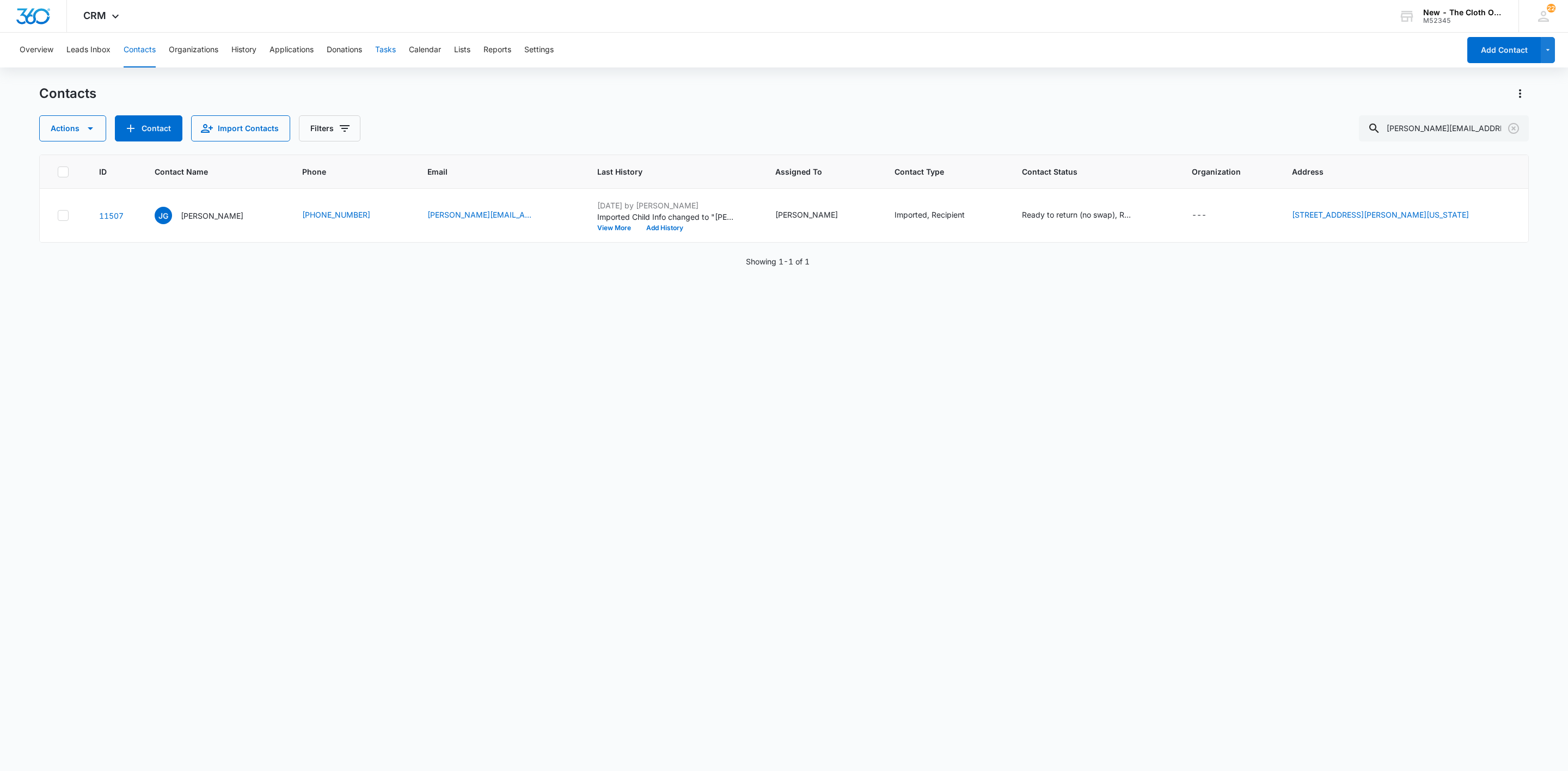
click at [388, 48] on button "Tasks" at bounding box center [385, 49] width 21 height 35
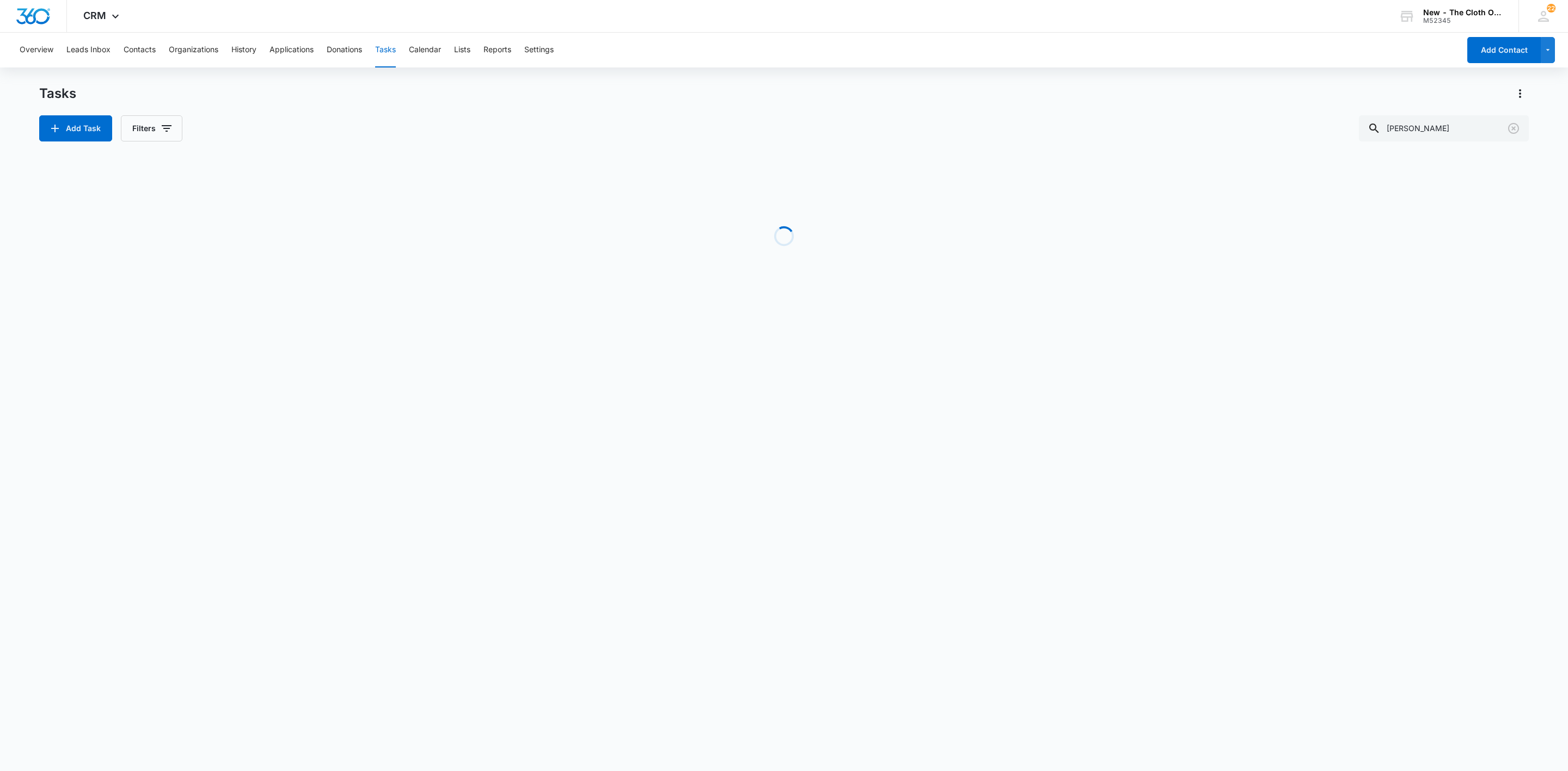
click at [376, 43] on div "Overview Leads Inbox Contacts Organizations History Applications Donations Task…" at bounding box center [736, 49] width 1447 height 35
drag, startPoint x: 1482, startPoint y: 136, endPoint x: 1155, endPoint y: 154, distance: 327.5
click at [1155, 154] on div "Tasks Add Task Filters meredith davis Task Start End Contacts Assigned By Assig…" at bounding box center [784, 428] width 1490 height 685
paste input "Kayla Torgerson"
type input "Kayla Torgerson"
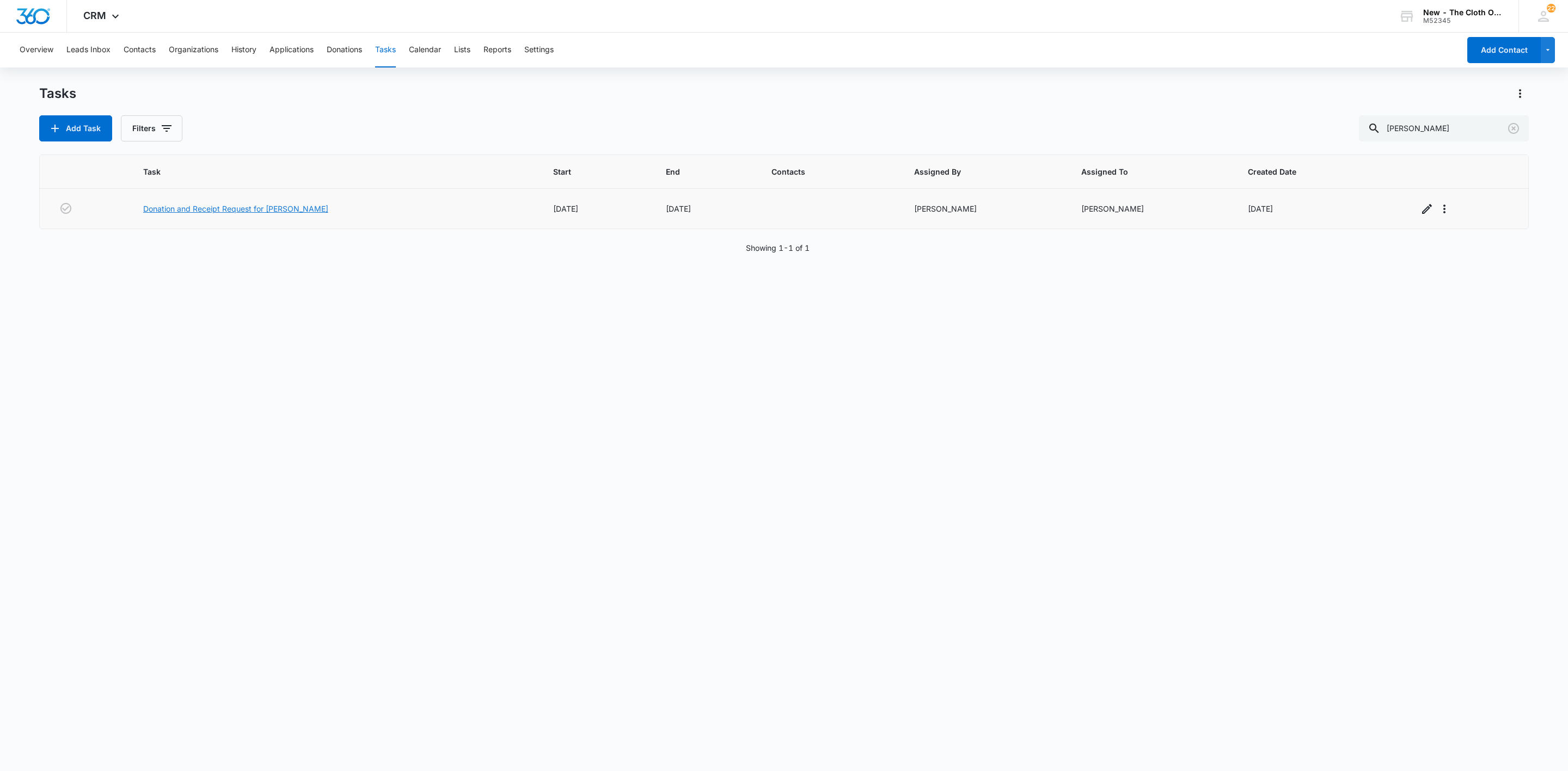
click at [257, 209] on link "Donation and Receipt Request for Kayla Torgerson" at bounding box center [236, 209] width 185 height 11
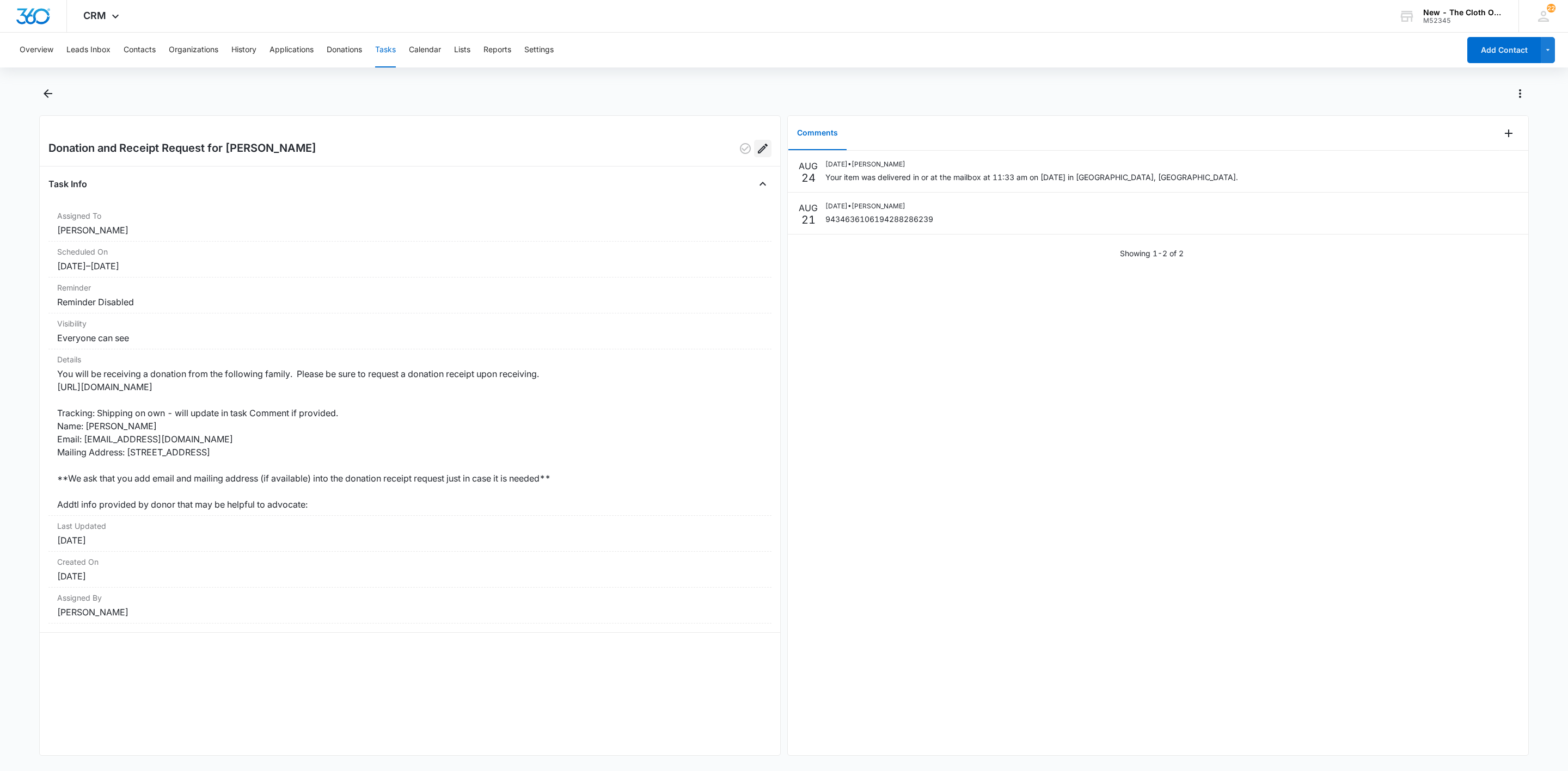
click at [756, 152] on icon "Edit" at bounding box center [762, 148] width 13 height 13
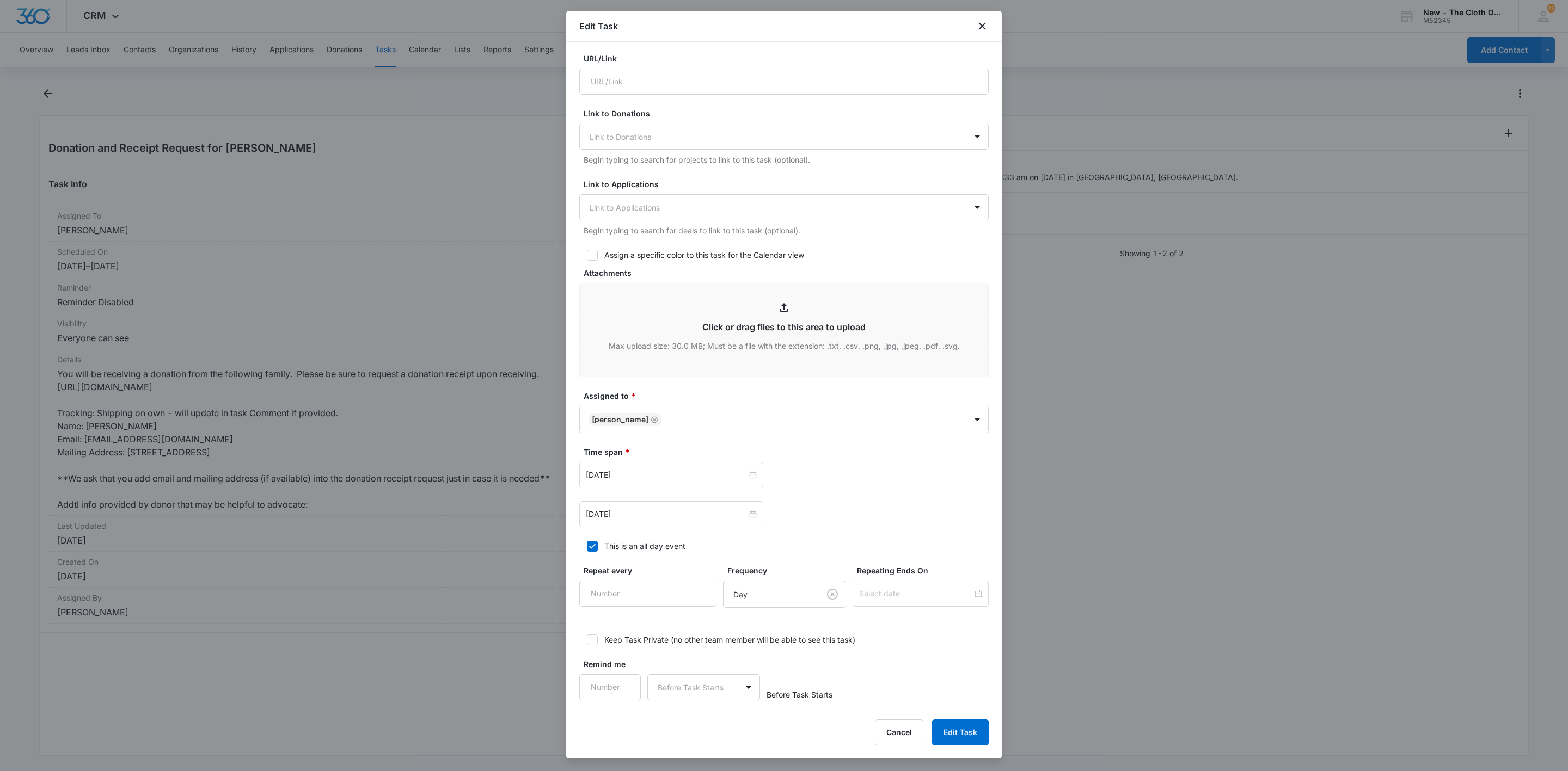
scroll to position [240, 0]
click at [644, 505] on input "Sep 5, 2025" at bounding box center [667, 509] width 161 height 12
click at [603, 536] on span "button" at bounding box center [602, 537] width 6 height 6
type input "[DATE]"
click at [694, 661] on div "5" at bounding box center [693, 659] width 13 height 13
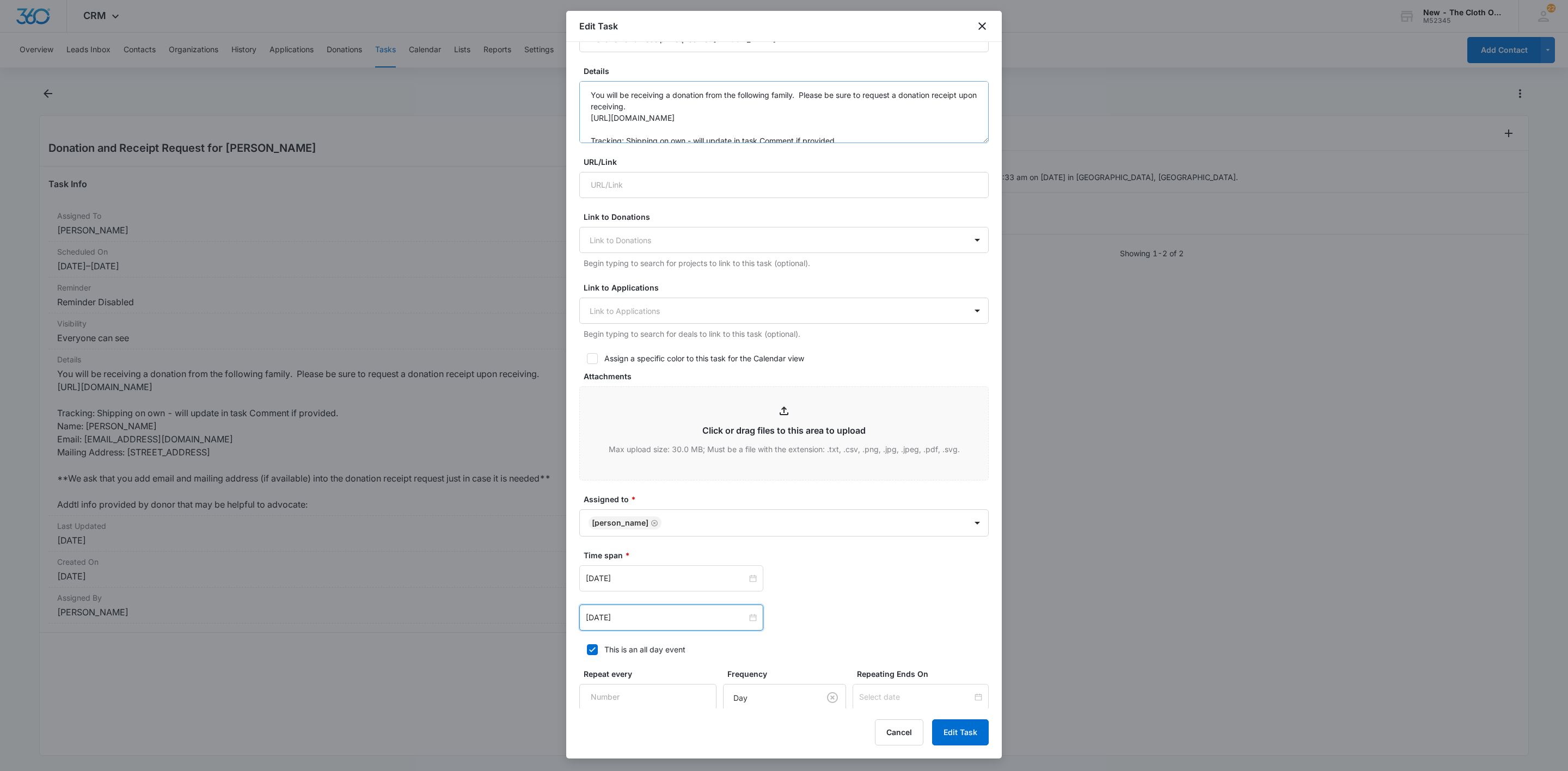
scroll to position [0, 0]
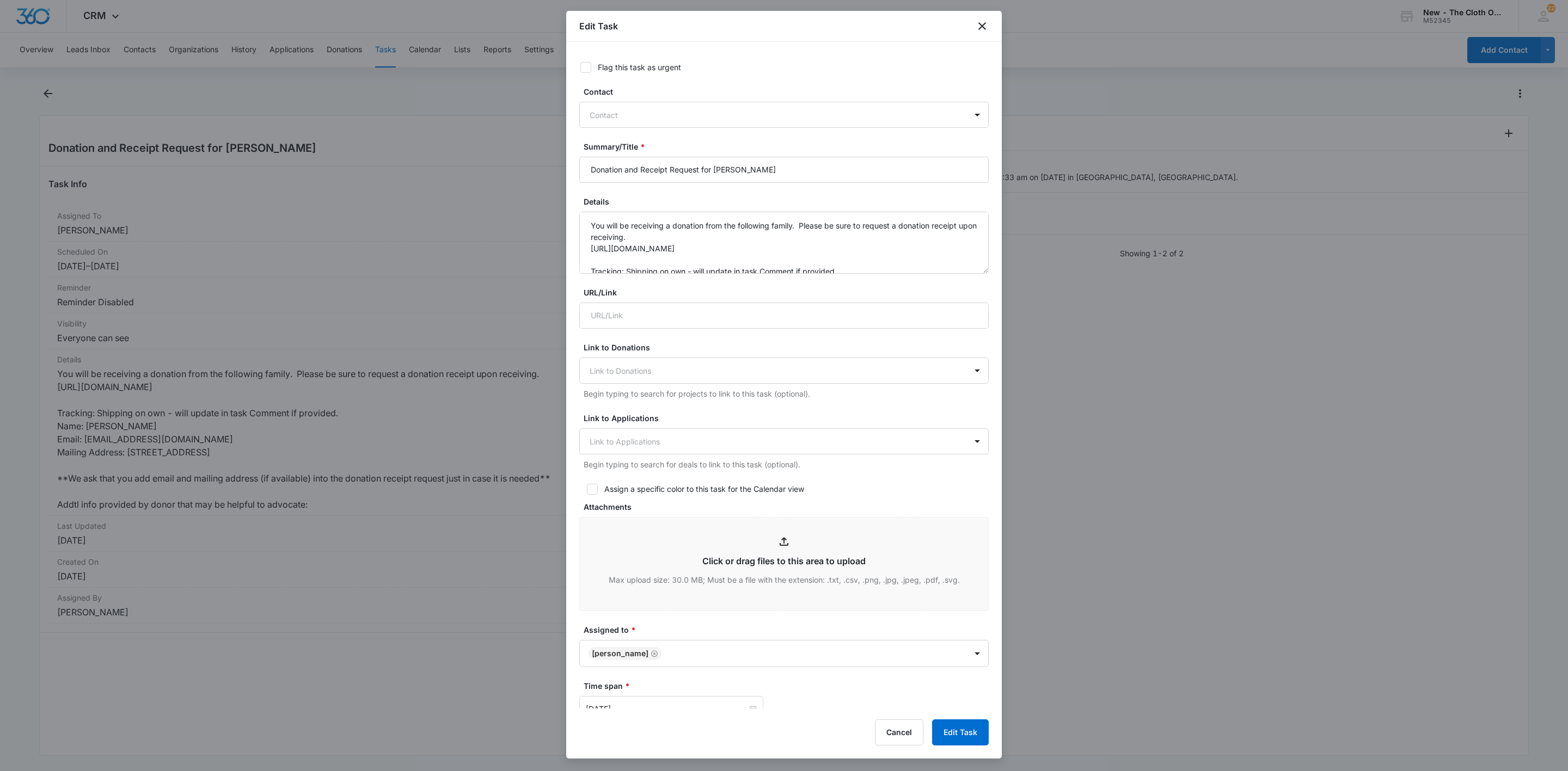
click at [594, 63] on label "Flag this task as urgent" at bounding box center [777, 67] width 409 height 11
click at [580, 63] on input "Flag this task as urgent" at bounding box center [576, 67] width 8 height 8
checkbox input "true"
click at [955, 732] on button "Edit Task" at bounding box center [960, 732] width 56 height 26
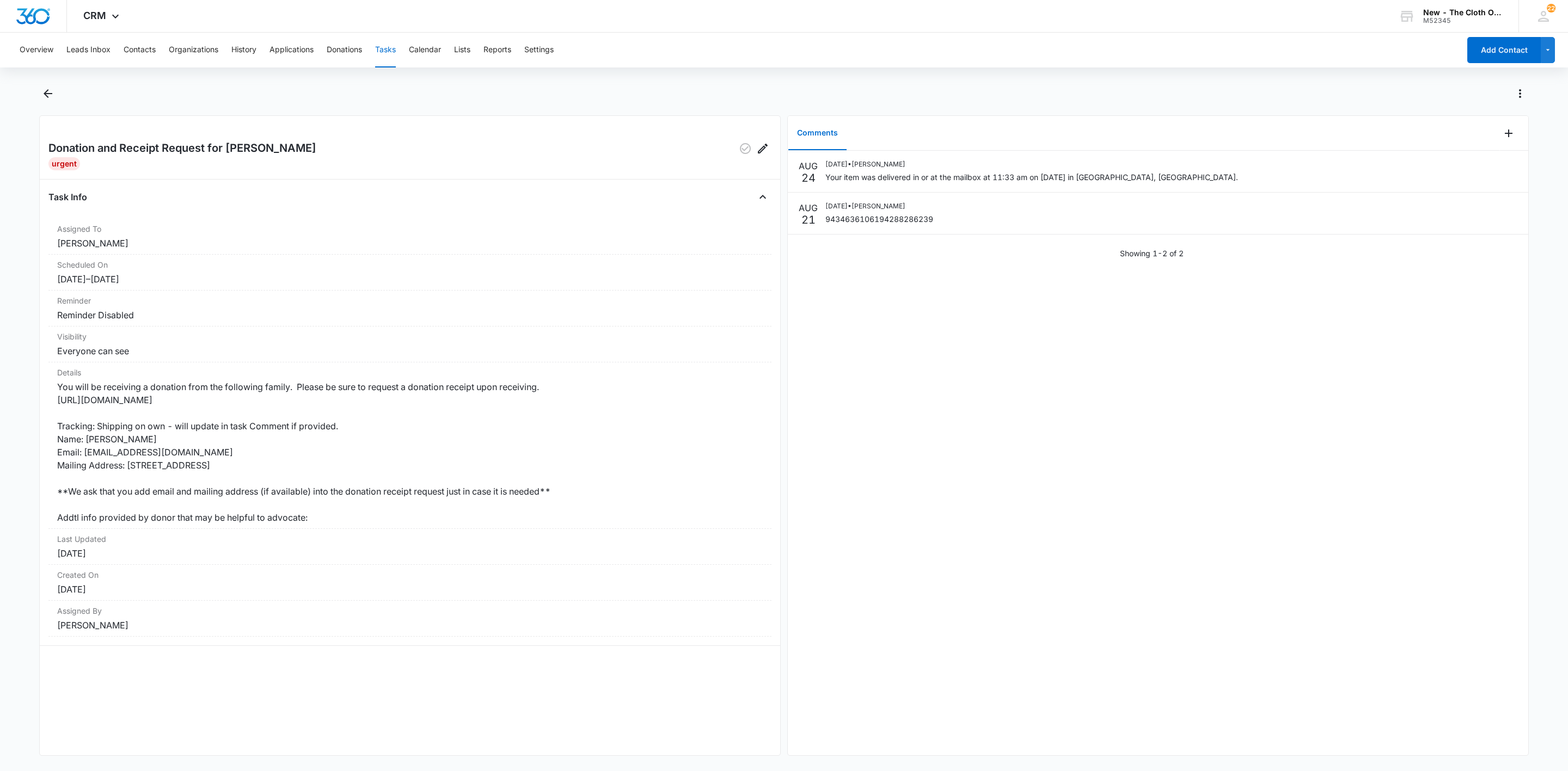
drag, startPoint x: 376, startPoint y: 46, endPoint x: 444, endPoint y: 57, distance: 68.9
click at [376, 46] on div "Overview Leads Inbox Contacts Organizations History Applications Donations Task…" at bounding box center [736, 49] width 1447 height 35
click at [385, 44] on button "Tasks" at bounding box center [385, 49] width 21 height 35
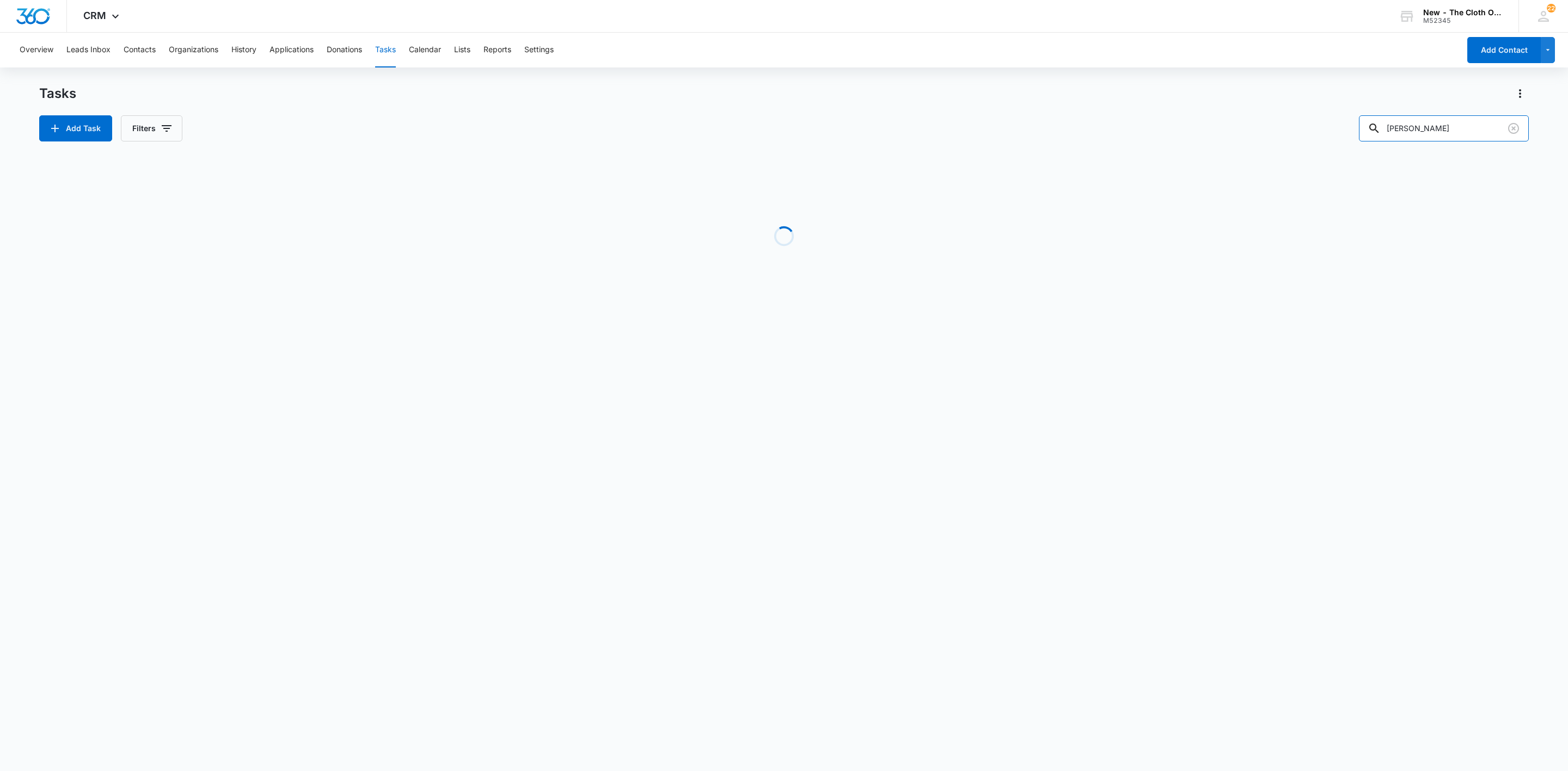
drag, startPoint x: 1445, startPoint y: 126, endPoint x: 1157, endPoint y: 154, distance: 289.4
click at [1157, 154] on div "Tasks Add Task Filters Kayla Torgerson Loading Task Start End Contacts Assigned…" at bounding box center [784, 208] width 1490 height 246
paste input "Alexandra Newport"
type input "Alexandra Newport"
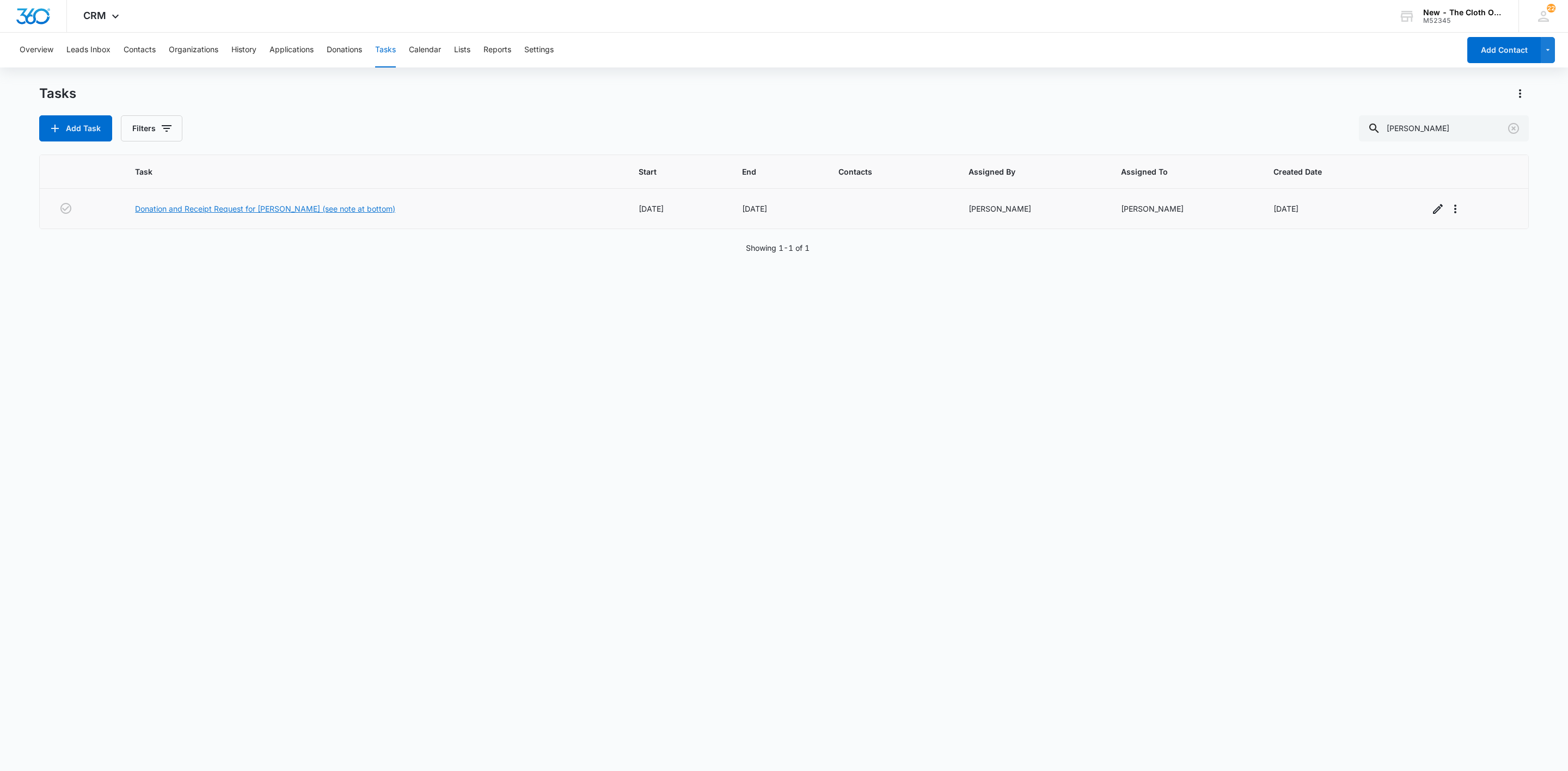
click at [304, 206] on link "Donation and Receipt Request for [PERSON_NAME] (see note at bottom)" at bounding box center [265, 209] width 260 height 11
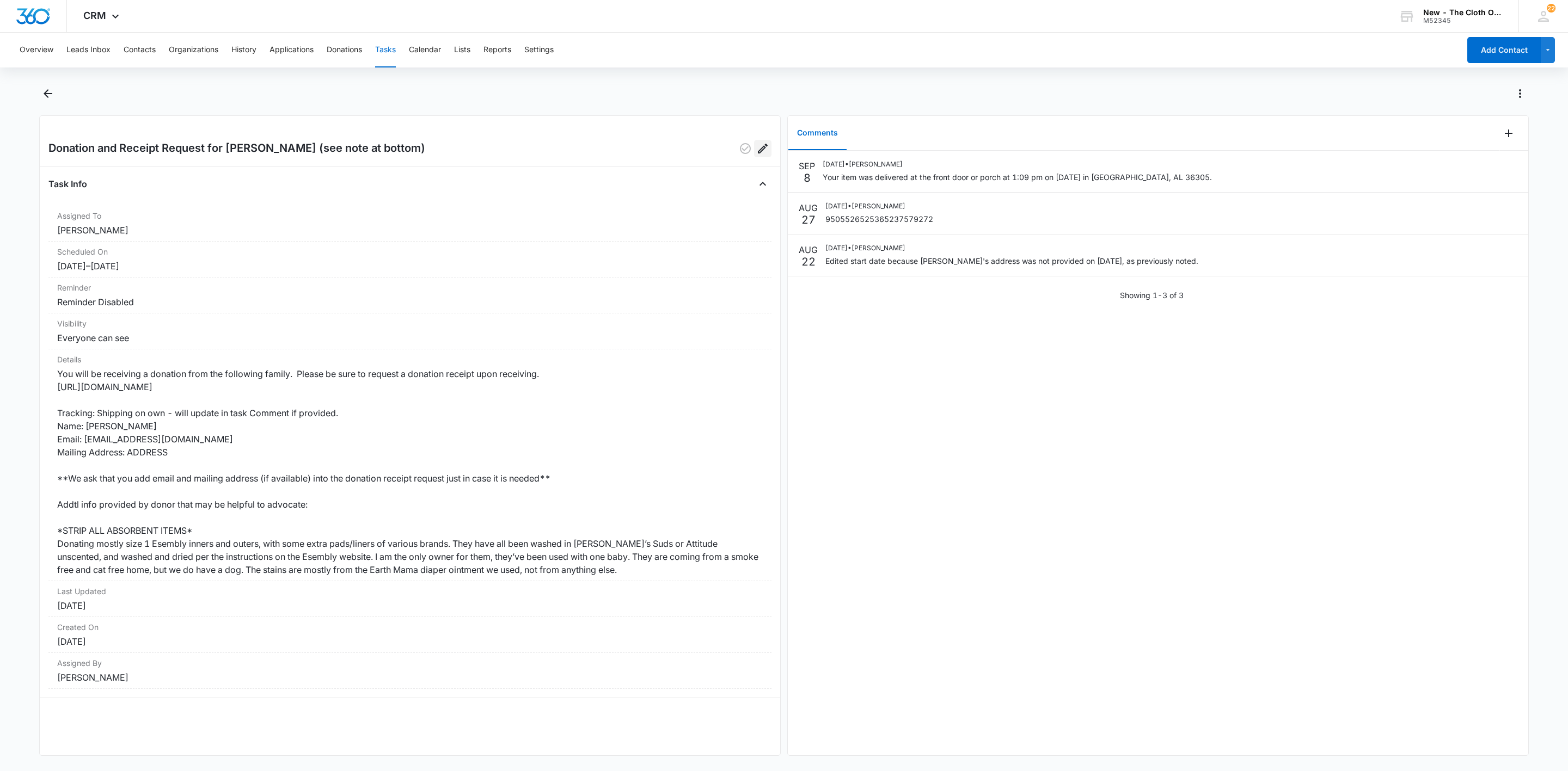
click at [756, 147] on icon "Edit" at bounding box center [762, 148] width 13 height 13
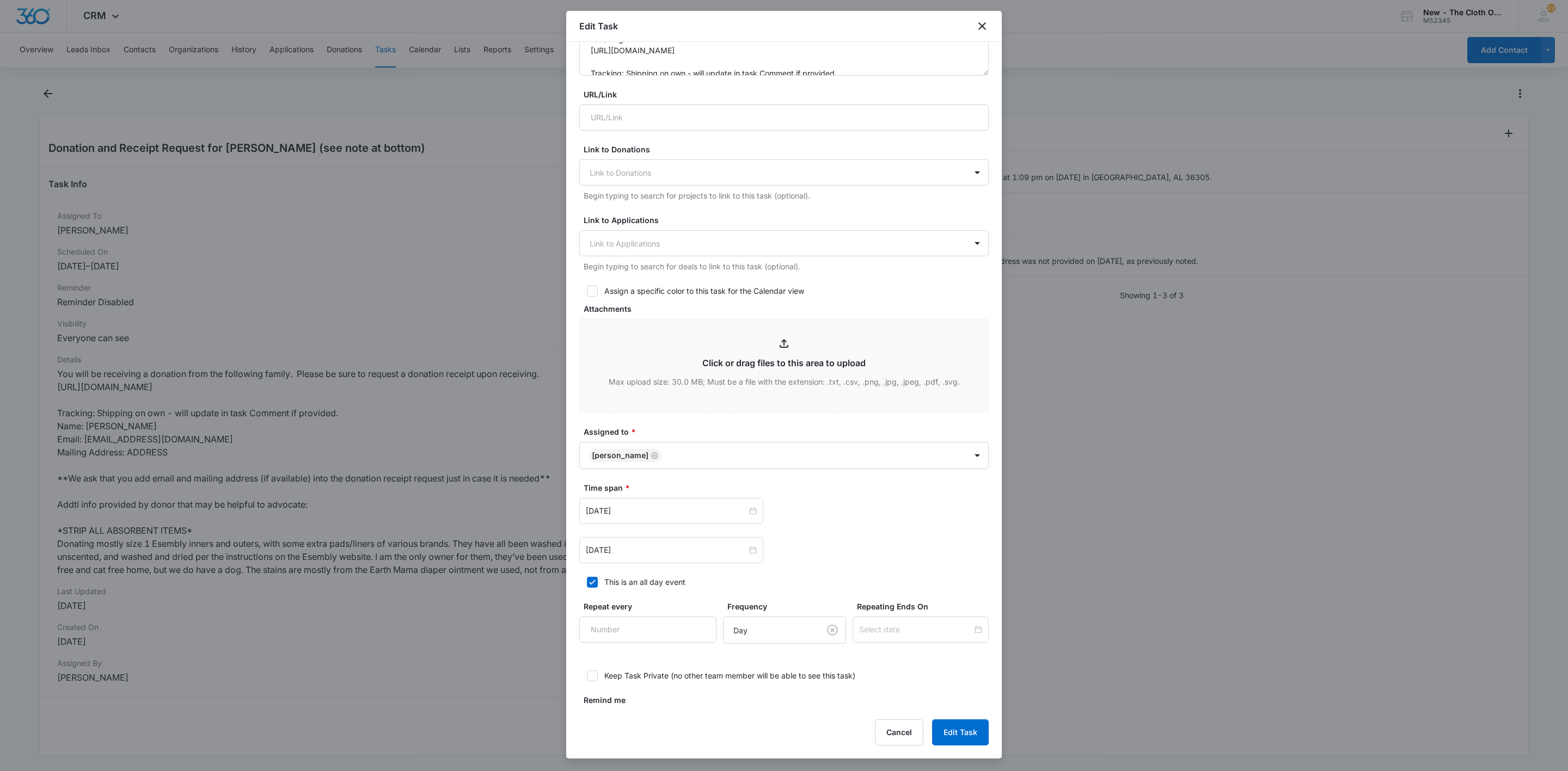
scroll to position [240, 0]
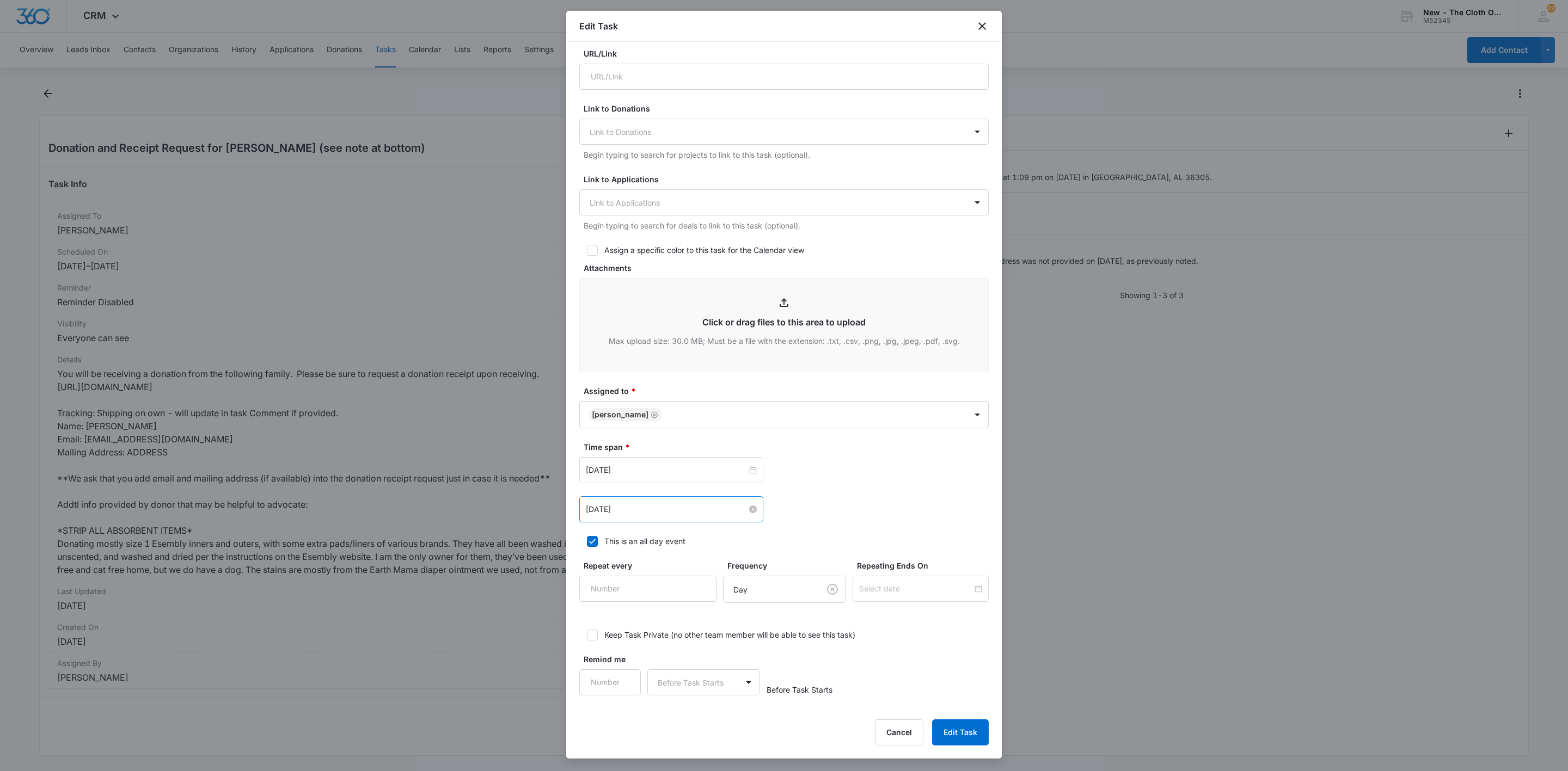
click at [678, 503] on input "[DATE]" at bounding box center [667, 509] width 161 height 12
type input "[DATE]"
click at [901, 503] on div "[DATE] [DATE] Su Mo Tu We Th Fr Sa 31 1 2 3 4 5 6 7 8 9 10 11 12 13 14 15 16 17…" at bounding box center [784, 509] width 409 height 26
click at [898, 727] on button "Cancel" at bounding box center [899, 732] width 48 height 26
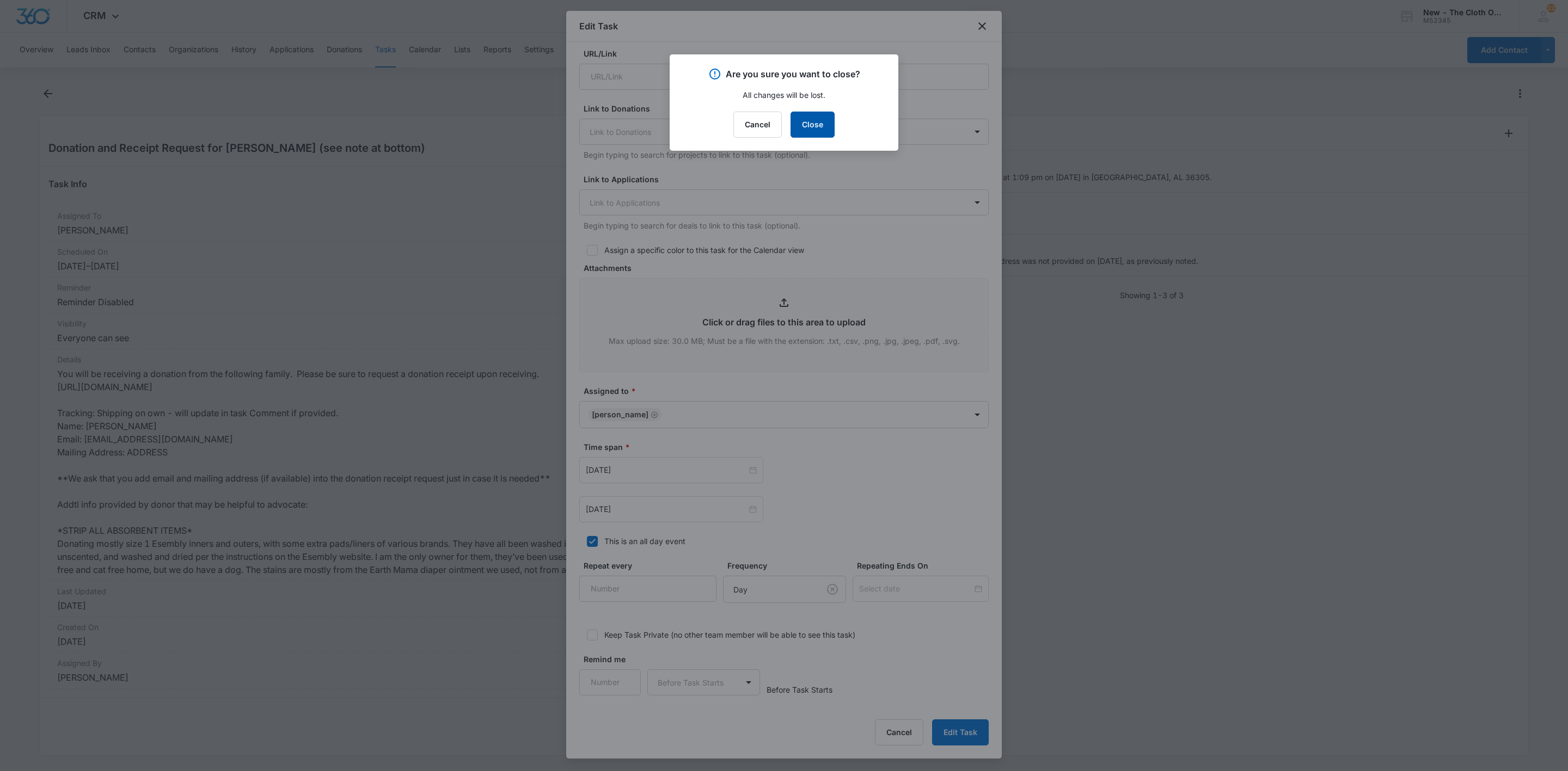
click at [807, 133] on button "Close" at bounding box center [812, 124] width 44 height 26
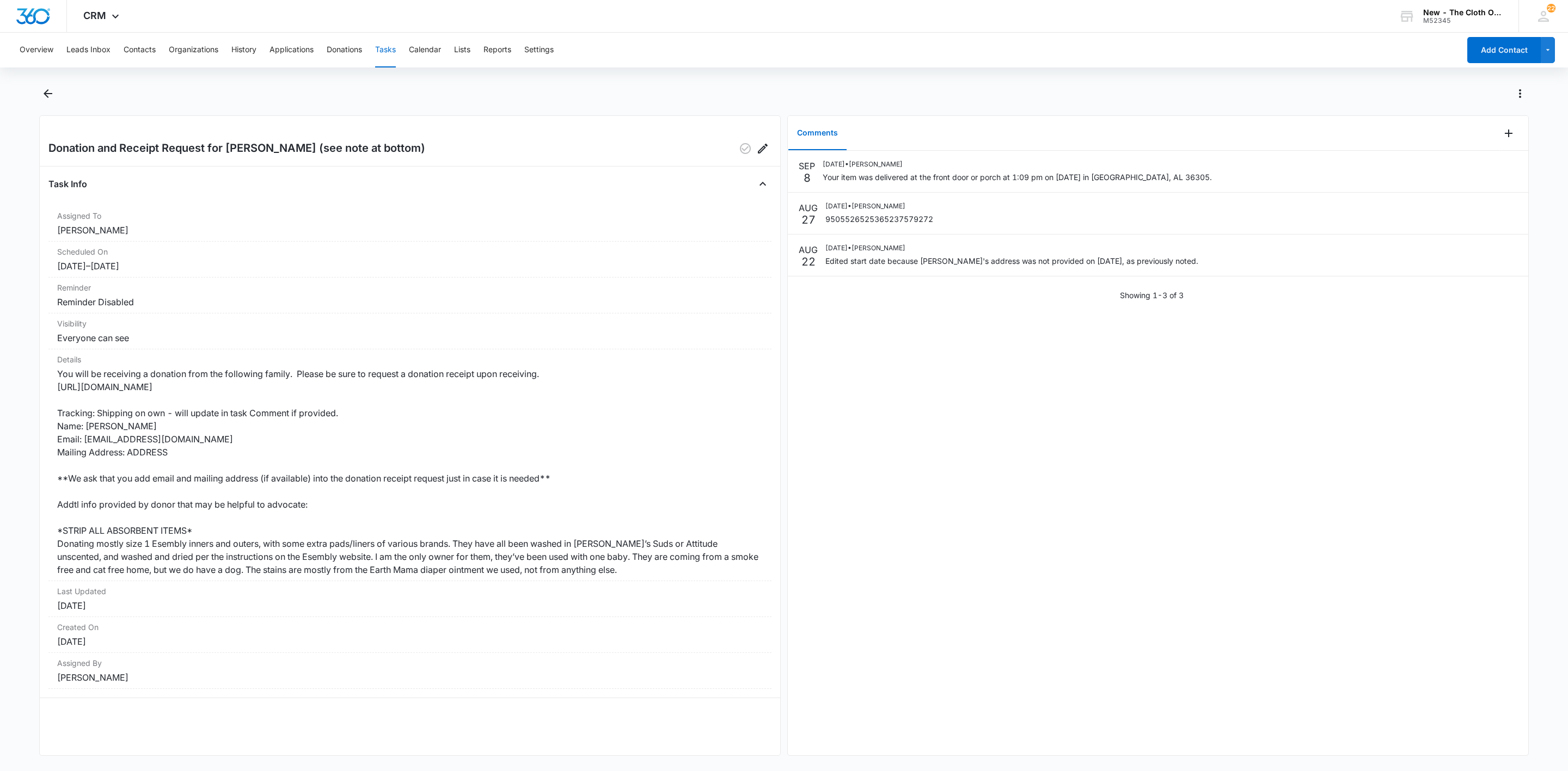
click at [159, 48] on div "Overview Leads Inbox Contacts Organizations History Applications Donations Task…" at bounding box center [736, 49] width 1447 height 35
click at [131, 49] on button "Contacts" at bounding box center [140, 49] width 32 height 35
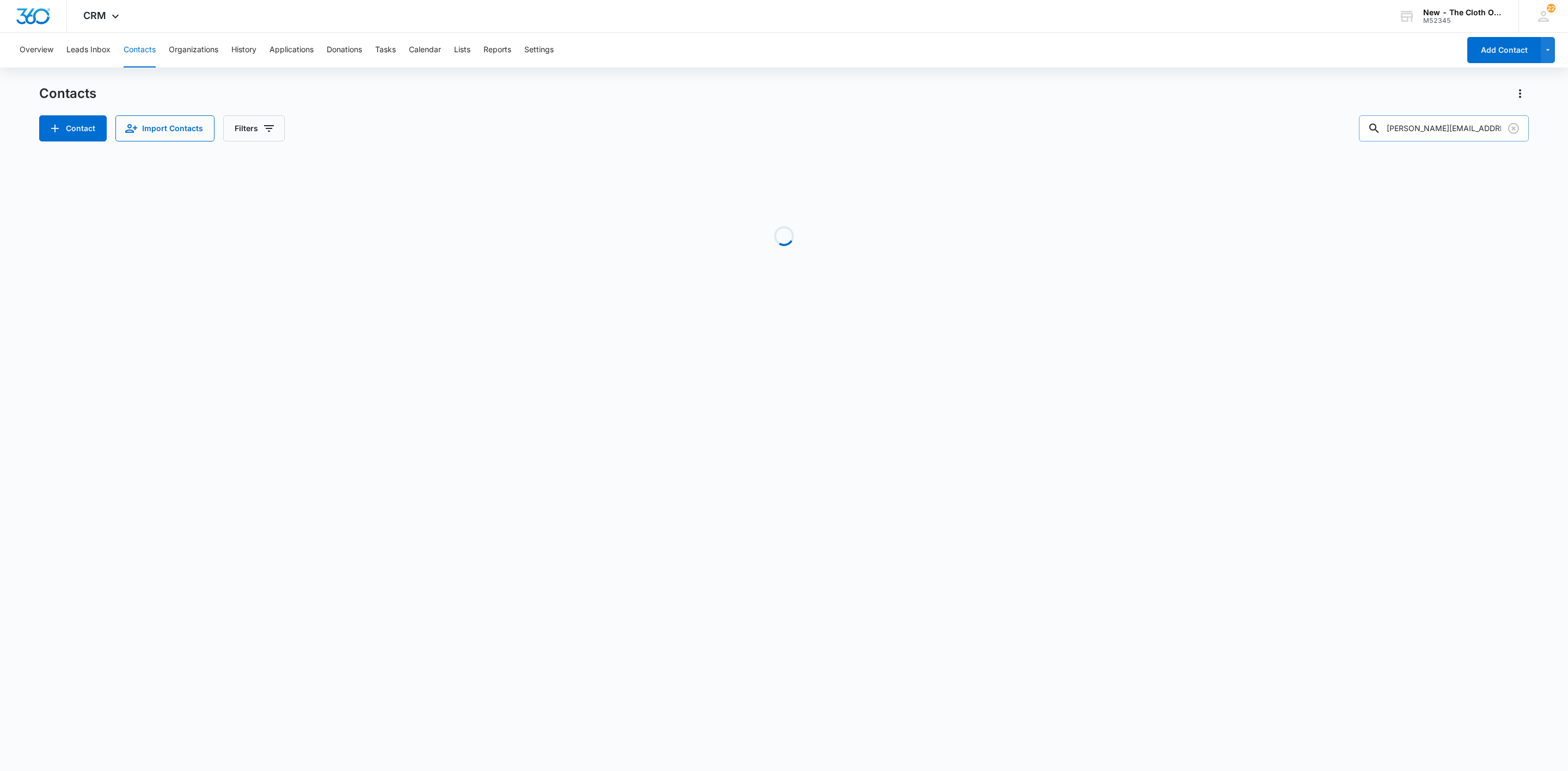
click at [1433, 117] on input "[PERSON_NAME][EMAIL_ADDRESS][PERSON_NAME][DOMAIN_NAME]" at bounding box center [1444, 128] width 170 height 26
paste input "laura_vera27"
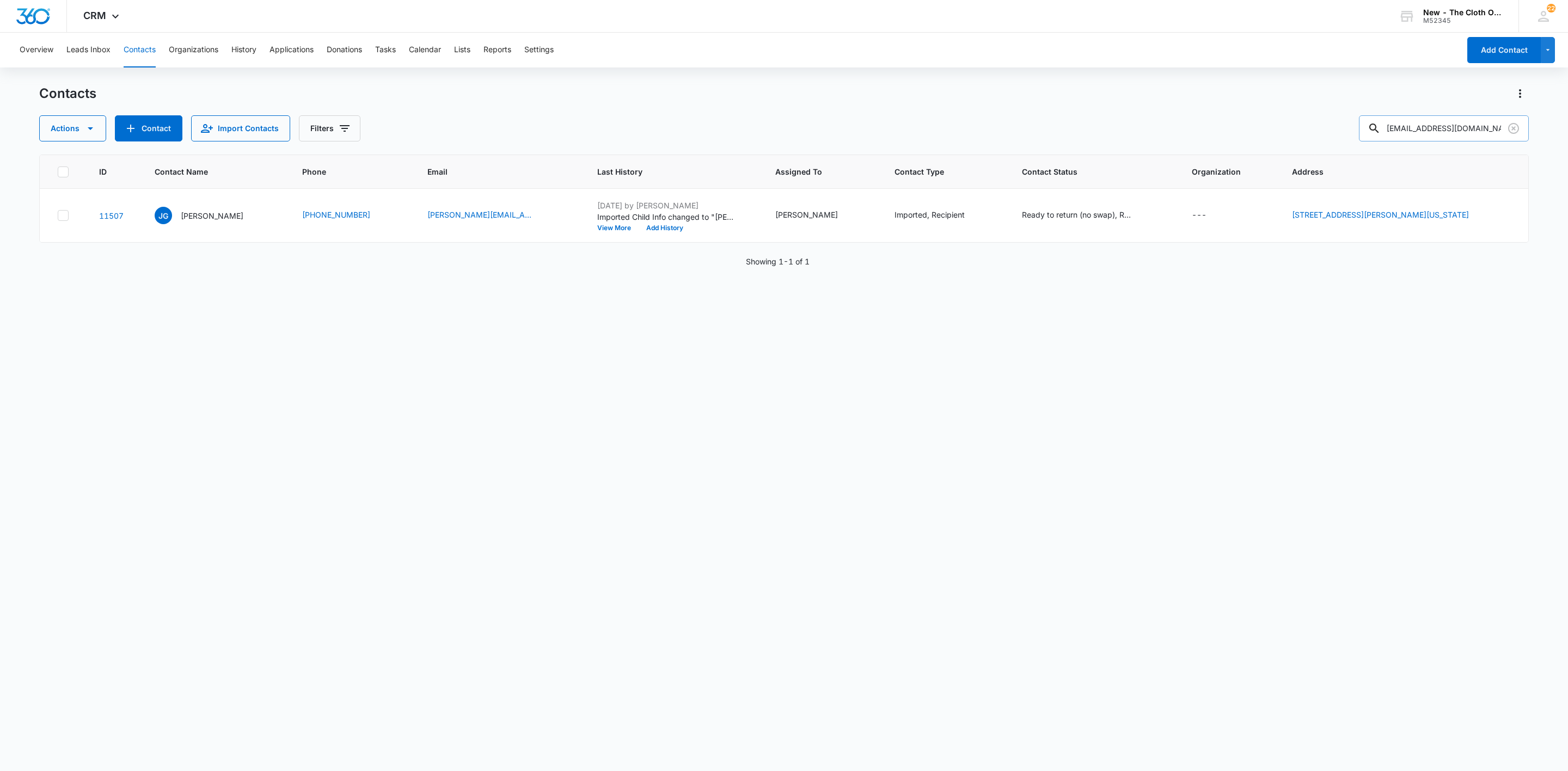
type input "[EMAIL_ADDRESS][DOMAIN_NAME]"
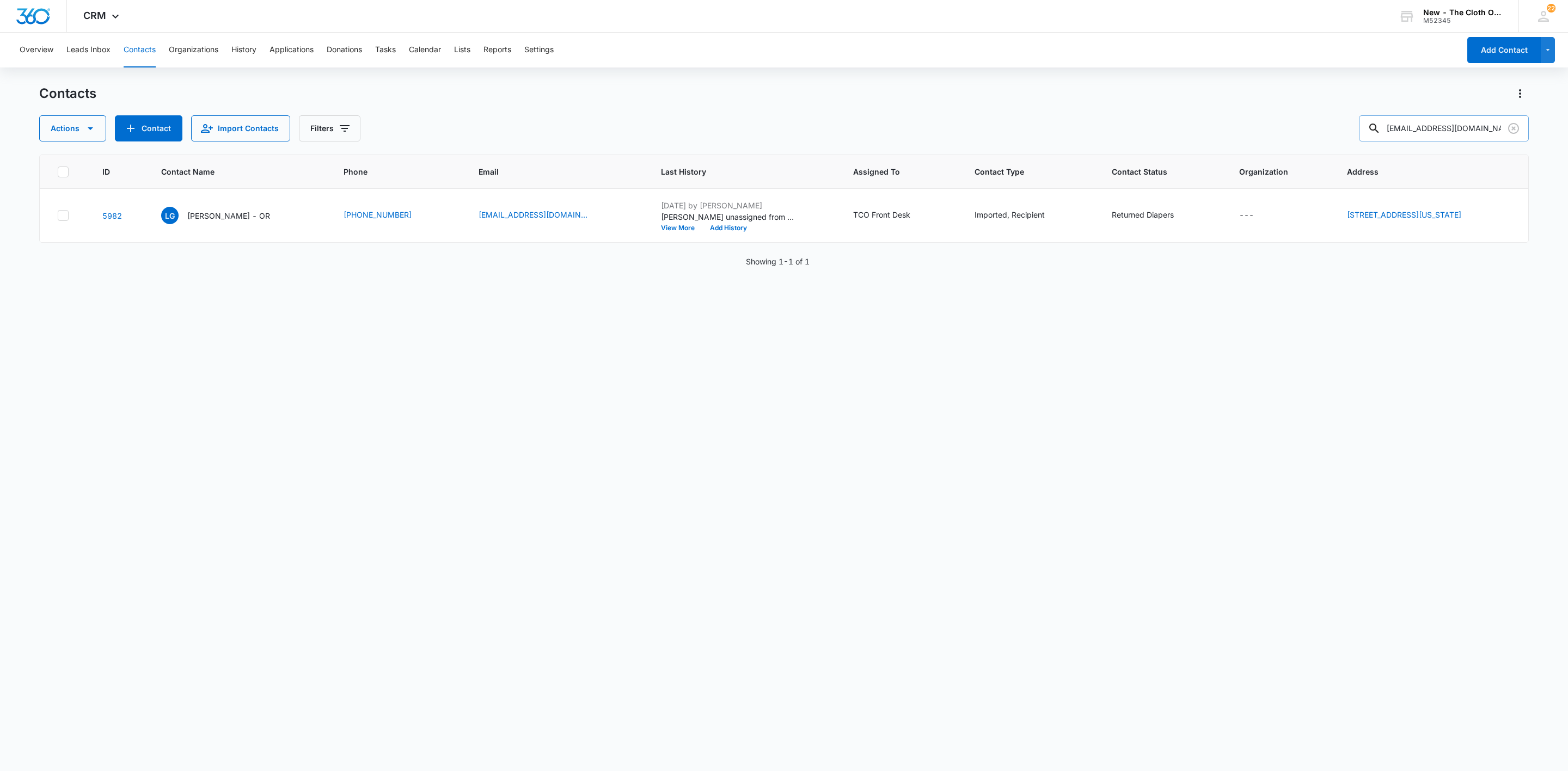
click at [1397, 124] on input "[EMAIL_ADDRESS][DOMAIN_NAME]" at bounding box center [1444, 128] width 170 height 26
click at [1383, 124] on div at bounding box center [1374, 128] width 17 height 26
click at [1445, 136] on input "[EMAIL_ADDRESS][DOMAIN_NAME]" at bounding box center [1444, 128] width 170 height 26
drag, startPoint x: 1489, startPoint y: 126, endPoint x: 1497, endPoint y: 126, distance: 8.0
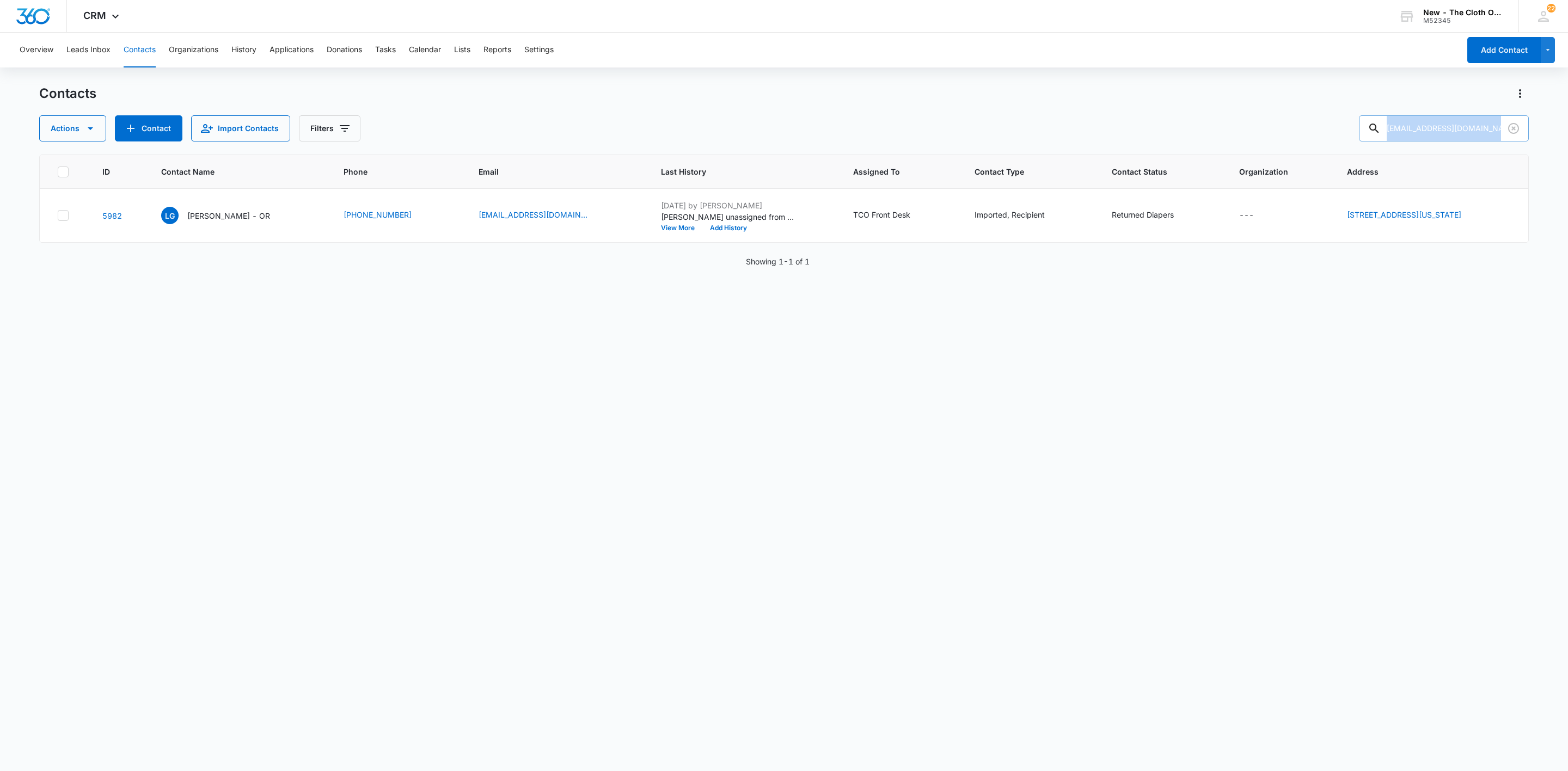
click at [1489, 126] on input "[EMAIL_ADDRESS][DOMAIN_NAME]" at bounding box center [1444, 128] width 170 height 26
click at [1508, 128] on icon "Clear" at bounding box center [1513, 128] width 13 height 13
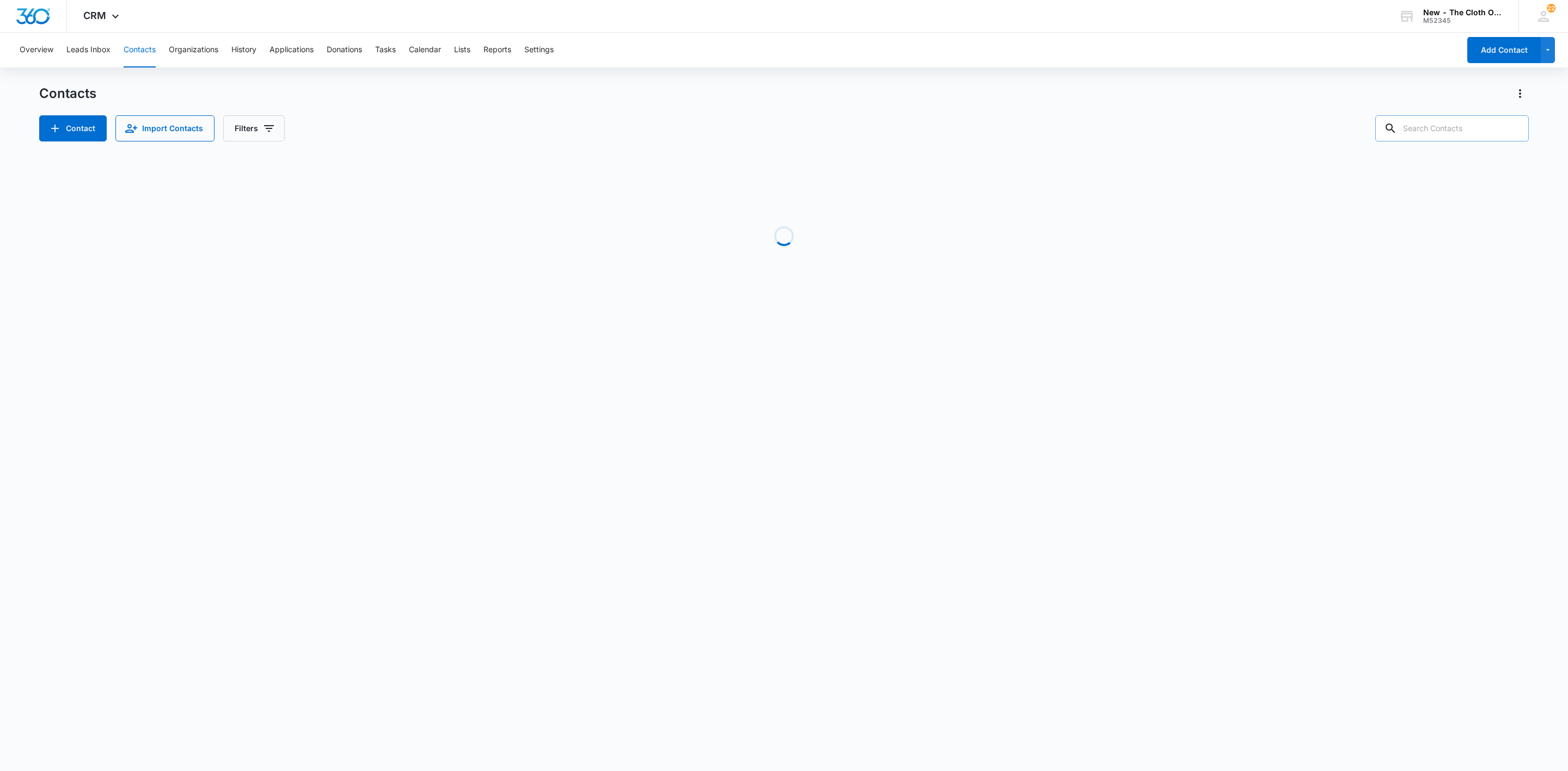
paste input "[PERSON_NAME][EMAIL_ADDRESS][PERSON_NAME][DOMAIN_NAME]"
type input "[PERSON_NAME][EMAIL_ADDRESS][PERSON_NAME][DOMAIN_NAME]"
click at [1512, 126] on icon "Clear" at bounding box center [1513, 128] width 13 height 13
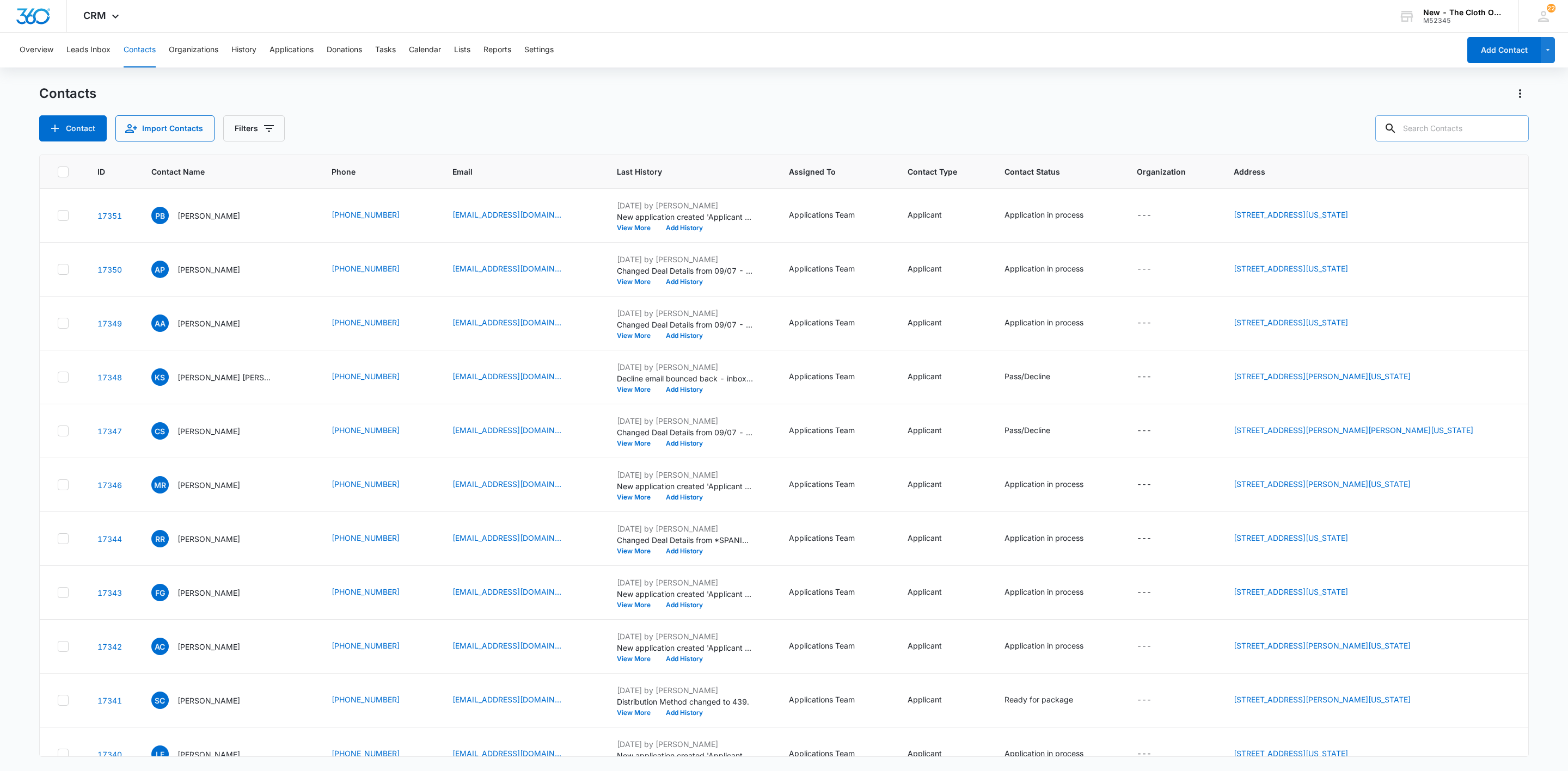
paste input "[EMAIL_ADDRESS][DOMAIN_NAME]"
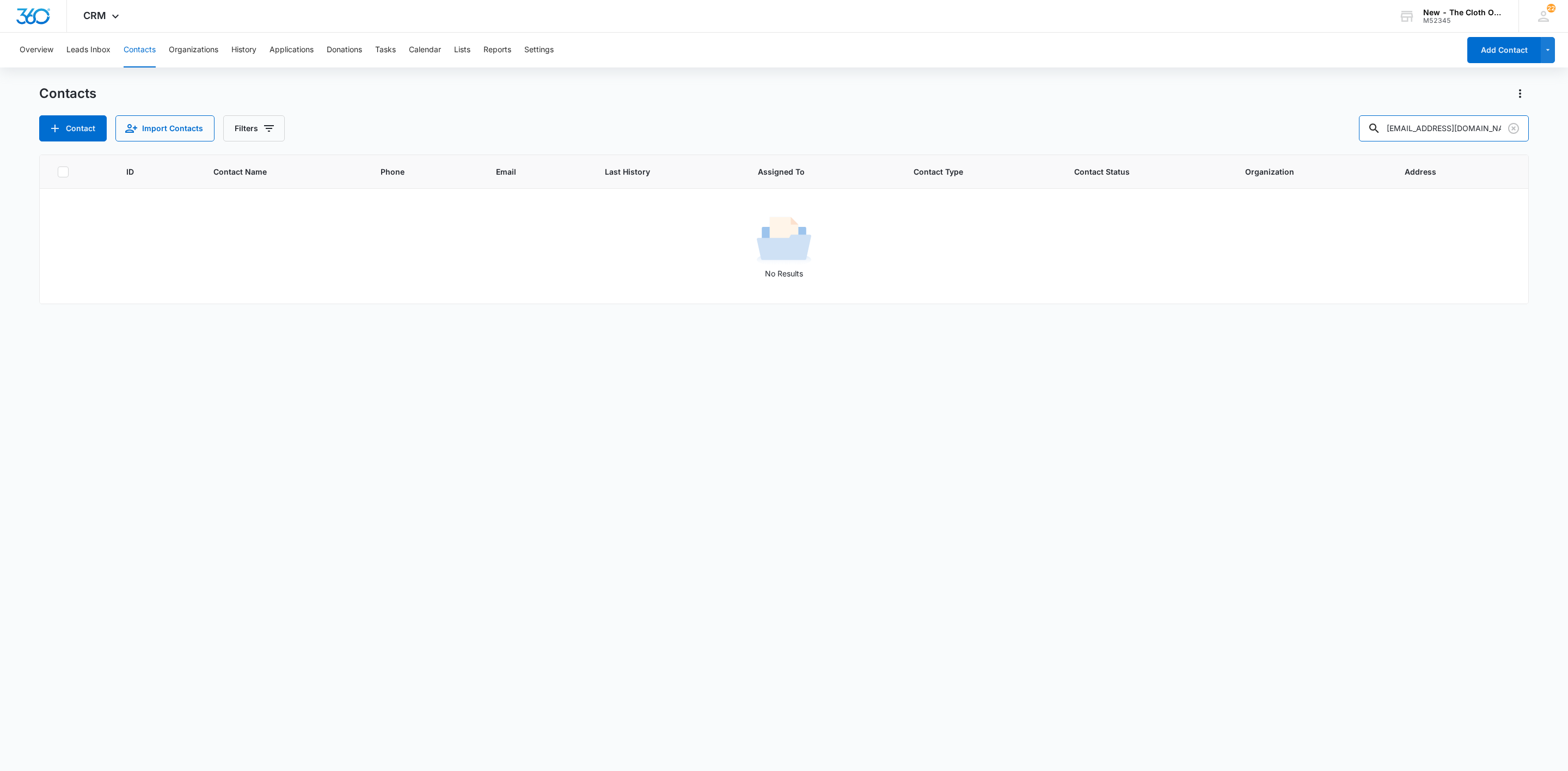
drag, startPoint x: 1496, startPoint y: 128, endPoint x: 1175, endPoint y: 144, distance: 321.4
click at [1175, 144] on div "Contacts Contact Import Contacts Filters [EMAIL_ADDRESS][DOMAIN_NAME] ID Contac…" at bounding box center [784, 428] width 1490 height 685
paste input "[PERSON_NAME]"
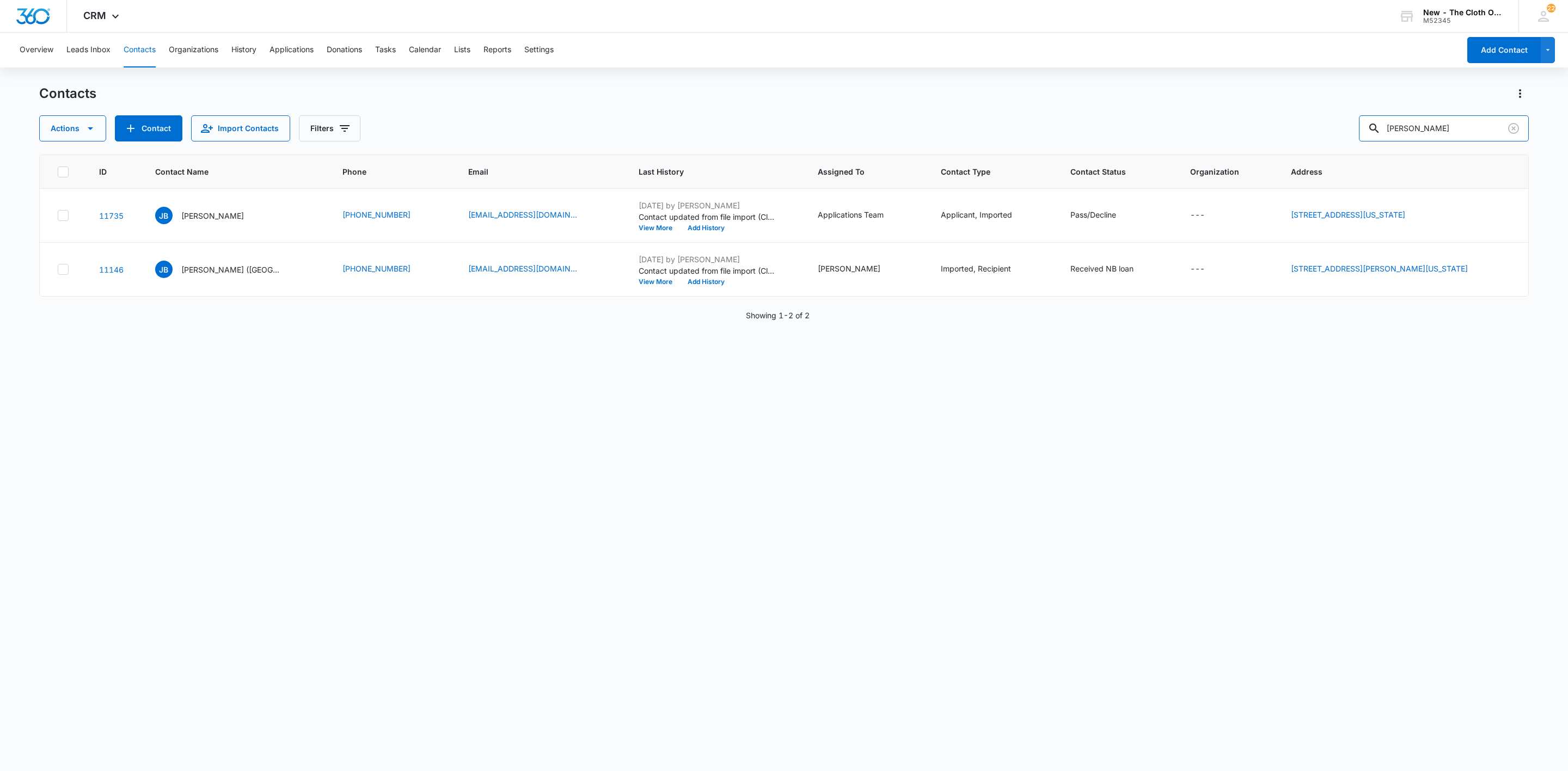
drag, startPoint x: 1466, startPoint y: 129, endPoint x: 1196, endPoint y: 150, distance: 270.8
click at [1196, 150] on div "Contacts Actions Contact Import Contacts Filters [GEOGRAPHIC_DATA][PERSON_NAME]…" at bounding box center [784, 428] width 1490 height 685
paste input "[PERSON_NAME]"
type input "[PERSON_NAME]"
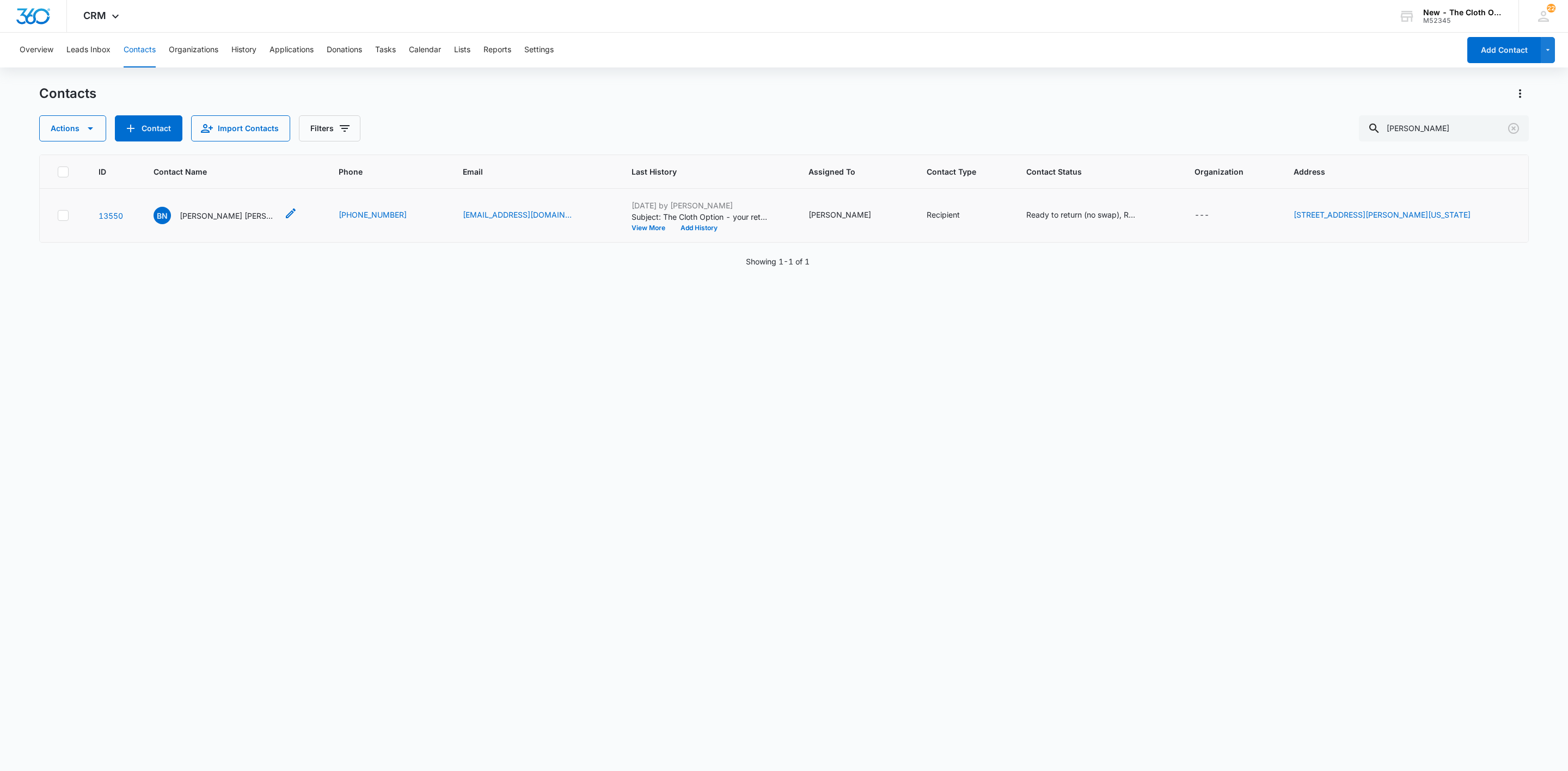
click at [216, 216] on p "[PERSON_NAME] [PERSON_NAME]" at bounding box center [229, 216] width 98 height 11
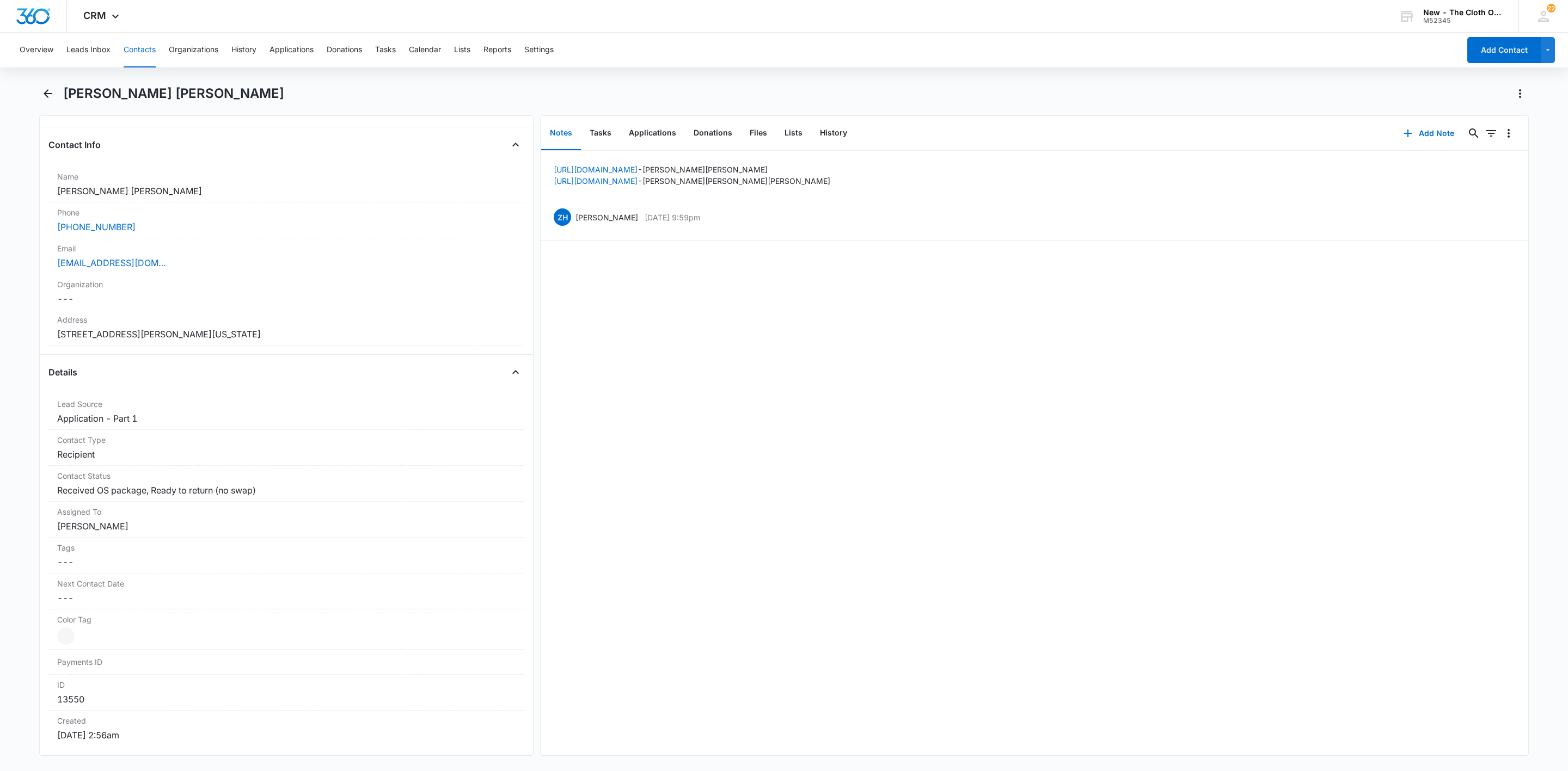
scroll to position [245, 0]
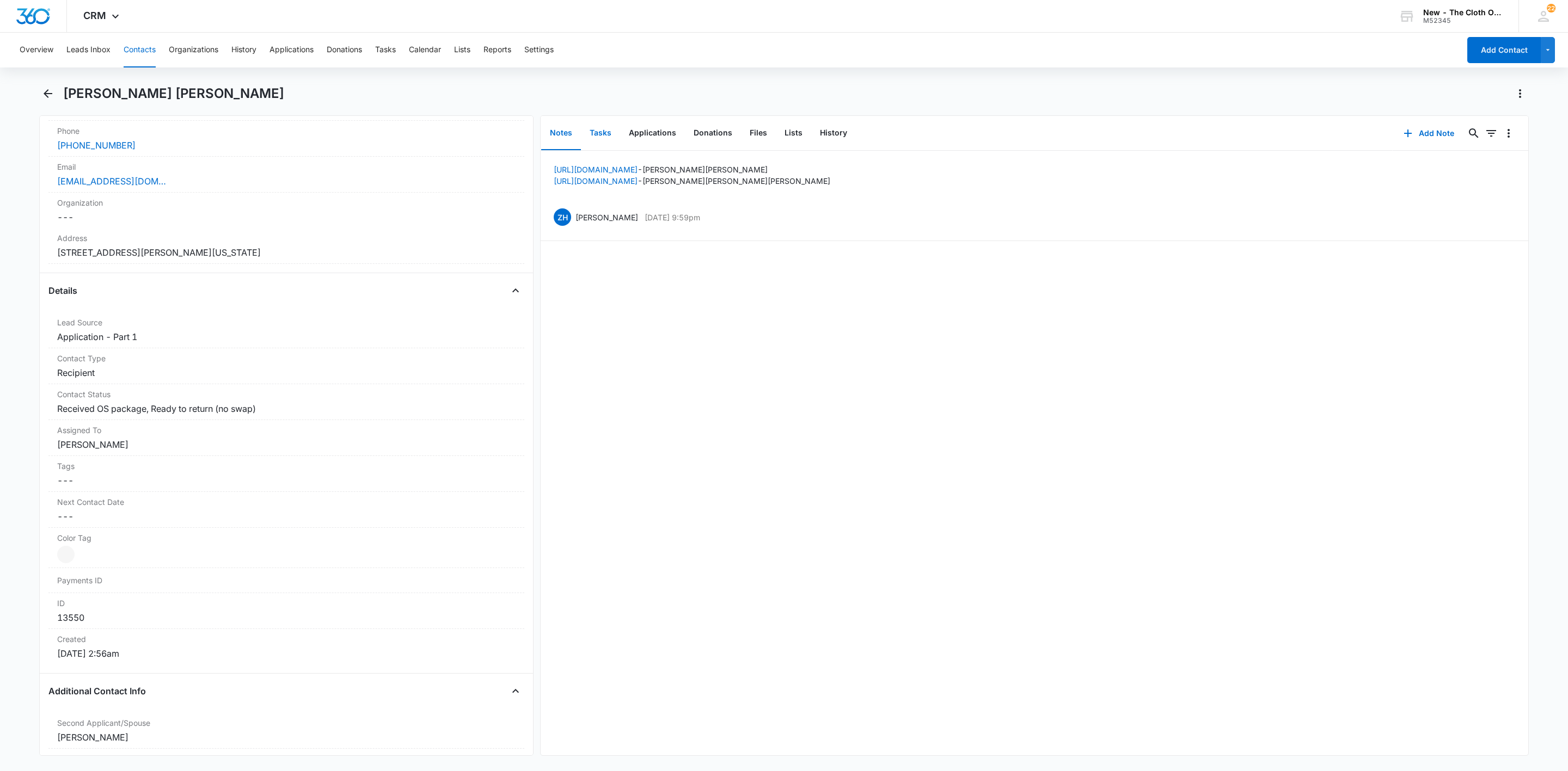
click at [598, 131] on button "Tasks" at bounding box center [601, 133] width 39 height 34
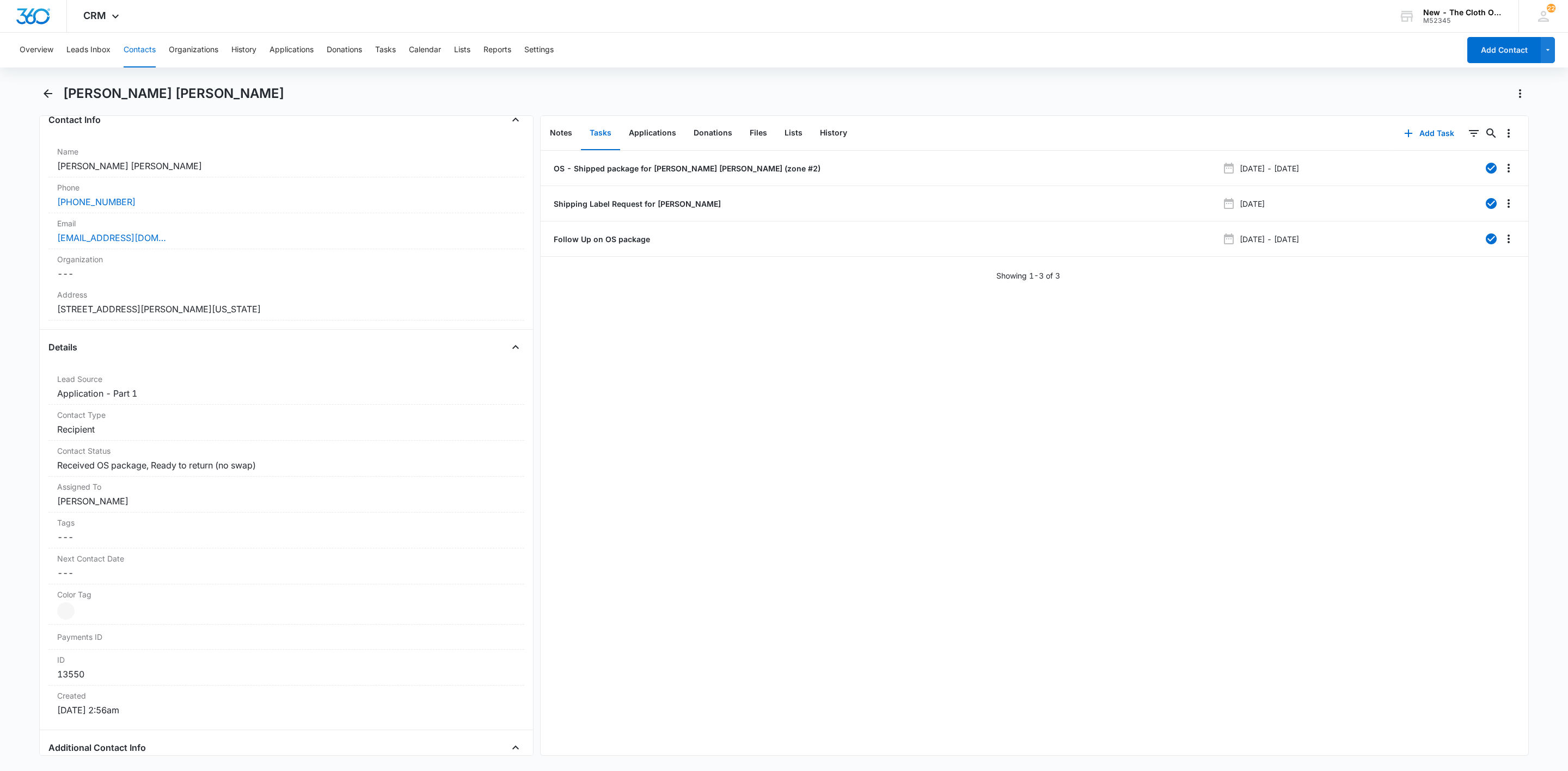
scroll to position [160, 0]
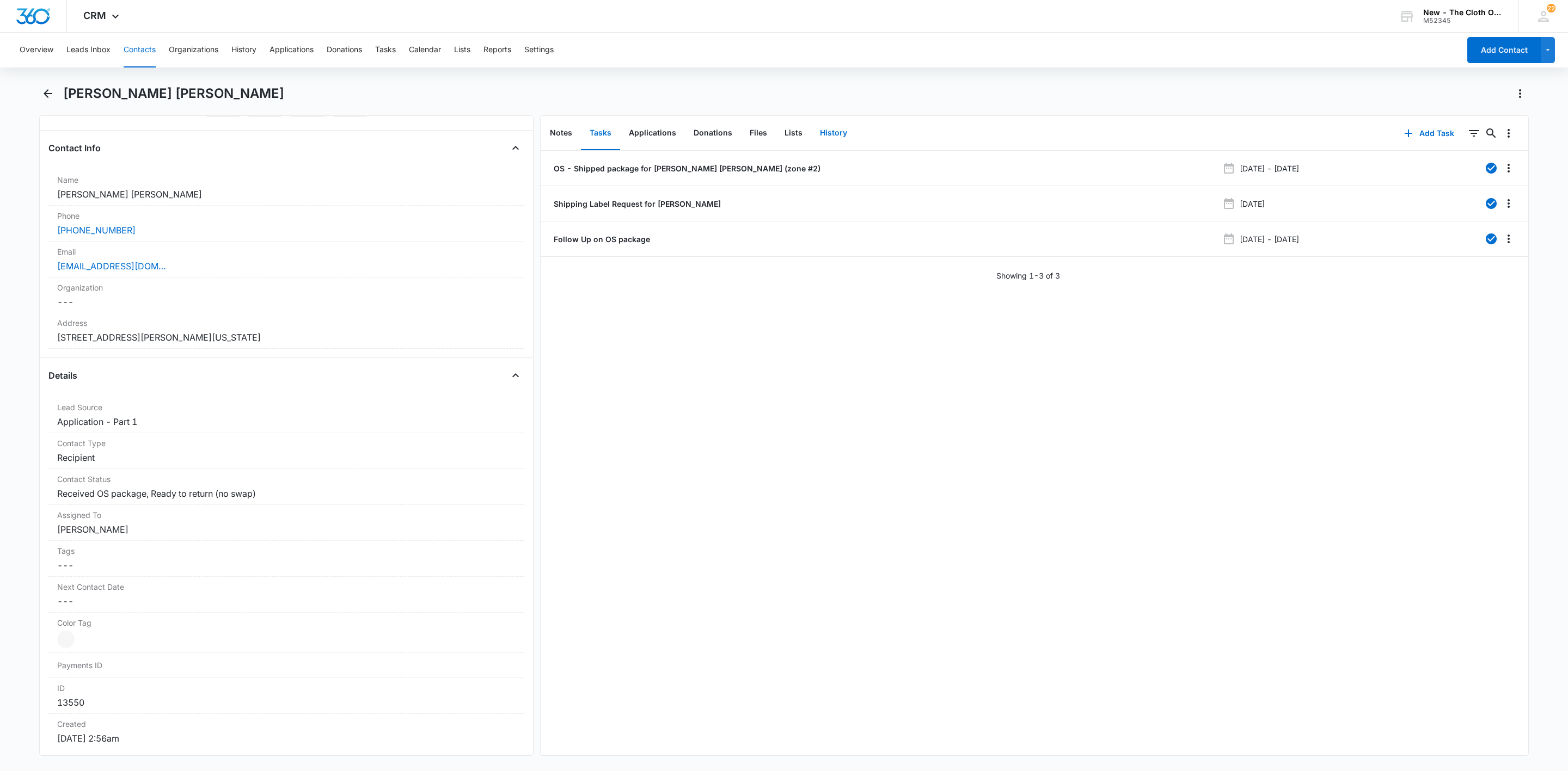
click at [825, 137] on button "History" at bounding box center [834, 133] width 44 height 34
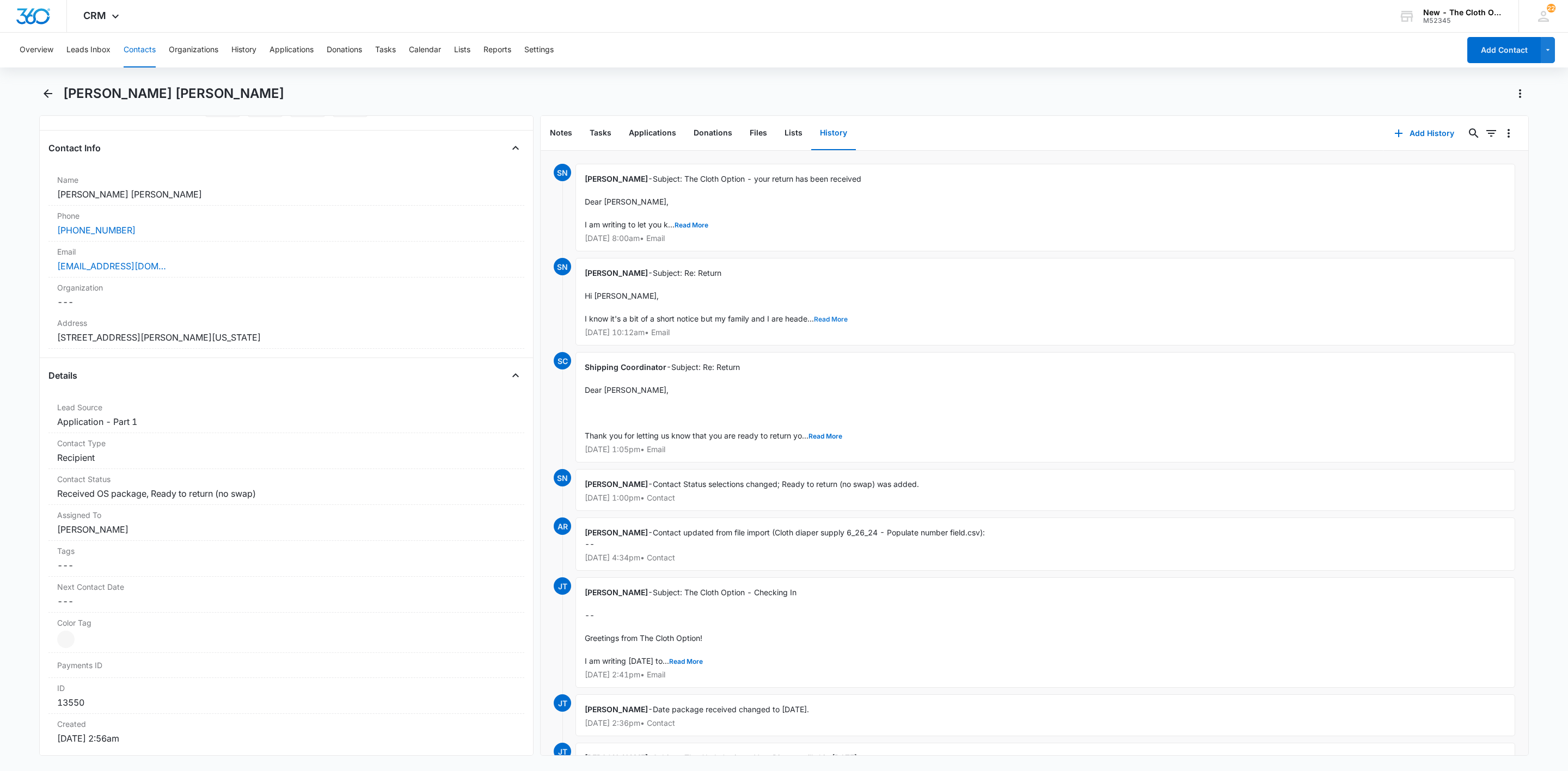
click at [829, 319] on button "Read More" at bounding box center [830, 319] width 34 height 6
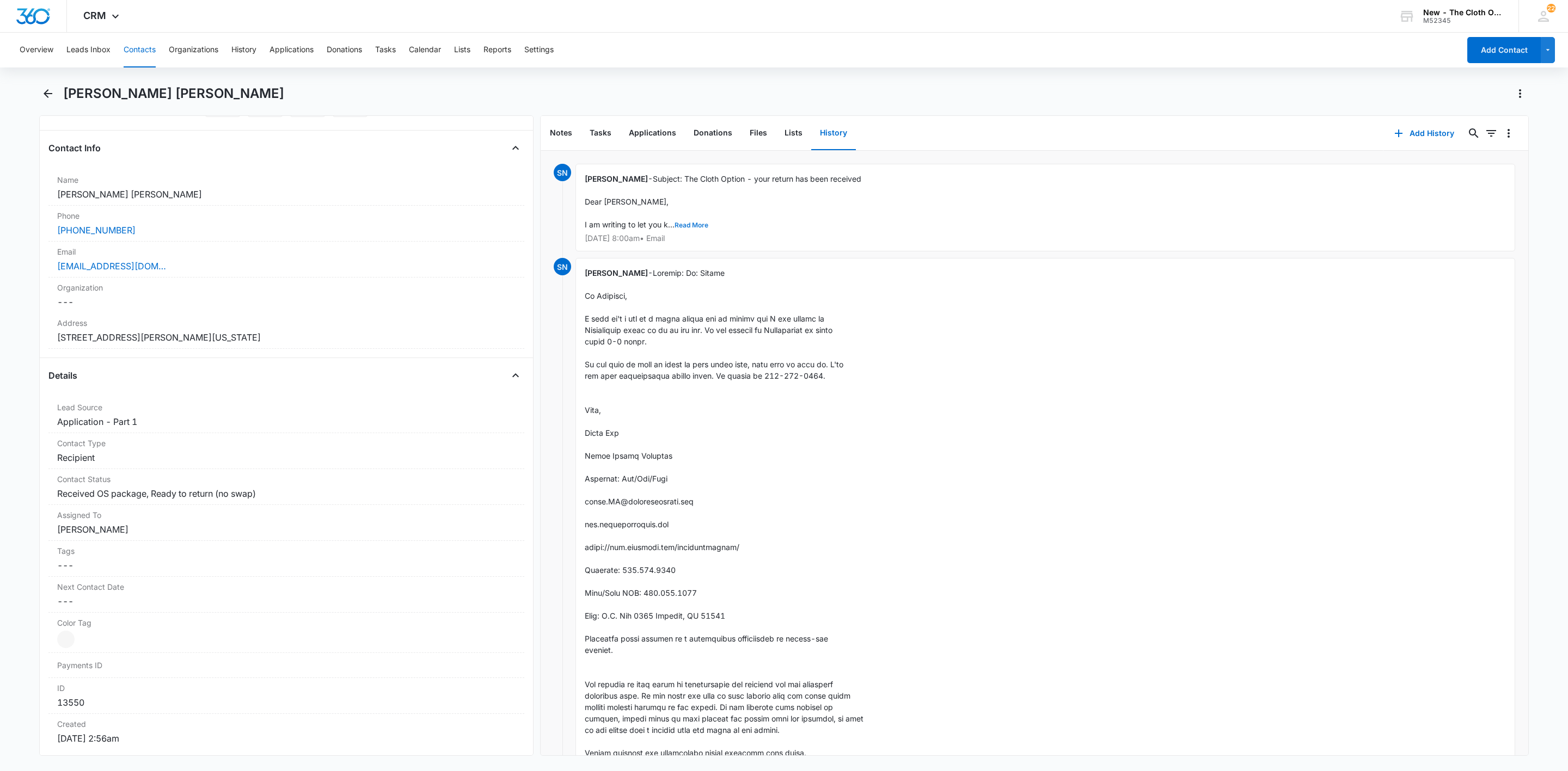
click at [693, 228] on button "Read More" at bounding box center [691, 225] width 34 height 6
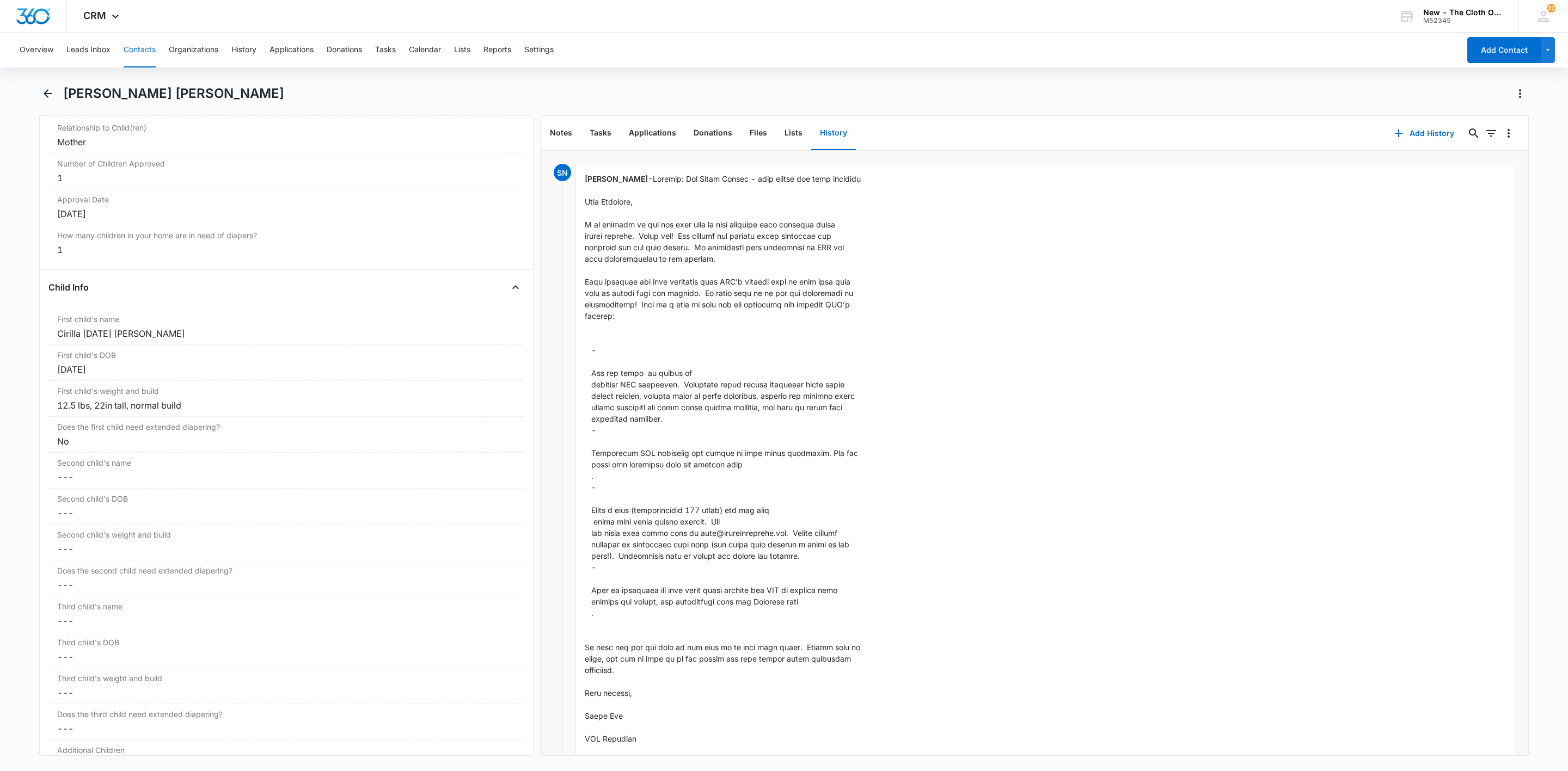
scroll to position [1222, 0]
